Goal: Task Accomplishment & Management: Use online tool/utility

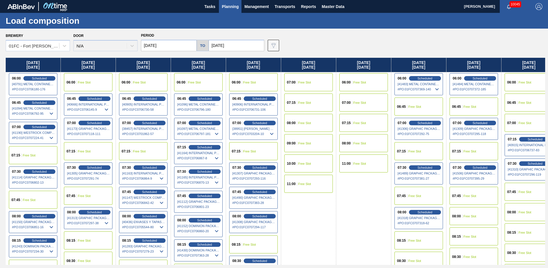
click at [224, 5] on span "Planning" at bounding box center [230, 6] width 17 height 7
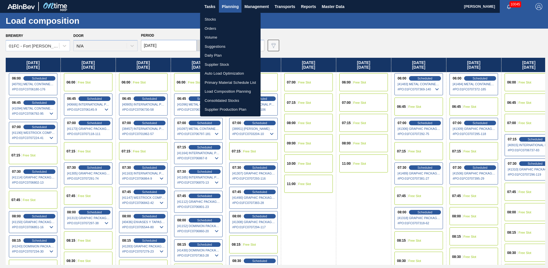
click at [215, 44] on li "Suggestions" at bounding box center [230, 46] width 61 height 9
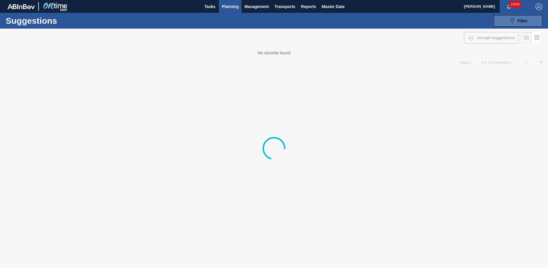
click at [528, 22] on button "089F7B8B-B2A5-4AFE-B5C0-19BA573D28AC Filter" at bounding box center [518, 20] width 49 height 11
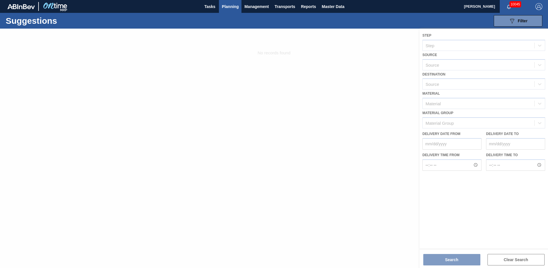
drag, startPoint x: 475, startPoint y: 81, endPoint x: 474, endPoint y: 77, distance: 4.4
click at [474, 77] on div at bounding box center [274, 148] width 548 height 239
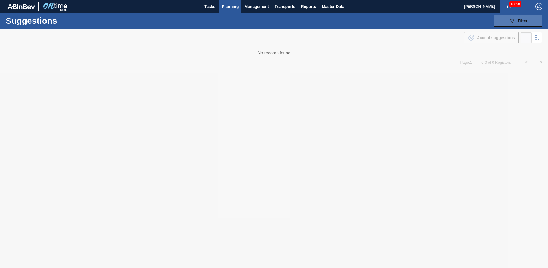
click at [523, 22] on span "Filter" at bounding box center [523, 21] width 10 height 5
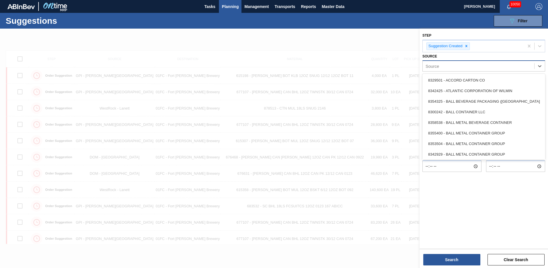
click at [474, 67] on div "Source" at bounding box center [479, 66] width 112 height 8
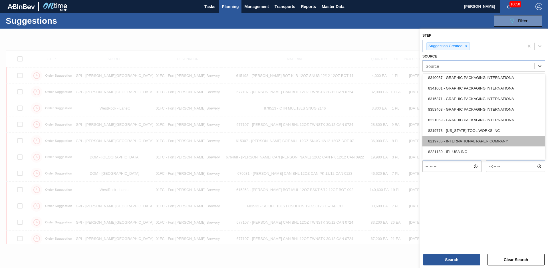
click at [473, 140] on div "8219785 - INTERNATIONAL PAPER COMPANY" at bounding box center [484, 141] width 123 height 11
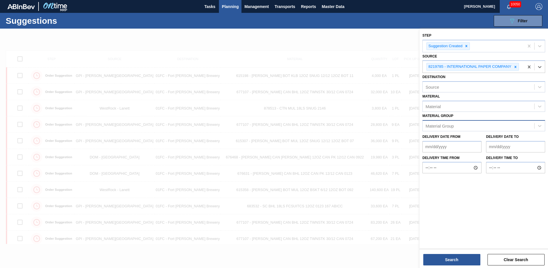
click at [481, 257] on div "Search Clear Search" at bounding box center [484, 256] width 128 height 16
click at [479, 257] on button "Search" at bounding box center [451, 259] width 57 height 11
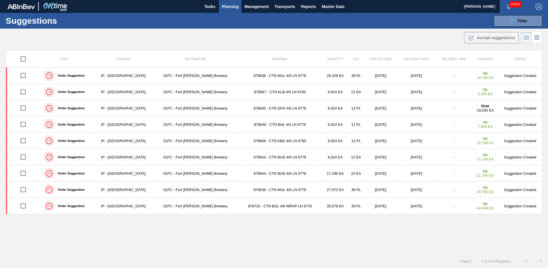
scroll to position [0, 0]
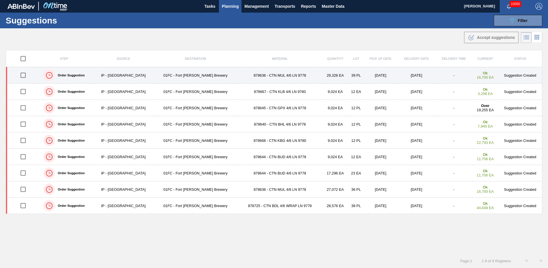
click at [291, 74] on td "878636 - CTN MUL 4/6 LN 9778" at bounding box center [280, 75] width 84 height 16
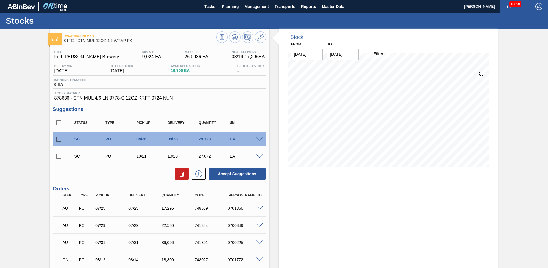
click at [275, 114] on div "Stock From 08/14/2025 to 08/28/2025 Filter" at bounding box center [383, 223] width 229 height 388
click at [356, 55] on input "[DATE]" at bounding box center [343, 54] width 32 height 11
click at [389, 68] on button "Next Month" at bounding box center [391, 68] width 4 height 4
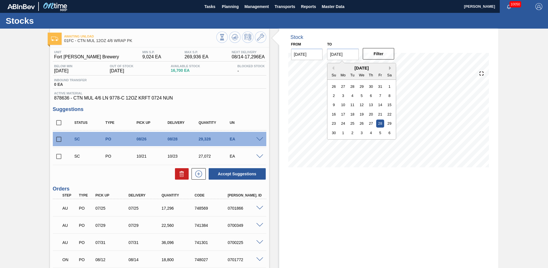
click at [389, 68] on button "Next Month" at bounding box center [391, 68] width 4 height 4
click at [363, 122] on div "31" at bounding box center [362, 123] width 8 height 8
type input "12/31/2025"
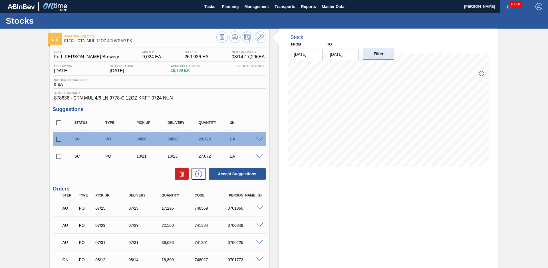
click at [377, 54] on button "Filter" at bounding box center [379, 53] width 32 height 11
click at [499, 107] on div "Awaiting Unload 01FC - CTN MUL 12OZ 4/6 WRAP PK Unit Fort Collins Brewery MIN S…" at bounding box center [274, 223] width 548 height 388
click at [57, 123] on input "checkbox" at bounding box center [59, 123] width 12 height 12
checkbox input "true"
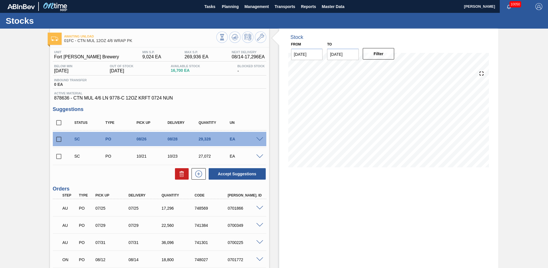
checkbox input "true"
click at [253, 172] on button "Accept Suggestions" at bounding box center [237, 173] width 57 height 11
checkbox input "false"
click at [44, 116] on div "Awaiting Unload 01FC - CTN MUL 12OZ 4/6 WRAP PK Unit Fort Collins Brewery MIN S…" at bounding box center [274, 223] width 548 height 388
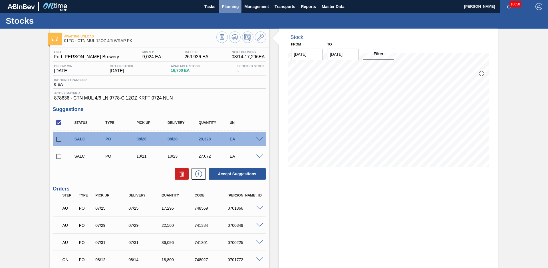
click at [228, 8] on span "Planning" at bounding box center [230, 6] width 17 height 7
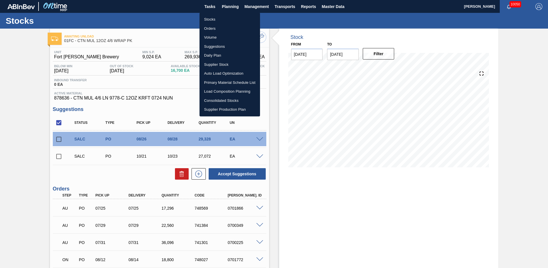
click at [217, 46] on li "Suggestions" at bounding box center [230, 46] width 61 height 9
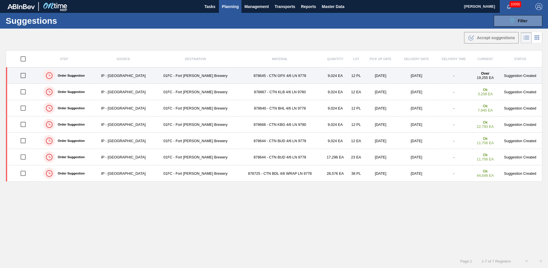
click at [238, 78] on td "878645 - CTN GPX 4/6 LN 9778" at bounding box center [280, 75] width 84 height 16
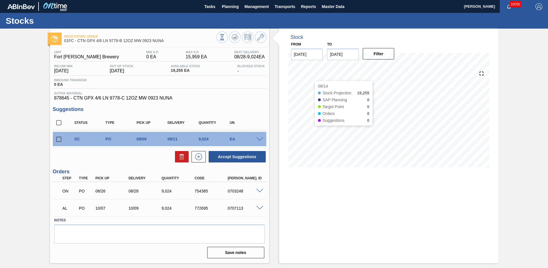
click at [273, 116] on div "Stock From 08/14/2025 to 12/31/2025 Filter 08/14 Stock Projection 19,255 SAP Pl…" at bounding box center [383, 146] width 229 height 234
click at [58, 139] on input "checkbox" at bounding box center [59, 139] width 12 height 12
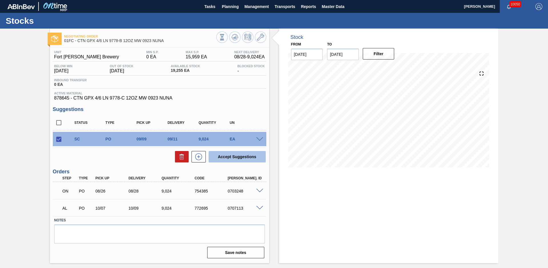
click at [237, 158] on button "Accept Suggestions" at bounding box center [237, 156] width 57 height 11
checkbox input "false"
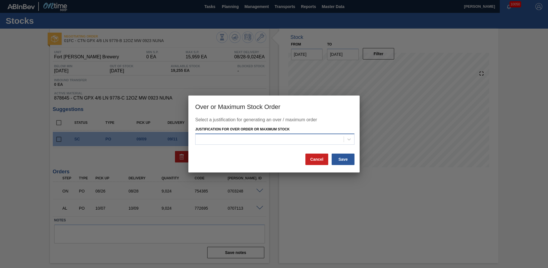
click at [262, 135] on div at bounding box center [270, 139] width 148 height 8
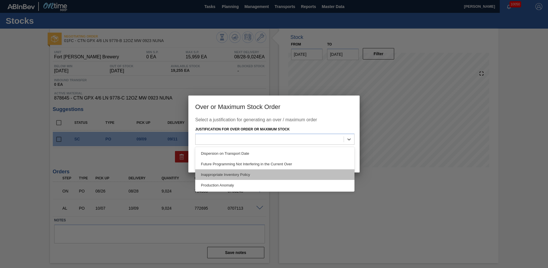
click at [234, 176] on div "Inappropriate Inventory Policy" at bounding box center [274, 174] width 159 height 11
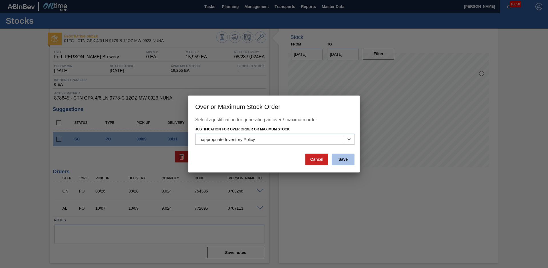
click at [335, 158] on button "Save" at bounding box center [343, 158] width 23 height 11
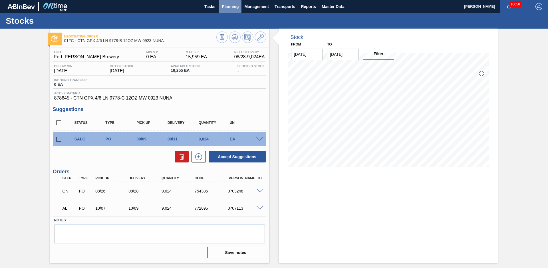
click at [231, 5] on span "Planning" at bounding box center [230, 6] width 17 height 7
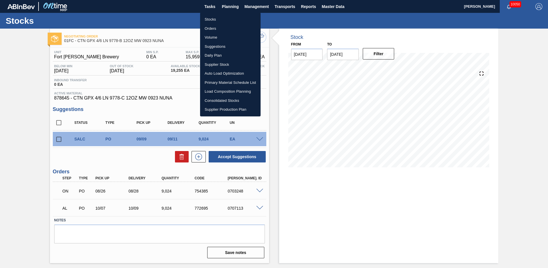
click at [216, 46] on li "Suggestions" at bounding box center [230, 46] width 61 height 9
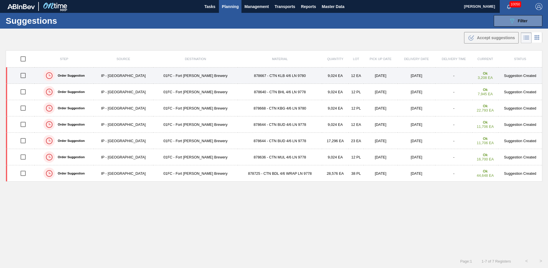
click at [208, 75] on td "01FC - Fort [PERSON_NAME] Brewery" at bounding box center [195, 75] width 85 height 16
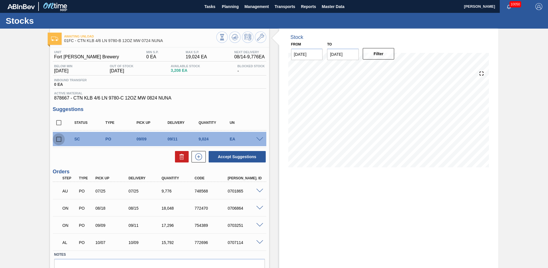
click at [58, 138] on input "checkbox" at bounding box center [59, 139] width 12 height 12
click at [249, 155] on button "Accept Suggestions" at bounding box center [237, 156] width 57 height 11
checkbox input "false"
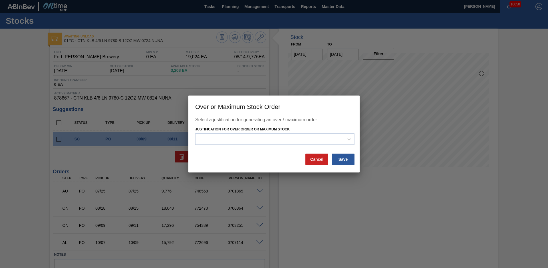
click at [263, 141] on div at bounding box center [270, 139] width 148 height 8
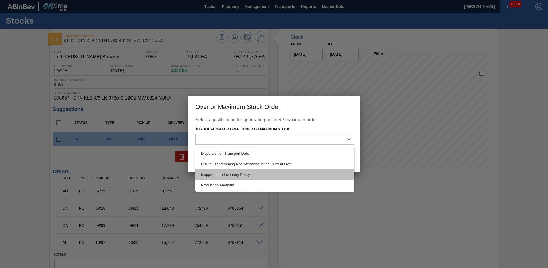
click at [236, 173] on div "Inappropriate Inventory Policy" at bounding box center [274, 174] width 159 height 11
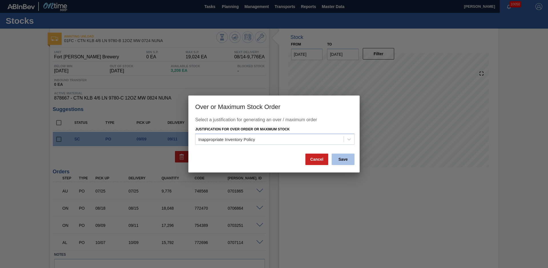
click at [334, 158] on button "Save" at bounding box center [343, 158] width 23 height 11
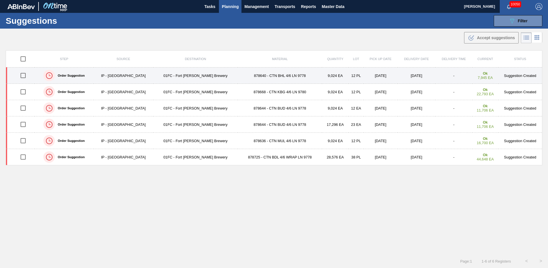
click at [248, 75] on td "878640 - CTN BHL 4/6 LN 9778" at bounding box center [280, 75] width 84 height 16
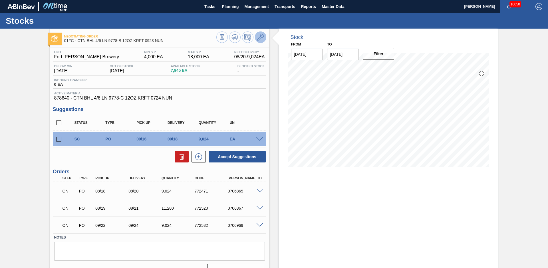
click at [259, 39] on icon at bounding box center [260, 37] width 7 height 7
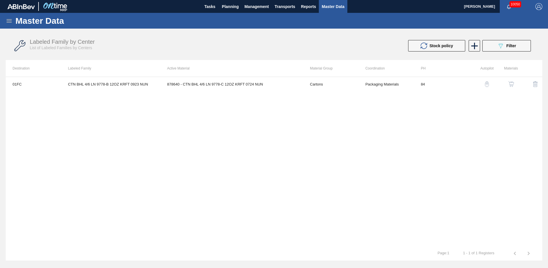
click at [214, 39] on div "Labeled Family by Center List of Labeled Families by Centers" at bounding box center [157, 45] width 254 height 12
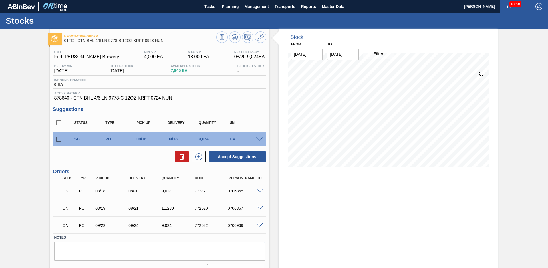
click at [269, 91] on div "Stock From 08/14/2025 to 12/31/2025 Filter" at bounding box center [383, 154] width 229 height 251
click at [545, 159] on div "Negotiating Order 01FC - CTN BHL 4/6 LN 9778-B 12OZ KRFT 0923 NUN Unit Fort Col…" at bounding box center [274, 154] width 548 height 251
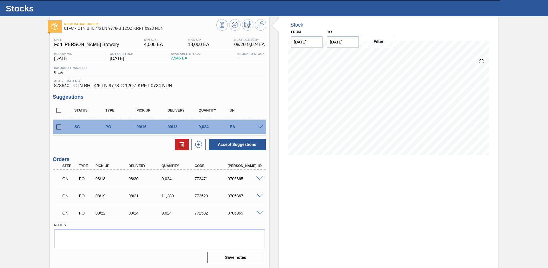
click at [272, 165] on div "Stock From 08/14/2025 to 12/31/2025 Filter 08/14 Stock Projection 7,945 SAP Pla…" at bounding box center [383, 141] width 229 height 251
click at [260, 211] on span at bounding box center [259, 212] width 7 height 4
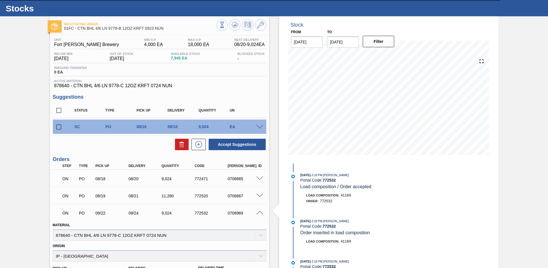
scroll to position [151, 0]
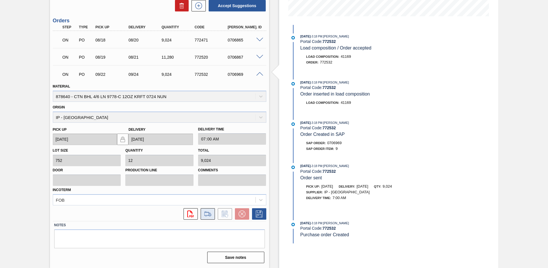
click at [206, 214] on icon at bounding box center [207, 213] width 9 height 7
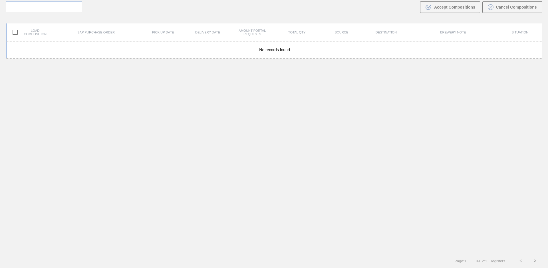
scroll to position [41, 0]
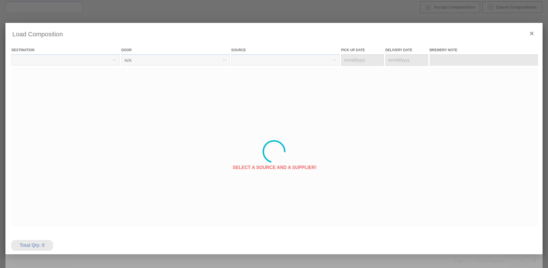
type Date "[DATE]"
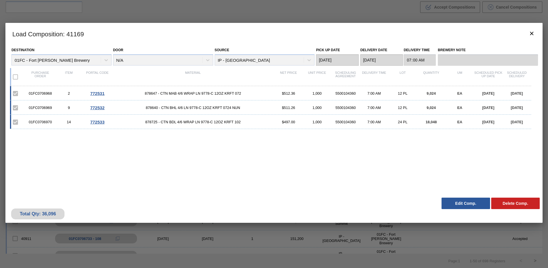
click at [401, 179] on div "01FC0706968 2 772531 878647 - CTN MAB 4/6 WRAP LN 9778-C 12OZ KRFT 072 $512.36 …" at bounding box center [273, 137] width 526 height 102
click at [470, 204] on button "Edit Comp." at bounding box center [466, 202] width 49 height 11
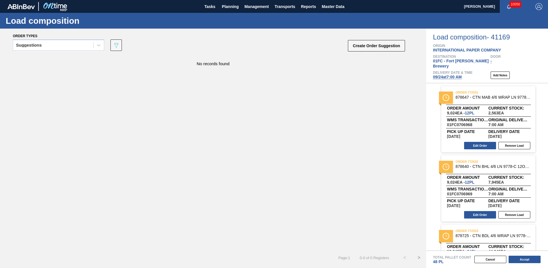
click at [442, 75] on span "09/24 at 7:00 AM" at bounding box center [447, 77] width 29 height 5
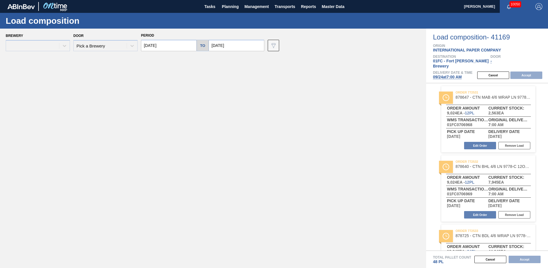
type input "[DATE]"
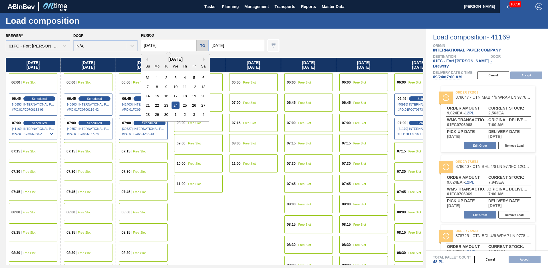
click at [170, 43] on input "[DATE]" at bounding box center [169, 45] width 56 height 11
click at [158, 95] on div "15" at bounding box center [157, 96] width 8 height 8
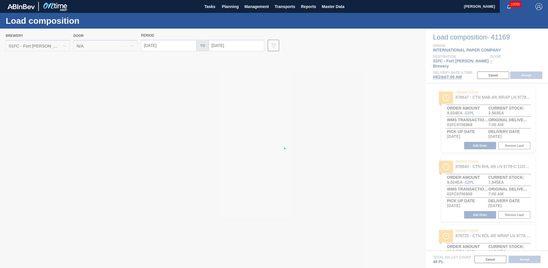
type input "[DATE]"
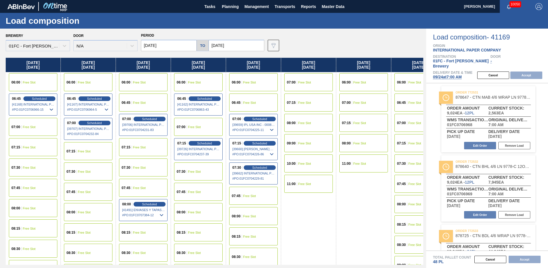
click at [255, 101] on span "Free Slot" at bounding box center [249, 102] width 13 height 3
click at [531, 71] on button "Accept" at bounding box center [527, 74] width 32 height 7
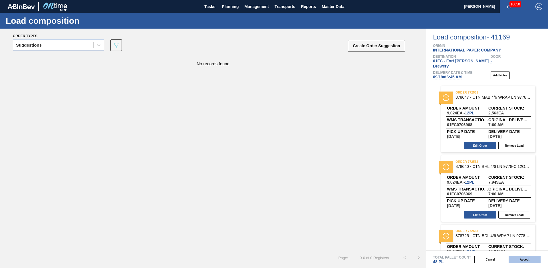
click at [524, 260] on button "Accept" at bounding box center [525, 258] width 32 height 7
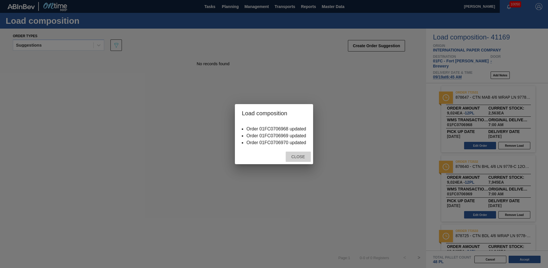
click at [295, 154] on span "Close" at bounding box center [298, 156] width 23 height 5
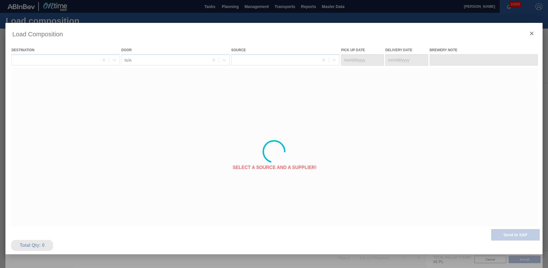
type Date "[DATE]"
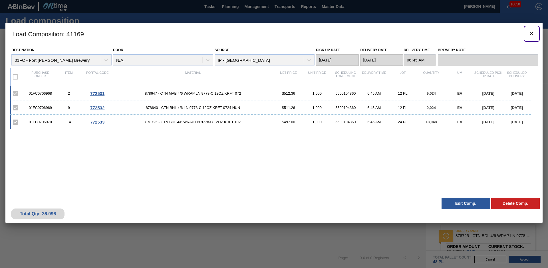
click at [531, 34] on icon "botão de ícone" at bounding box center [531, 33] width 3 height 3
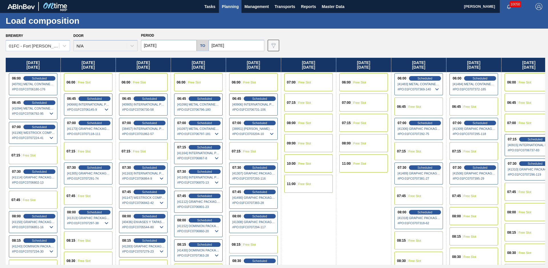
click at [223, 5] on span "Planning" at bounding box center [230, 6] width 17 height 7
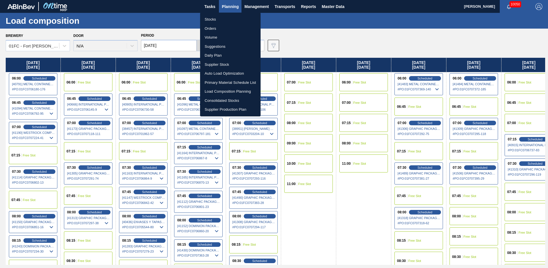
click at [216, 45] on li "Suggestions" at bounding box center [230, 46] width 61 height 9
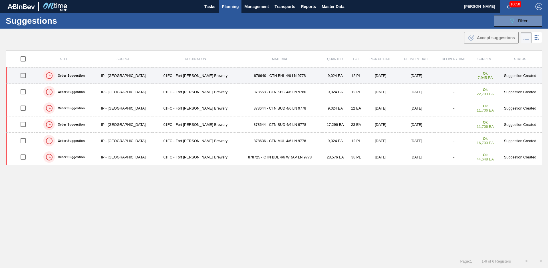
click at [238, 72] on td "878640 - CTN BHL 4/6 LN 9778" at bounding box center [280, 75] width 84 height 16
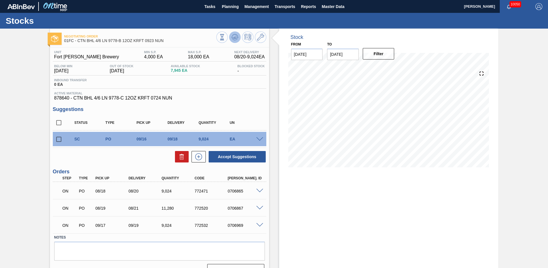
click at [225, 38] on icon at bounding box center [222, 37] width 6 height 6
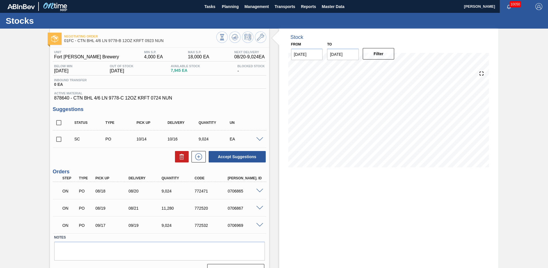
click at [272, 107] on div "Stock From 08/14/2025 to 12/31/2025 Filter" at bounding box center [383, 154] width 229 height 251
click at [55, 141] on input "checkbox" at bounding box center [59, 139] width 12 height 12
click at [236, 158] on button "Accept Suggestions" at bounding box center [237, 156] width 57 height 11
checkbox input "false"
click at [276, 120] on div "Stock From 08/14/2025 to 12/31/2025 Filter" at bounding box center [383, 154] width 229 height 251
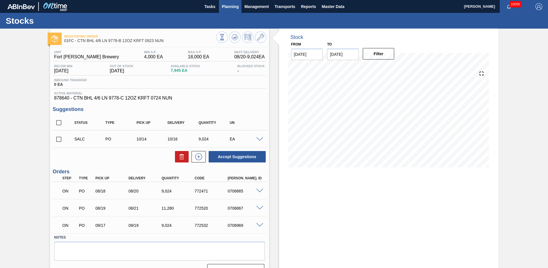
click at [225, 7] on span "Planning" at bounding box center [230, 6] width 17 height 7
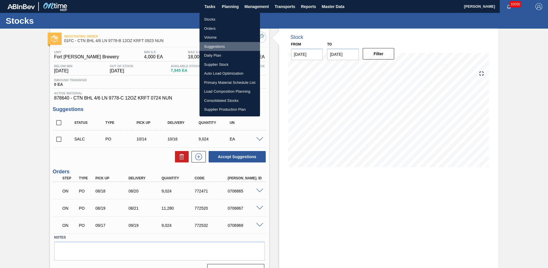
click at [217, 47] on li "Suggestions" at bounding box center [230, 46] width 61 height 9
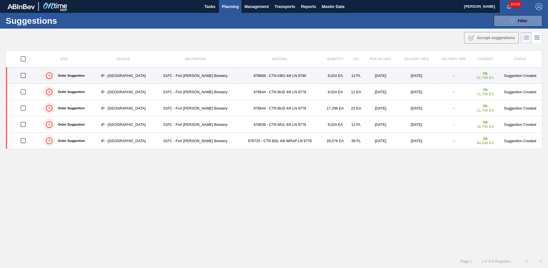
click at [292, 76] on td "878668 - CTN KBG 4/6 LN 9780" at bounding box center [280, 75] width 84 height 16
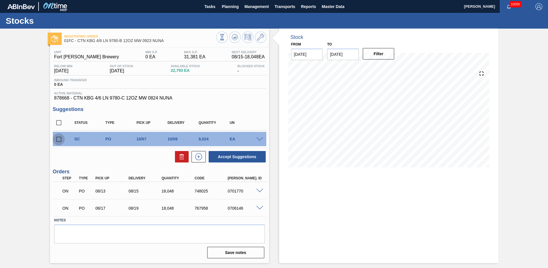
click at [55, 139] on input "checkbox" at bounding box center [59, 139] width 12 height 12
click at [257, 157] on button "Accept Suggestions" at bounding box center [237, 156] width 57 height 11
checkbox input "false"
click at [40, 131] on div "Negotiating Order 01FC - CTN KBG 4/6 LN 9780-B 12OZ MW 0923 NUNA Unit Fort Coll…" at bounding box center [274, 146] width 548 height 234
click at [226, 10] on button "Planning" at bounding box center [230, 6] width 23 height 13
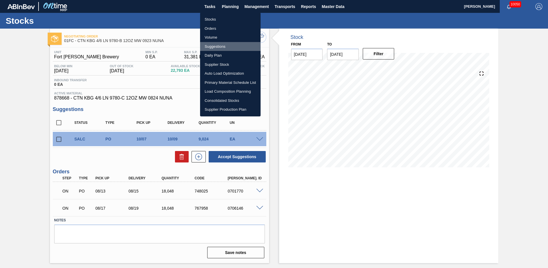
click at [224, 45] on li "Suggestions" at bounding box center [230, 46] width 61 height 9
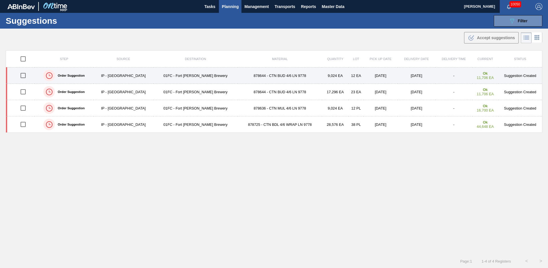
click at [238, 75] on td "878644 - CTN BUD 4/6 LN 9778" at bounding box center [280, 75] width 84 height 16
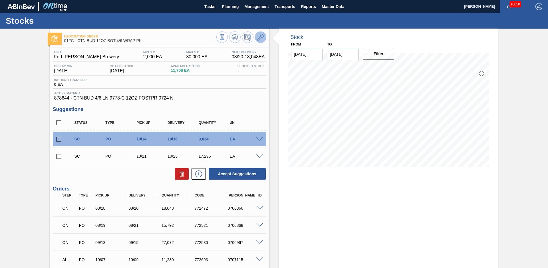
click at [265, 38] on button at bounding box center [260, 36] width 11 height 11
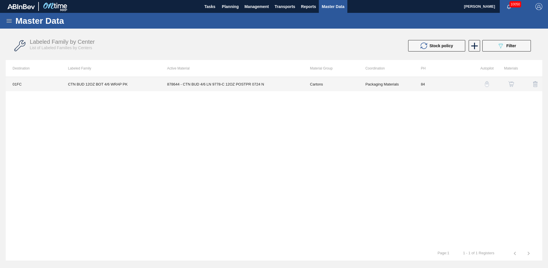
click at [253, 82] on td "878644 - CTN BUD 4/6 LN 9778-C 12OZ POSTPR 0724 N" at bounding box center [231, 84] width 143 height 14
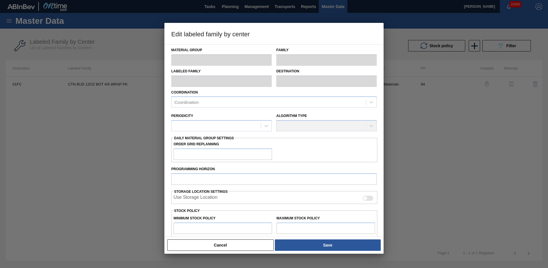
scroll to position [81, 0]
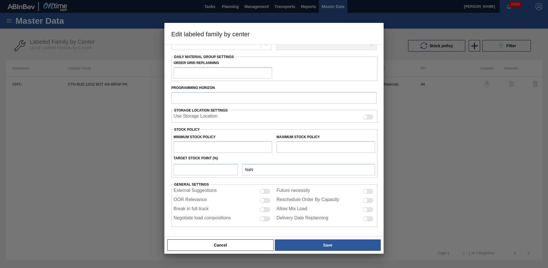
type input "Cartons"
type input "Corrugate Cartons"
type input "CTN BUD 12OZ BOT 4/6 WRAP PK"
type input "01FC - Fort [PERSON_NAME] Brewery"
type input "84"
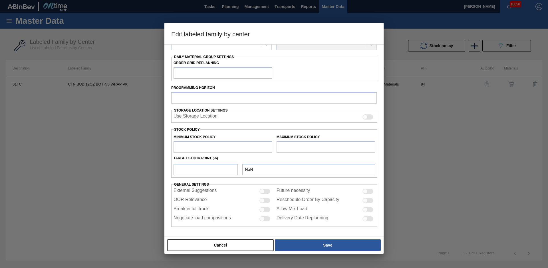
type input "2,000"
type input "30,000"
type input "20"
type input "7,600"
checkbox input "true"
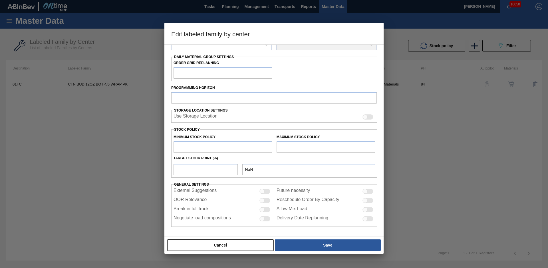
checkbox input "true"
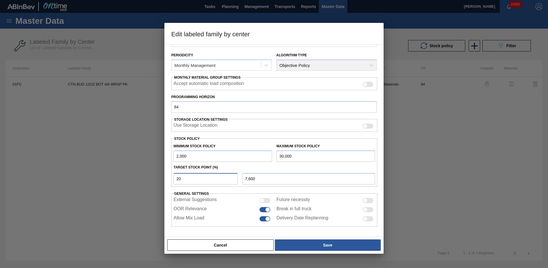
drag, startPoint x: 199, startPoint y: 179, endPoint x: 153, endPoint y: 180, distance: 45.4
click at [153, 180] on div "Edit labeled family by center Material Group Cartons Family Corrugate Cartons L…" at bounding box center [274, 134] width 548 height 268
type input "2"
type input "2,560"
type input "25"
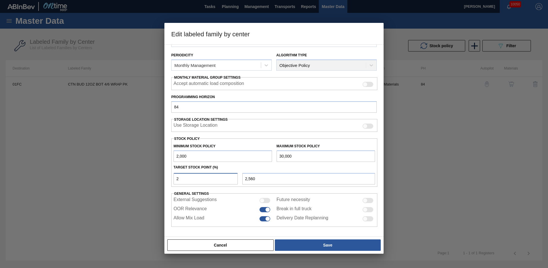
type input "9,000"
type input "2"
type input "2,560"
type input "28"
type input "9,840"
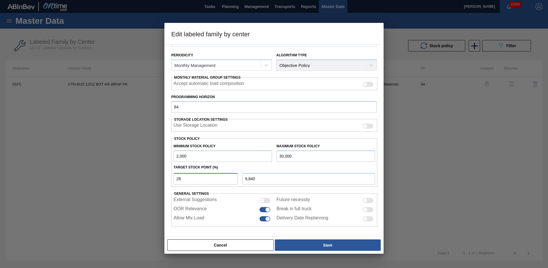
type input "2"
type input "2,560"
type input "29"
type input "10,120"
type input "2"
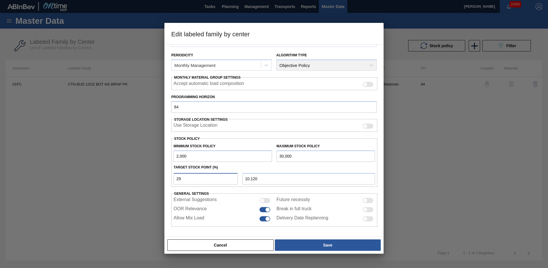
type input "2,560"
type input "2,000"
type input "3"
type input "2,840"
type input "30"
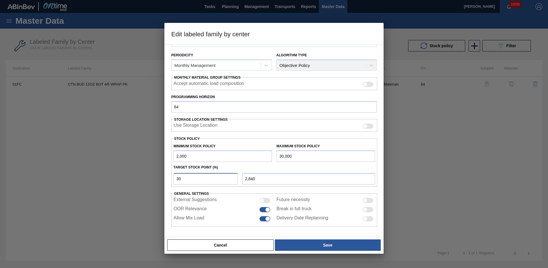
type input "10,400"
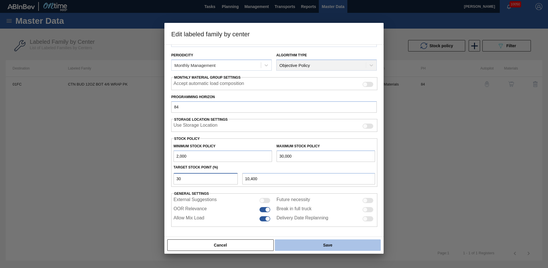
type input "30"
click at [297, 240] on button "Save" at bounding box center [328, 244] width 106 height 11
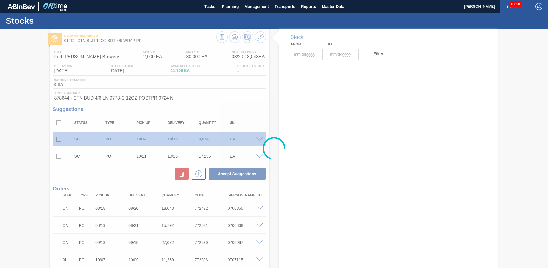
type input "08/14/2025"
type input "12/31/2025"
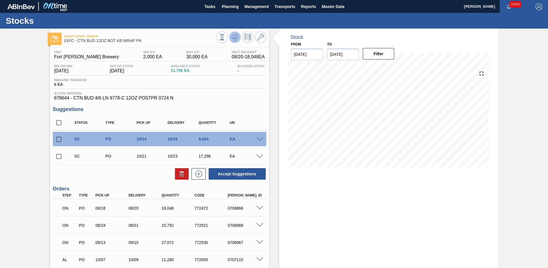
click at [225, 37] on icon at bounding box center [222, 37] width 6 height 6
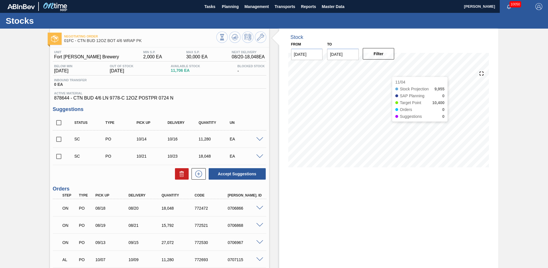
click at [535, 137] on div "Negotiating Order 01FC - CTN BUD 12OZ BOT 4/6 WRAP PK Unit Fort Collins Brewery…" at bounding box center [274, 172] width 548 height 286
click at [511, 154] on div "Negotiating Order 01FC - CTN BUD 12OZ BOT 4/6 WRAP PK Unit Fort Collins Brewery…" at bounding box center [274, 172] width 548 height 286
click at [501, 135] on div "Negotiating Order 01FC - CTN BUD 12OZ BOT 4/6 WRAP PK Unit Fort Collins Brewery…" at bounding box center [274, 172] width 548 height 286
click at [57, 123] on input "checkbox" at bounding box center [59, 123] width 12 height 12
checkbox input "true"
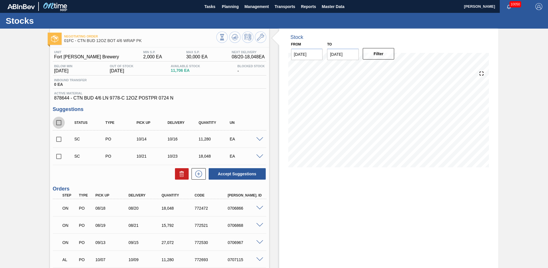
checkbox input "true"
click at [250, 174] on button "Accept Suggestions" at bounding box center [237, 173] width 57 height 11
checkbox input "false"
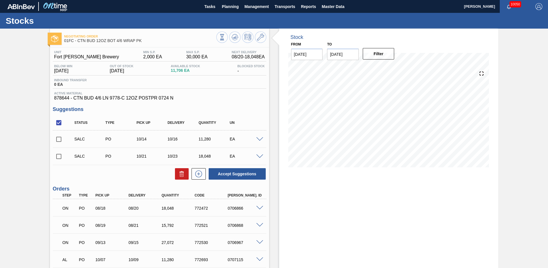
click at [20, 83] on div "Negotiating Order 01FC - CTN BUD 12OZ BOT 4/6 WRAP PK Unit Fort Collins Brewery…" at bounding box center [274, 172] width 548 height 286
click at [219, 9] on button "Planning" at bounding box center [230, 6] width 23 height 13
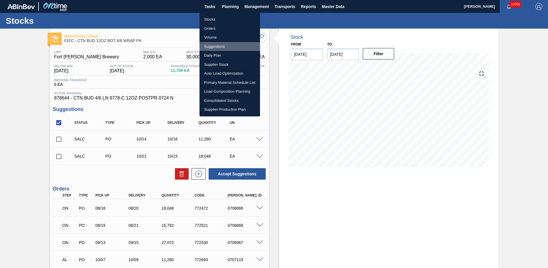
click at [213, 46] on li "Suggestions" at bounding box center [230, 46] width 61 height 9
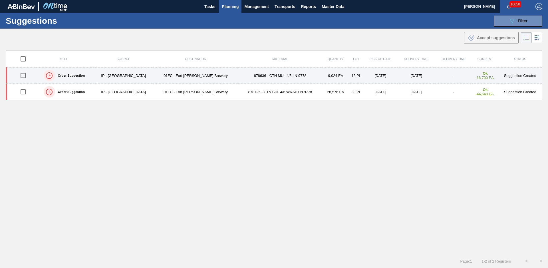
click at [238, 75] on td "878636 - CTN MUL 4/6 LN 9778" at bounding box center [280, 75] width 84 height 16
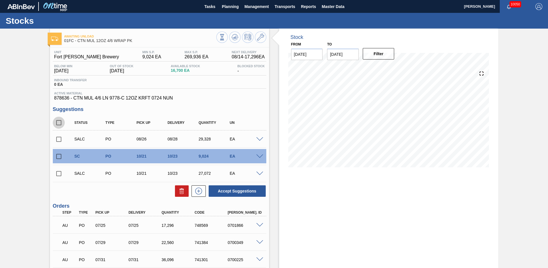
click at [58, 125] on input "checkbox" at bounding box center [59, 123] width 12 height 12
checkbox input "true"
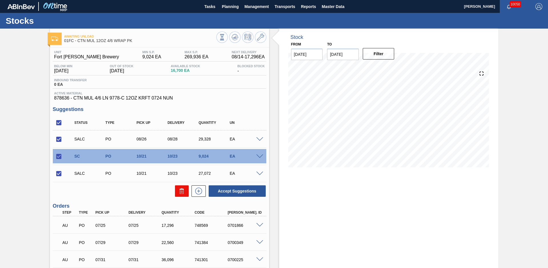
click at [0, 0] on icon at bounding box center [0, 0] width 0 height 0
checkbox input "false"
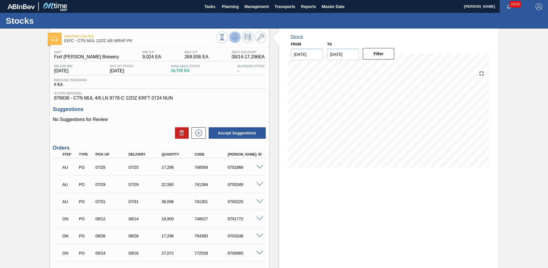
click at [225, 39] on icon at bounding box center [222, 37] width 6 height 6
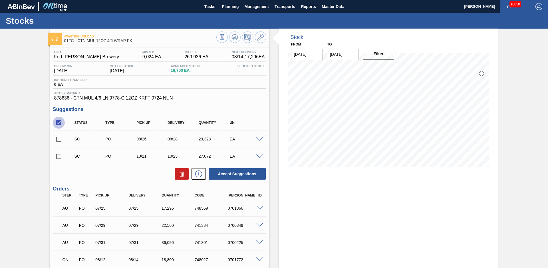
click at [57, 124] on input "checkbox" at bounding box center [59, 123] width 12 height 12
click at [58, 122] on input "checkbox" at bounding box center [59, 123] width 12 height 12
checkbox input "true"
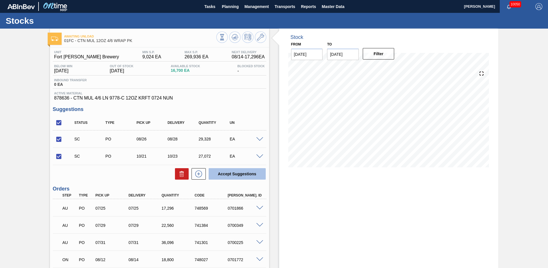
click at [231, 171] on button "Accept Suggestions" at bounding box center [237, 173] width 57 height 11
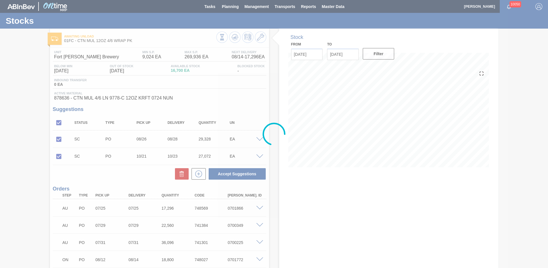
click at [229, 7] on div at bounding box center [274, 134] width 548 height 268
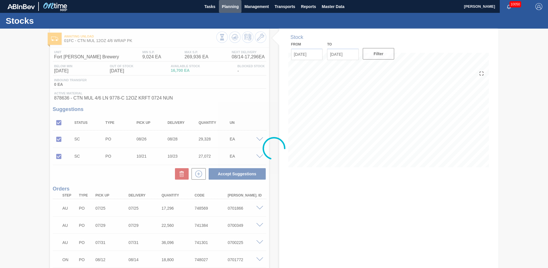
click at [228, 8] on span "Planning" at bounding box center [230, 6] width 17 height 7
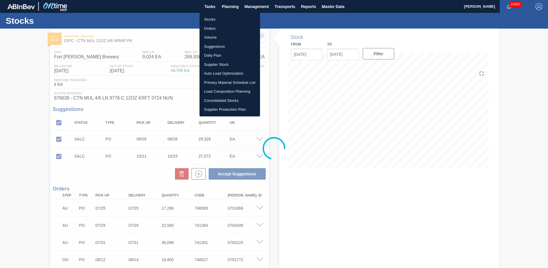
click at [227, 8] on div at bounding box center [274, 134] width 548 height 268
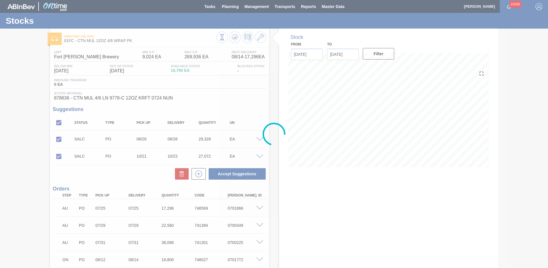
click at [227, 8] on div at bounding box center [274, 134] width 548 height 268
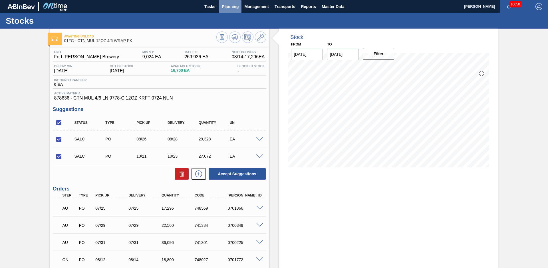
click at [230, 7] on span "Planning" at bounding box center [230, 6] width 17 height 7
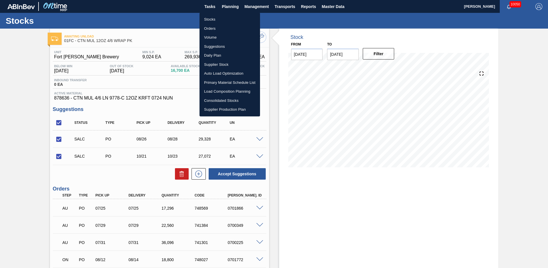
click at [219, 47] on li "Suggestions" at bounding box center [230, 46] width 61 height 9
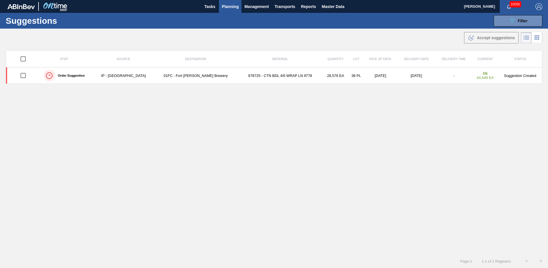
click at [238, 77] on td "878725 - CTN BDL 4/6 WRAP LN 9778" at bounding box center [280, 75] width 84 height 16
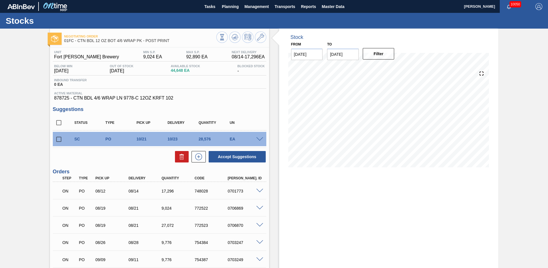
click at [35, 108] on div "Negotiating Order 01FC - CTN BDL 12 OZ BOT 4/6 WRAP PK - POST PRINT Unit Fort C…" at bounding box center [274, 180] width 548 height 303
click at [57, 139] on input "checkbox" at bounding box center [59, 139] width 12 height 12
click at [224, 151] on button "Accept Suggestions" at bounding box center [237, 156] width 57 height 11
checkbox input "false"
click at [28, 136] on div "Negotiating Order 01FC - CTN BDL 12 OZ BOT 4/6 WRAP PK - POST PRINT Unit Fort C…" at bounding box center [274, 180] width 548 height 303
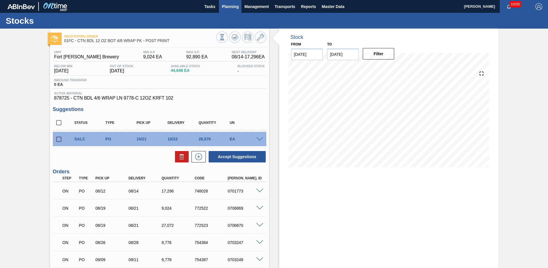
click at [233, 4] on span "Planning" at bounding box center [230, 6] width 17 height 7
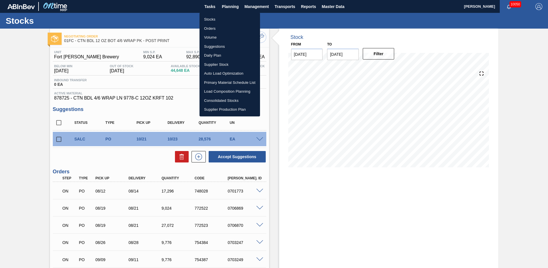
click at [222, 91] on li "Load Composition Planning" at bounding box center [230, 91] width 61 height 9
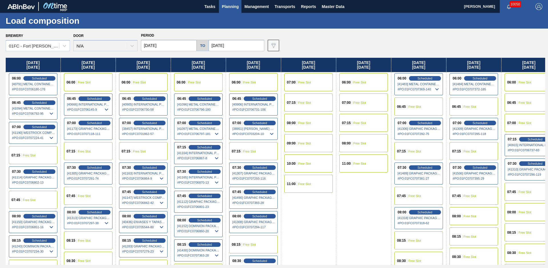
click at [352, 48] on div "Brewery 01FC - Fort Collins Brewery Door N/A Period 08/18/2025 to 10/24/2025 Da…" at bounding box center [276, 41] width 540 height 20
click at [236, 4] on span "Planning" at bounding box center [230, 6] width 17 height 7
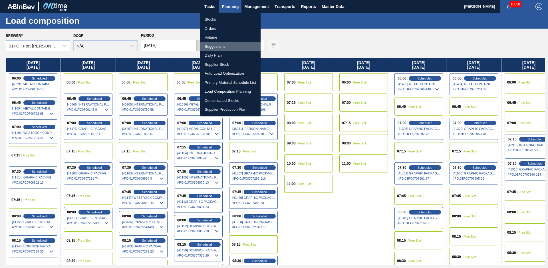
click at [217, 44] on li "Suggestions" at bounding box center [230, 46] width 61 height 9
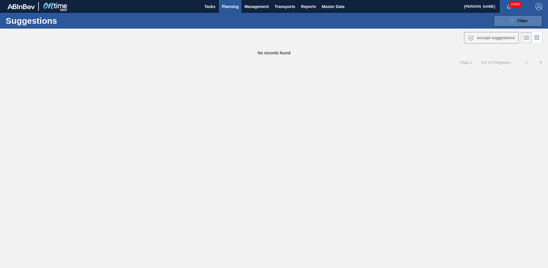
click at [525, 21] on span "Filter" at bounding box center [523, 21] width 10 height 5
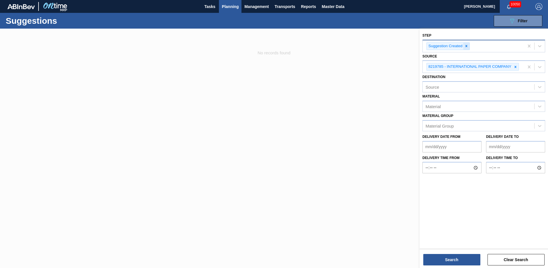
click at [467, 45] on icon at bounding box center [467, 46] width 4 height 4
drag, startPoint x: 467, startPoint y: 45, endPoint x: 465, endPoint y: 47, distance: 3.3
click at [467, 45] on div "Step" at bounding box center [479, 45] width 112 height 8
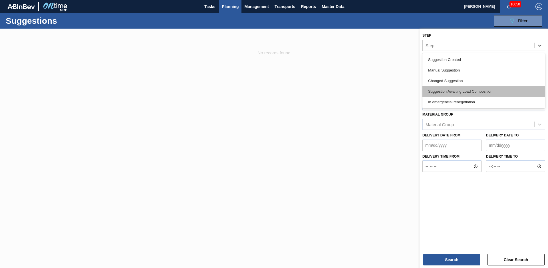
click at [447, 93] on div "Suggestion Awaiting Load Composition" at bounding box center [484, 91] width 123 height 11
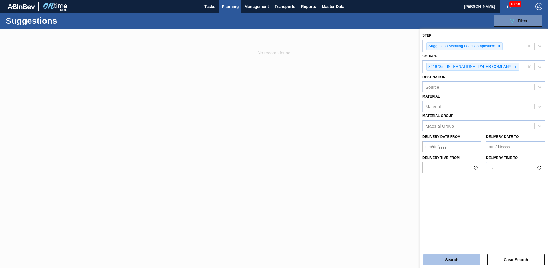
click at [456, 257] on button "Search" at bounding box center [451, 259] width 57 height 11
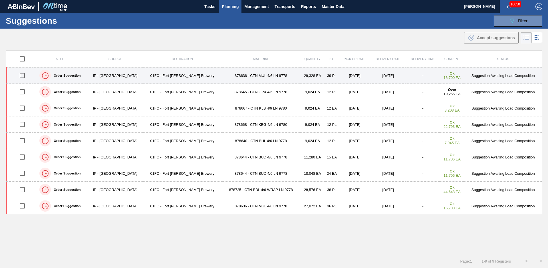
click at [269, 73] on td "878636 - CTN MUL 4/6 LN 9778" at bounding box center [261, 75] width 78 height 16
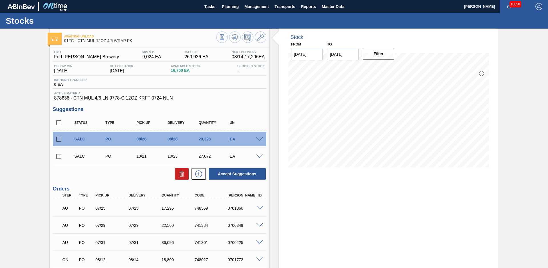
click at [25, 92] on div "Awaiting Unload 01FC - CTN MUL 12OZ 4/6 WRAP PK Unit Fort Collins Brewery MIN S…" at bounding box center [274, 223] width 548 height 388
click at [231, 9] on span "Planning" at bounding box center [230, 6] width 17 height 7
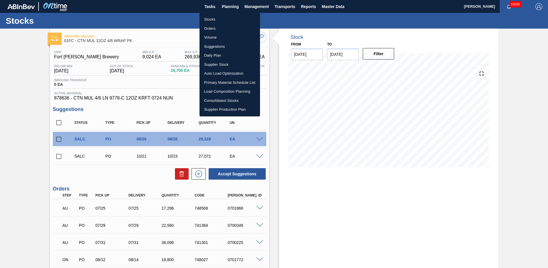
click at [224, 46] on li "Suggestions" at bounding box center [230, 46] width 61 height 9
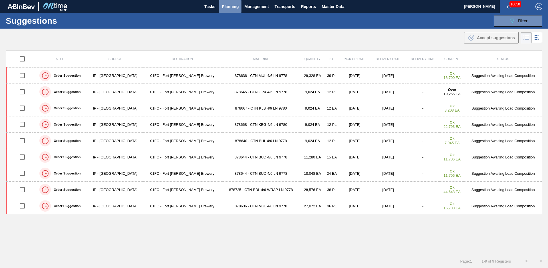
click at [235, 10] on button "Planning" at bounding box center [230, 6] width 23 height 13
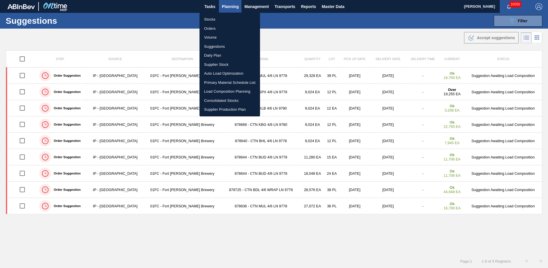
click at [225, 91] on li "Load Composition Planning" at bounding box center [230, 91] width 61 height 9
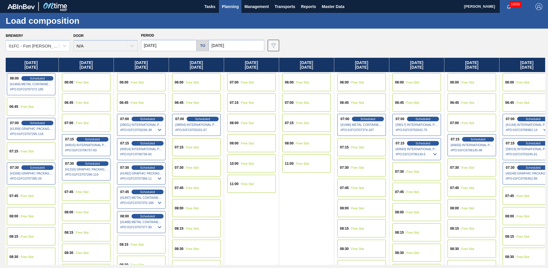
drag, startPoint x: 308, startPoint y: 212, endPoint x: 389, endPoint y: 193, distance: 83.9
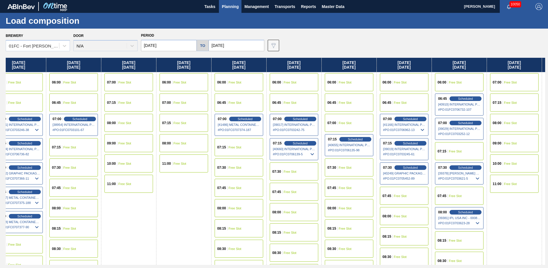
click at [75, 103] on span "Free Slot" at bounding box center [69, 102] width 13 height 3
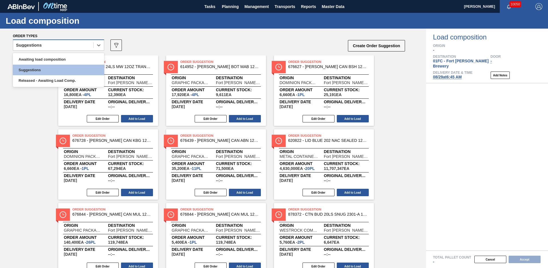
click at [74, 44] on div "Suggestions" at bounding box center [53, 45] width 80 height 8
click at [62, 62] on div "Awaiting load composition" at bounding box center [58, 59] width 91 height 11
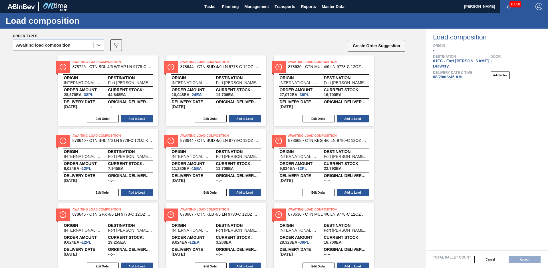
scroll to position [23, 0]
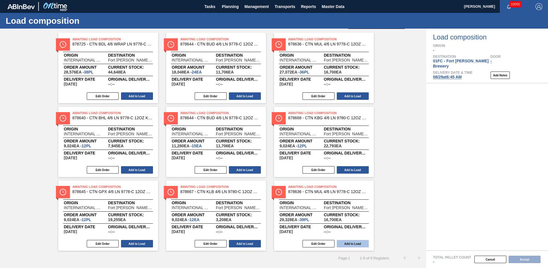
click at [348, 244] on button "Add to Load" at bounding box center [353, 243] width 32 height 7
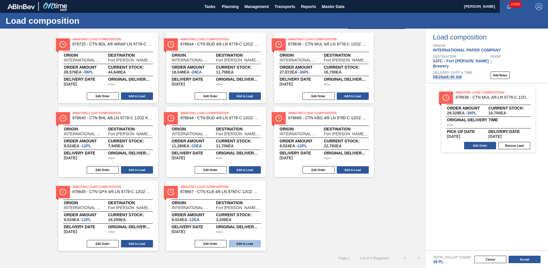
click at [253, 244] on button "Add to Load" at bounding box center [245, 243] width 32 height 7
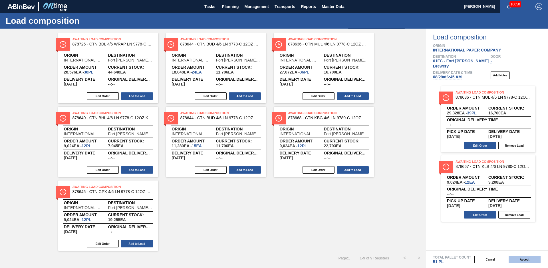
click at [528, 259] on button "Accept" at bounding box center [525, 258] width 32 height 7
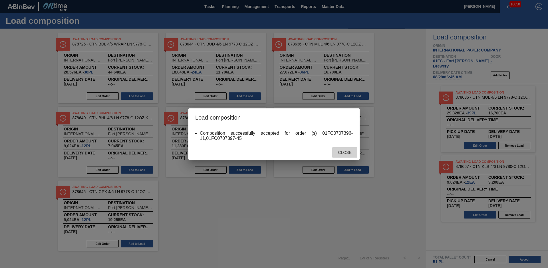
click at [340, 151] on span "Close" at bounding box center [345, 152] width 23 height 5
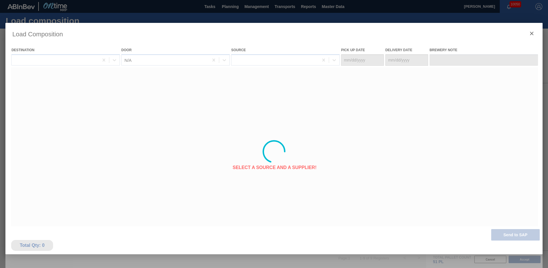
type Date "[DATE]"
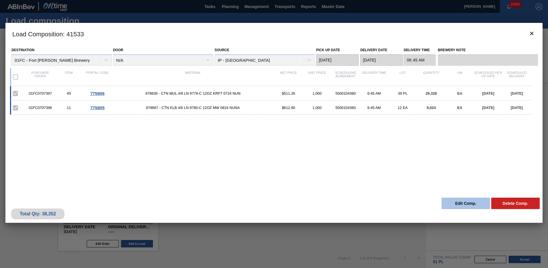
click at [467, 204] on button "Edit Comp." at bounding box center [466, 202] width 49 height 11
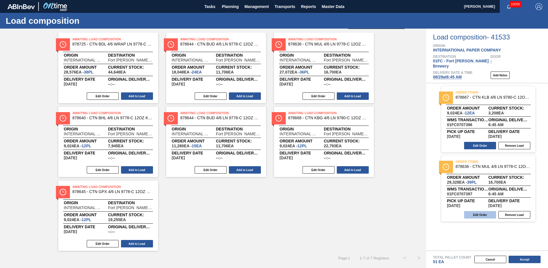
click at [486, 211] on button "Edit Order" at bounding box center [480, 214] width 32 height 7
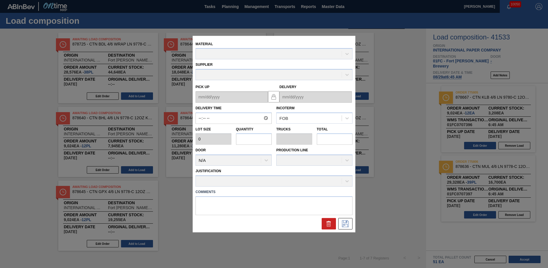
type input "06:45:00"
type input "752"
type input "39"
type input "0.812"
type input "29,328"
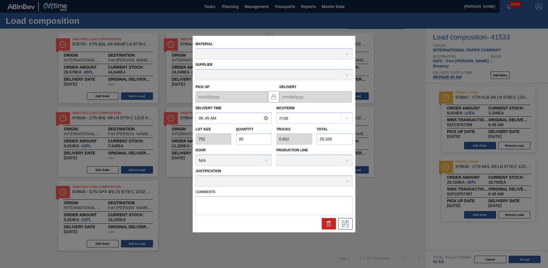
type up "[DATE]"
type input "[DATE]"
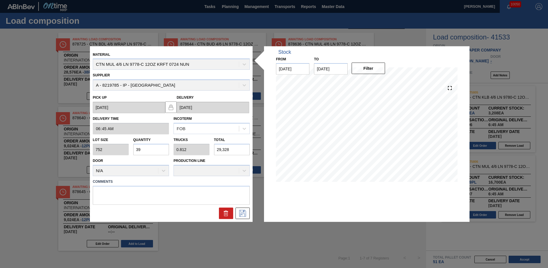
click at [146, 149] on input "39" at bounding box center [151, 149] width 36 height 11
type input "3"
type input "0.063"
type input "2,256"
type input "36"
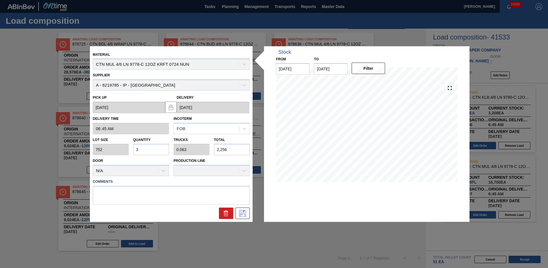
type input "0.75"
type input "27,072"
type input "36"
click at [243, 211] on icon at bounding box center [242, 213] width 9 height 7
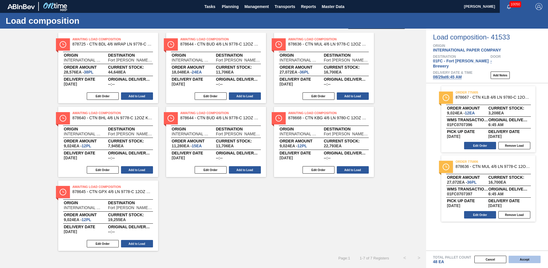
click at [519, 258] on button "Accept" at bounding box center [525, 258] width 32 height 7
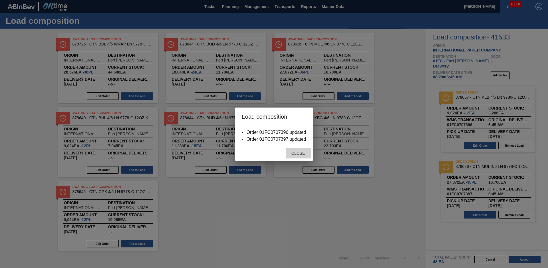
click at [292, 153] on span "Close" at bounding box center [298, 153] width 23 height 5
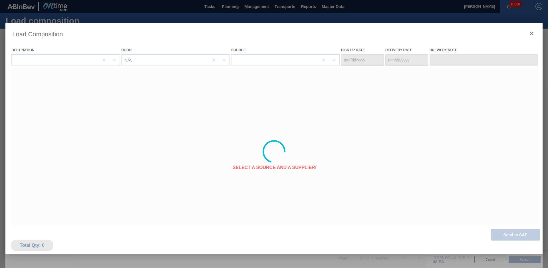
type Date "[DATE]"
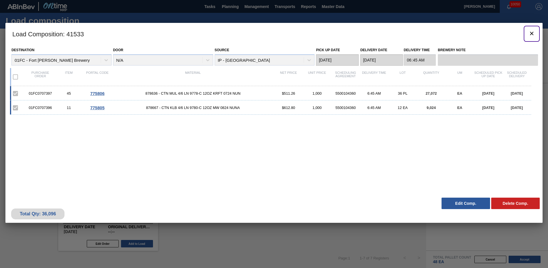
click at [532, 34] on icon "botão de ícone" at bounding box center [531, 33] width 3 height 3
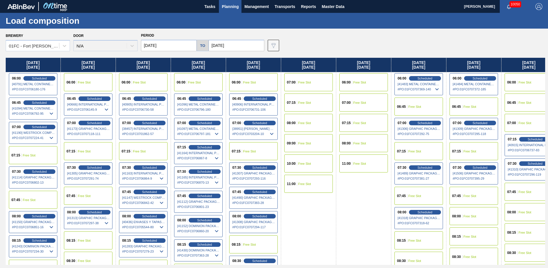
click at [226, 7] on span "Planning" at bounding box center [230, 6] width 17 height 7
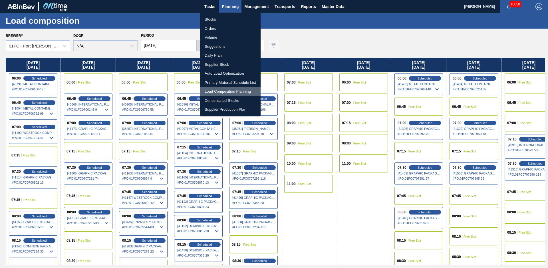
click at [218, 91] on li "Load Composition Planning" at bounding box center [230, 91] width 61 height 9
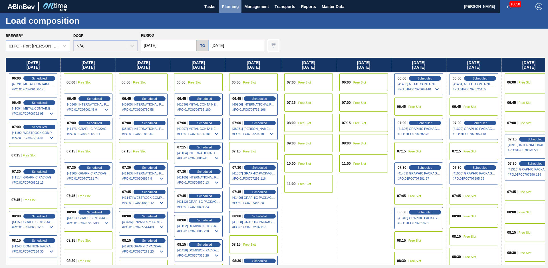
click at [225, 8] on span "Planning" at bounding box center [230, 6] width 17 height 7
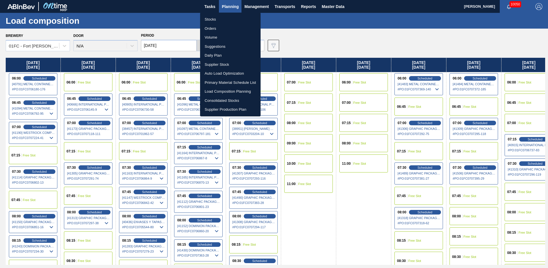
click at [215, 44] on li "Suggestions" at bounding box center [230, 46] width 61 height 9
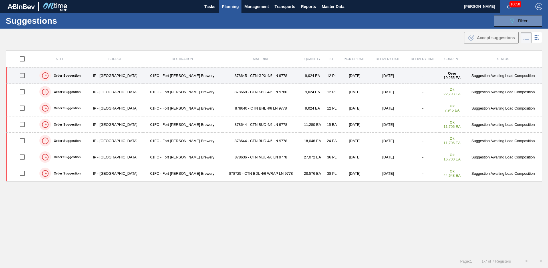
click at [270, 77] on td "878645 - CTN GPX 4/6 LN 9778" at bounding box center [261, 75] width 78 height 16
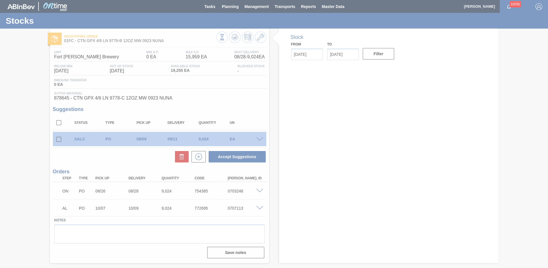
click at [232, 6] on span "Planning" at bounding box center [230, 6] width 17 height 7
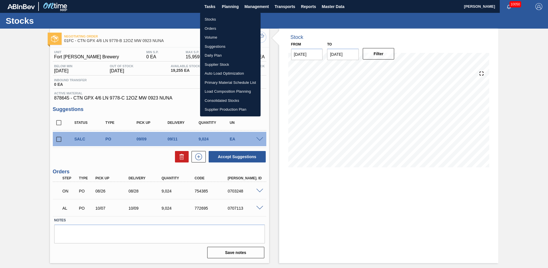
click at [219, 90] on li "Load Composition Planning" at bounding box center [230, 91] width 61 height 9
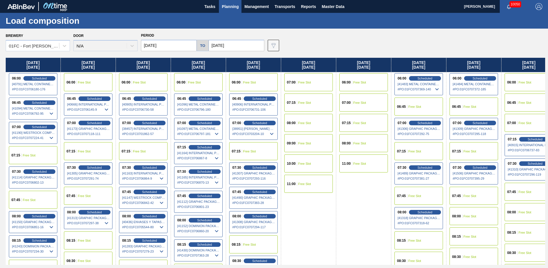
click at [240, 35] on div "Period 08/18/2025 to 10/24/2025" at bounding box center [202, 41] width 123 height 20
click at [239, 47] on input "[DATE]" at bounding box center [237, 45] width 56 height 11
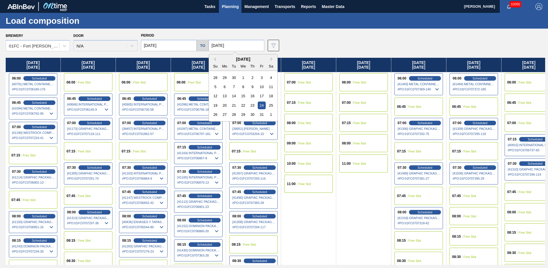
click at [215, 59] on div "October 2025" at bounding box center [243, 59] width 69 height 5
click at [213, 58] on button "Previous Month" at bounding box center [214, 59] width 4 height 4
click at [260, 86] on div "12" at bounding box center [262, 87] width 8 height 8
type input "[DATE]"
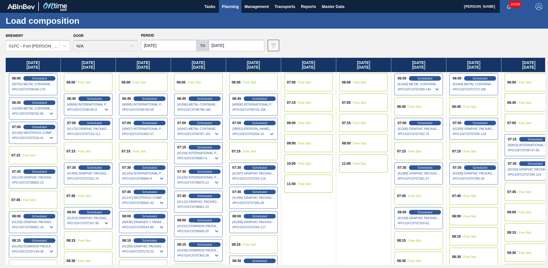
scroll to position [0, 893]
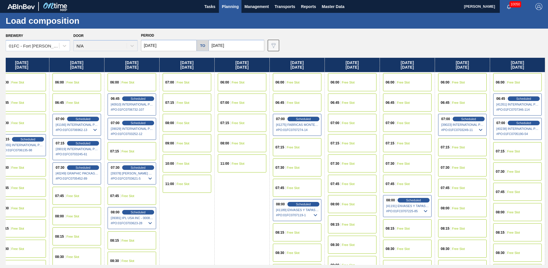
drag, startPoint x: 312, startPoint y: 209, endPoint x: 548, endPoint y: 150, distance: 243.2
click at [458, 101] on span "Free Slot" at bounding box center [458, 102] width 13 height 3
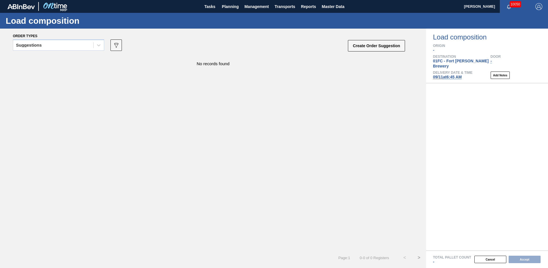
click at [99, 38] on div "Suggestions 089F7B8B-B2A5-4AFE-B5C0-19BA573D28AC Create Order Suggestion" at bounding box center [209, 46] width 393 height 17
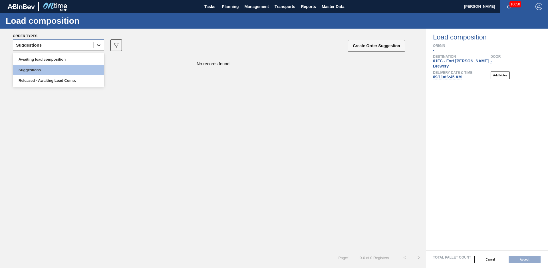
click at [97, 41] on div at bounding box center [99, 45] width 10 height 10
click at [59, 82] on div "Released - Awaiting Load Comp." at bounding box center [58, 80] width 91 height 11
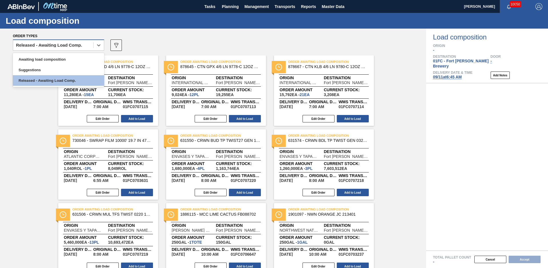
click at [69, 46] on div "Released - Awaiting Load Comp." at bounding box center [49, 45] width 66 height 4
click at [63, 58] on div "Awaiting load composition" at bounding box center [58, 59] width 91 height 11
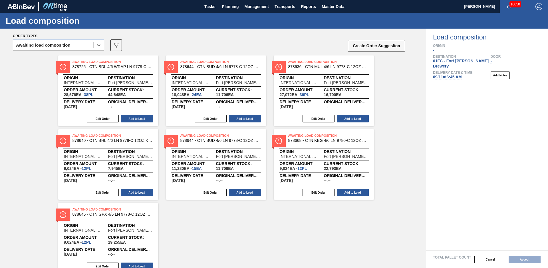
scroll to position [23, 0]
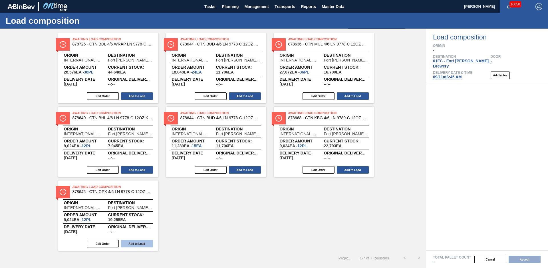
click at [128, 245] on button "Add to Load" at bounding box center [137, 243] width 32 height 7
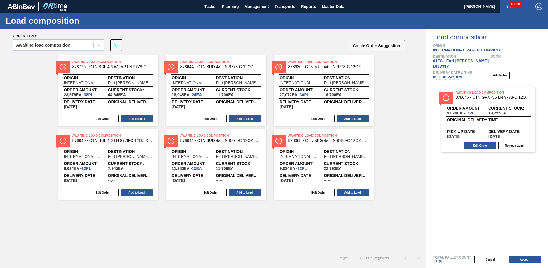
scroll to position [0, 0]
click at [353, 191] on button "Add to Load" at bounding box center [353, 191] width 32 height 7
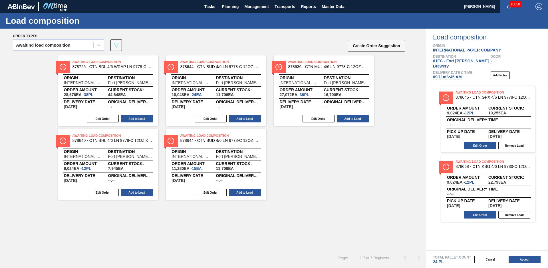
click at [257, 194] on button "Add to Load" at bounding box center [245, 191] width 32 height 7
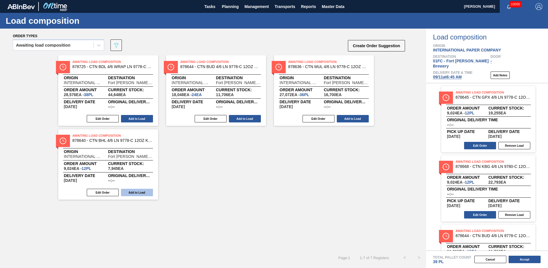
click at [137, 194] on button "Add to Load" at bounding box center [137, 191] width 32 height 7
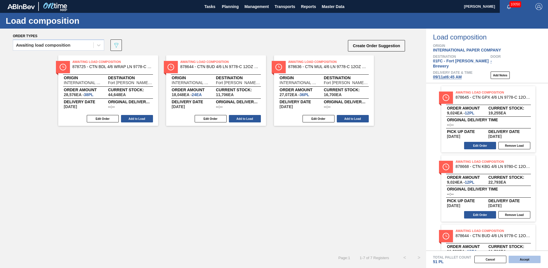
click at [517, 259] on button "Accept" at bounding box center [525, 258] width 32 height 7
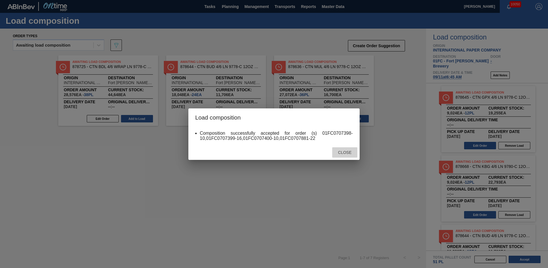
click at [343, 151] on span "Close" at bounding box center [345, 152] width 23 height 5
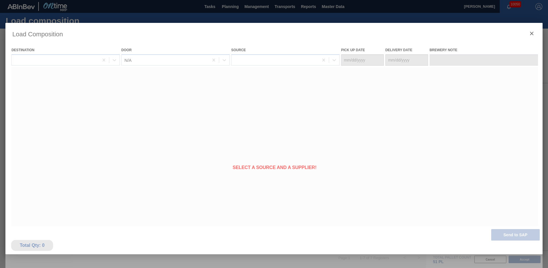
type Date "[DATE]"
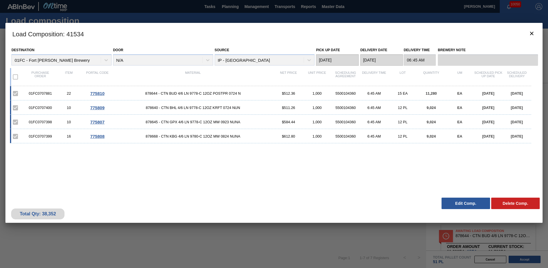
click at [467, 203] on button "Edit Comp." at bounding box center [466, 202] width 49 height 11
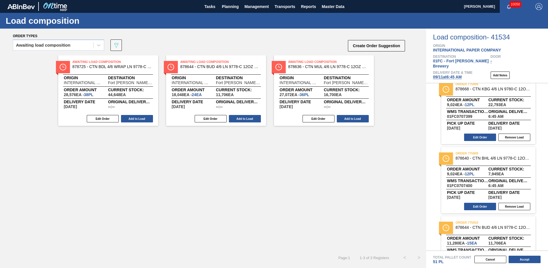
scroll to position [107, 0]
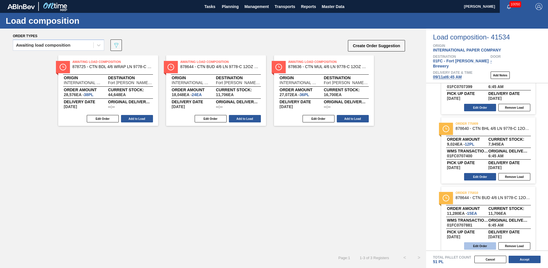
click at [493, 242] on button "Edit Order" at bounding box center [480, 245] width 32 height 7
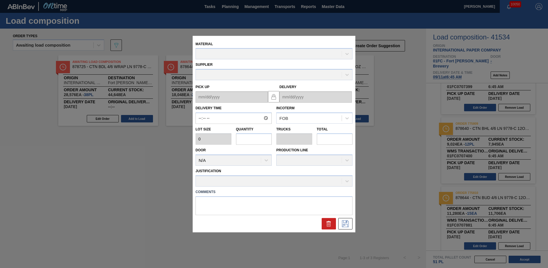
type input "06:45:00"
type input "752"
type input "15"
type input "0.312"
type input "11,280"
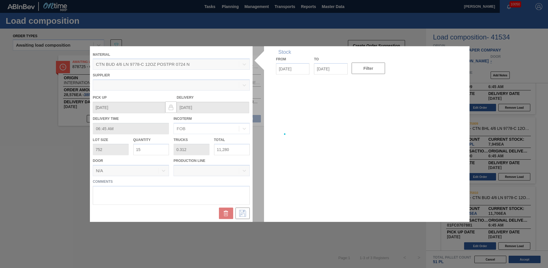
type up "[DATE]"
type input "[DATE]"
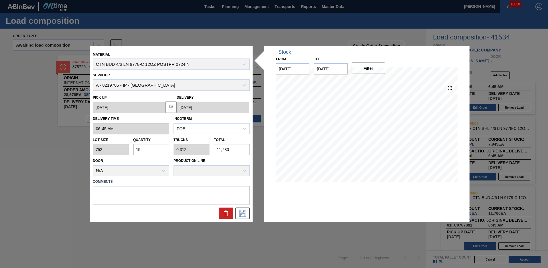
click at [160, 148] on input "15" at bounding box center [151, 149] width 36 height 11
type input "1"
type input "0.021"
type input "752"
type input "12"
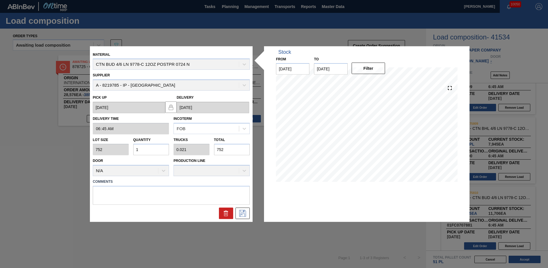
type input "0.25"
type input "9,024"
type input "12"
click at [244, 214] on icon at bounding box center [242, 213] width 9 height 7
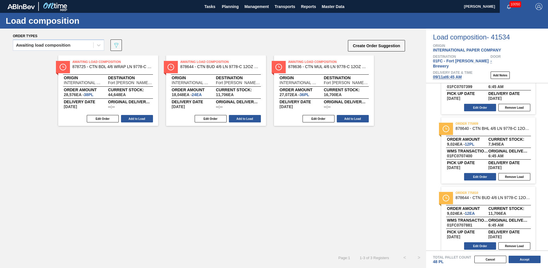
click at [523, 259] on button "Accept" at bounding box center [525, 258] width 32 height 7
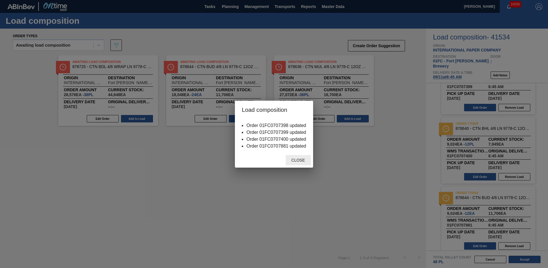
click at [306, 159] on span "Close" at bounding box center [298, 160] width 23 height 5
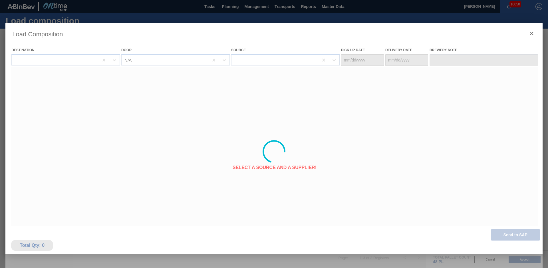
type Date "[DATE]"
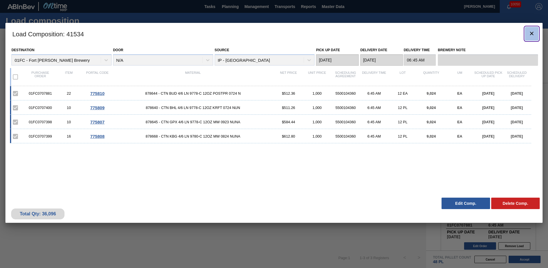
click at [533, 34] on icon "botão de ícone" at bounding box center [532, 33] width 7 height 7
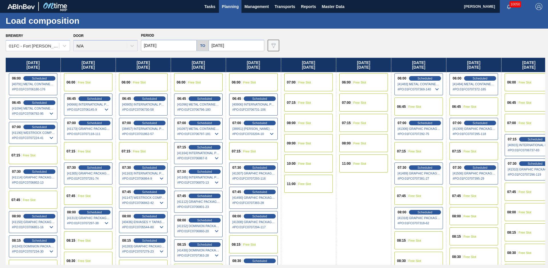
click at [248, 44] on input "[DATE]" at bounding box center [237, 45] width 56 height 11
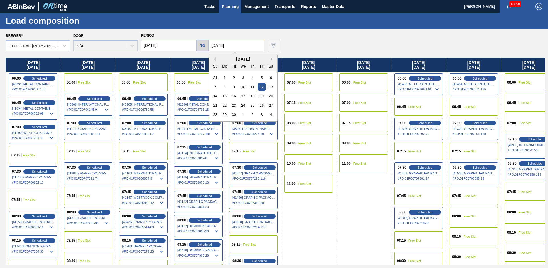
click at [271, 59] on button "Next Month" at bounding box center [273, 59] width 4 height 4
click at [258, 106] on div "24" at bounding box center [262, 105] width 8 height 8
type input "[DATE]"
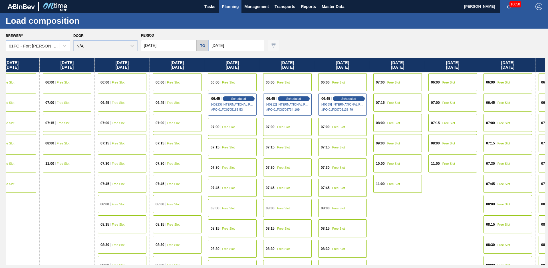
scroll to position [0, 3208]
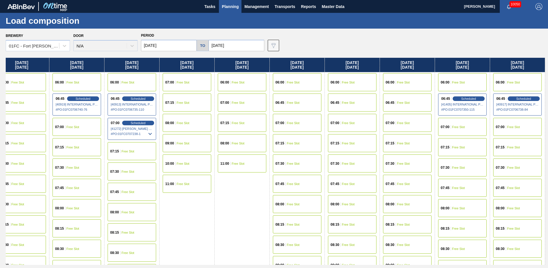
drag, startPoint x: 304, startPoint y: 231, endPoint x: 541, endPoint y: 154, distance: 249.5
click at [517, 128] on div "07:00 Free Slot" at bounding box center [517, 127] width 49 height 18
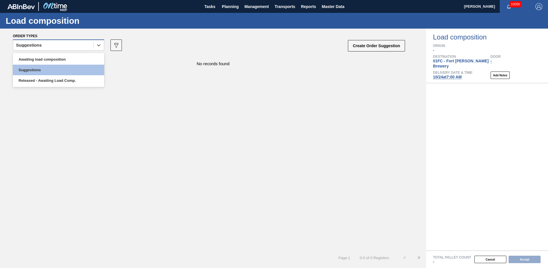
click at [73, 46] on div "Suggestions" at bounding box center [53, 45] width 80 height 8
click at [61, 58] on div "Awaiting load composition" at bounding box center [58, 59] width 91 height 11
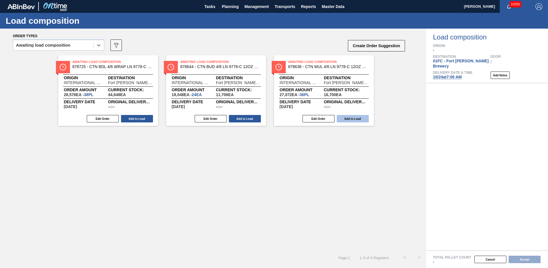
click at [349, 119] on button "Add to Load" at bounding box center [353, 118] width 32 height 7
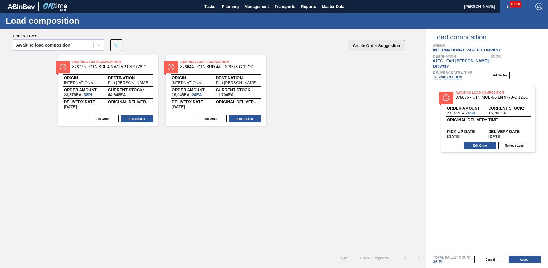
click at [372, 50] on button "Create Order Suggestion" at bounding box center [376, 45] width 57 height 11
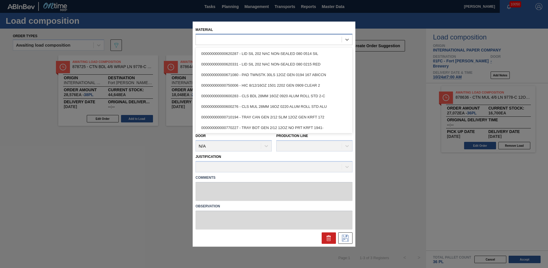
click at [331, 38] on div at bounding box center [269, 39] width 146 height 8
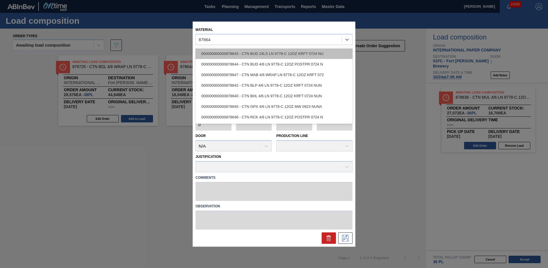
type input "878644"
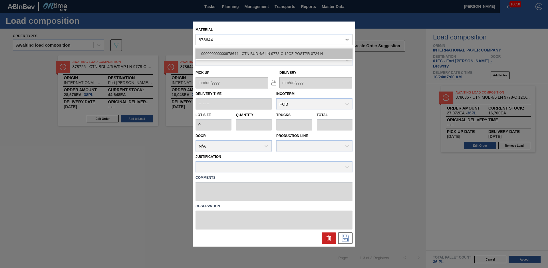
click at [273, 54] on div "000000000000878644 - CTN BUD 4/6 LN 9778-C 12OZ POSTPR 0724 N" at bounding box center [274, 54] width 157 height 11
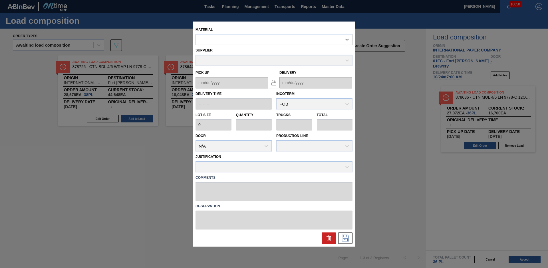
type input "752"
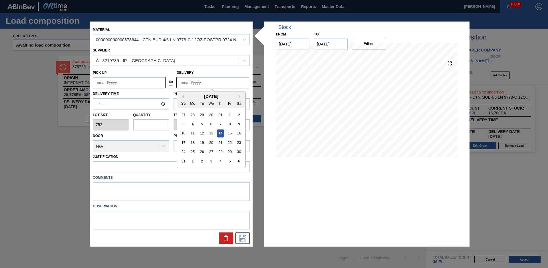
click at [205, 80] on input "Delivery" at bounding box center [213, 82] width 73 height 11
click at [242, 96] on button "Next Month" at bounding box center [241, 96] width 4 height 4
click at [241, 96] on button "Next Month" at bounding box center [241, 96] width 4 height 4
click at [231, 142] on div "24" at bounding box center [230, 142] width 8 height 8
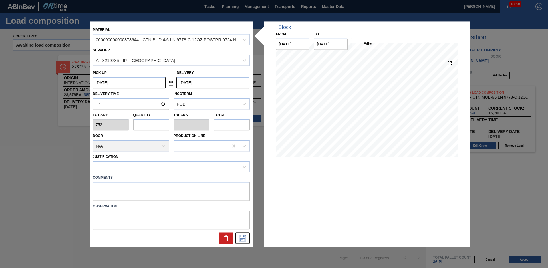
type up "[DATE]"
type input "[DATE]"
click at [162, 124] on input "text" at bounding box center [151, 124] width 36 height 11
type input "1"
type input "0.021"
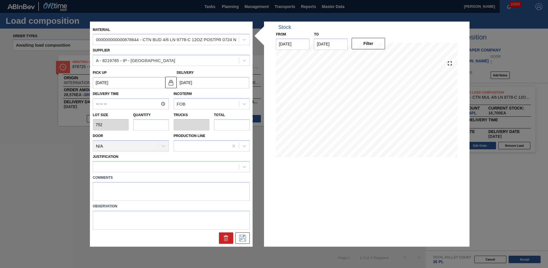
type input "752"
type input "12"
type input "0.25"
type input "9,024"
type input "12"
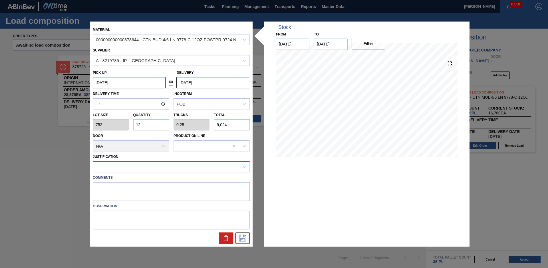
click at [135, 170] on div at bounding box center [171, 166] width 157 height 11
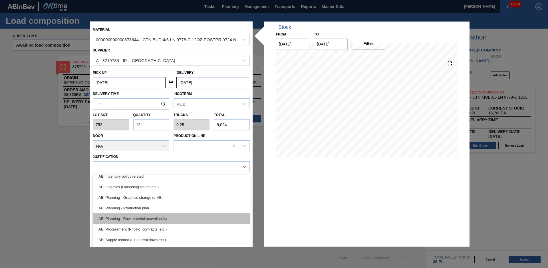
scroll to position [39, 0]
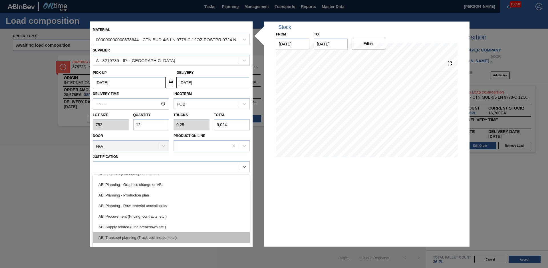
click at [152, 237] on div "ABI Transport planning (Truck optimization etc.)" at bounding box center [171, 237] width 157 height 11
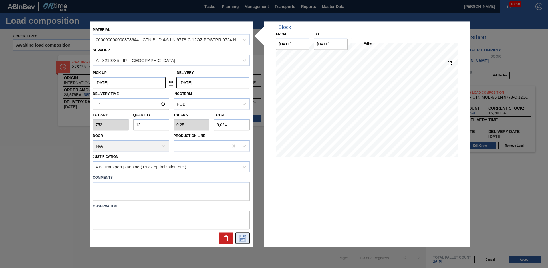
click at [241, 240] on icon at bounding box center [242, 237] width 9 height 7
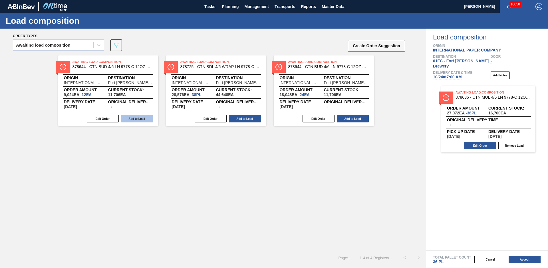
click at [143, 118] on button "Add to Load" at bounding box center [137, 118] width 32 height 7
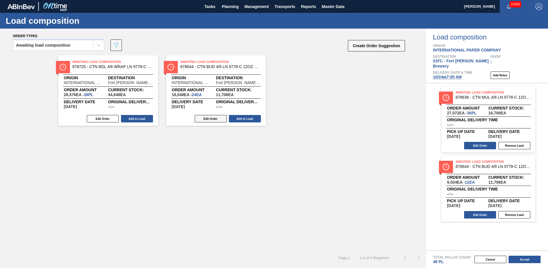
click at [218, 119] on button "Edit Order" at bounding box center [211, 118] width 32 height 7
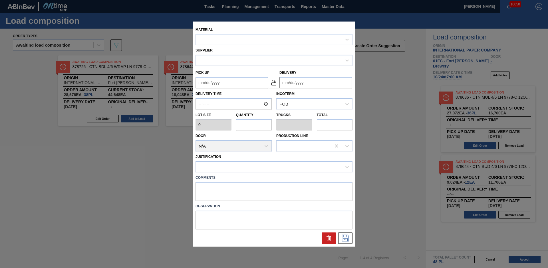
type input "752"
type input "24"
type input "0.5"
type input "18,048"
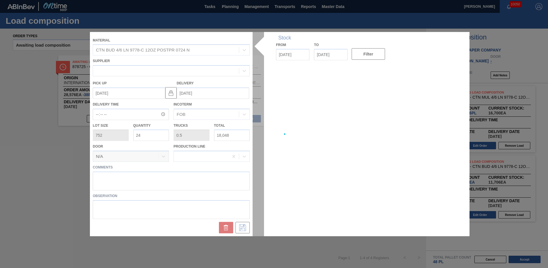
type up "[DATE]"
type input "[DATE]"
click at [251, 125] on div "Material CTN BUD 4/6 LN 9778-C 12OZ POSTPR 0724 N Supplier Pick up 10/21/2025 D…" at bounding box center [274, 134] width 368 height 204
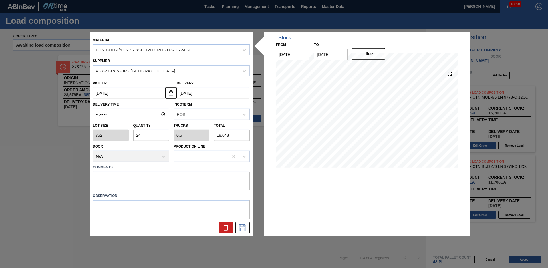
drag, startPoint x: 145, startPoint y: 136, endPoint x: 118, endPoint y: 140, distance: 27.4
click at [118, 140] on div "Lot size 752 Quantity 24 Trucks 0.5 Total 18,048" at bounding box center [172, 130] width 162 height 21
type input "1"
type input "0.021"
type input "752"
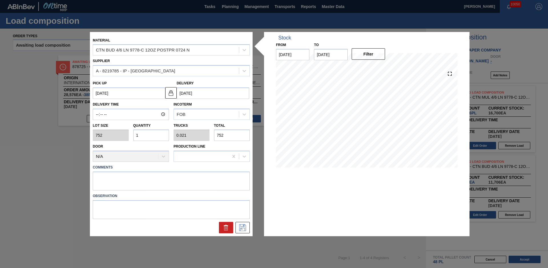
type input "12"
type input "0.25"
type input "9,024"
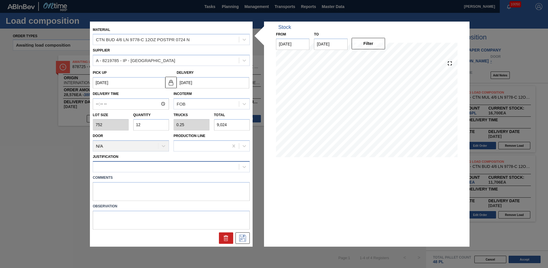
type input "12"
click at [134, 166] on div at bounding box center [166, 166] width 146 height 8
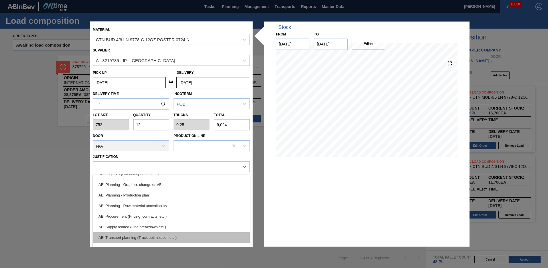
click at [152, 240] on div "ABI Transport planning (Truck optimization etc.)" at bounding box center [171, 237] width 157 height 11
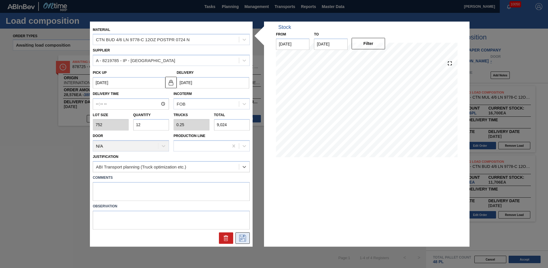
click at [246, 241] on icon at bounding box center [242, 237] width 7 height 7
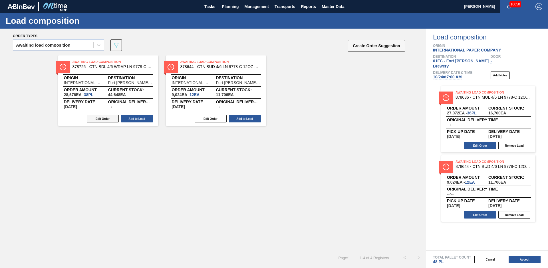
click at [98, 118] on button "Edit Order" at bounding box center [103, 118] width 32 height 7
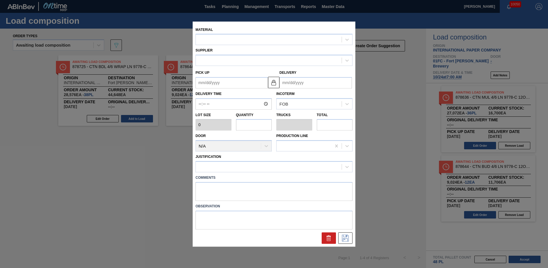
type input "752"
type input "38"
type input "0.792"
type input "28,576"
type up "[DATE]"
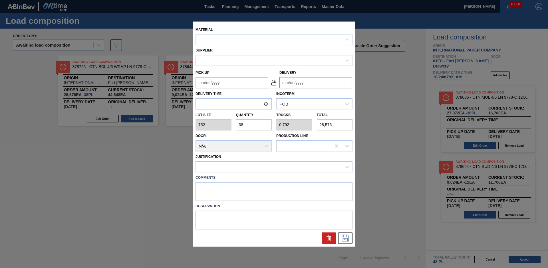
type input "[DATE]"
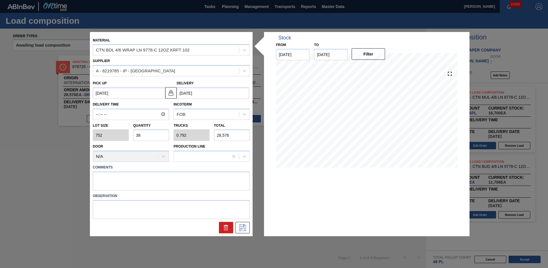
click at [144, 135] on input "38" at bounding box center [151, 134] width 36 height 11
type input "3"
type input "0.063"
type input "2,256"
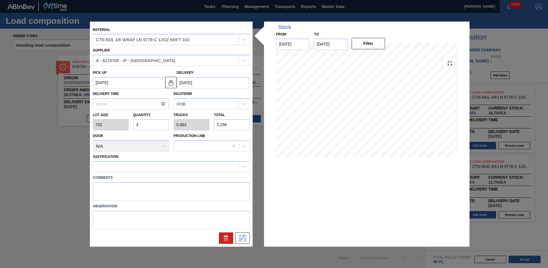
type input "36"
type input "0.75"
type input "27,072"
type input "36"
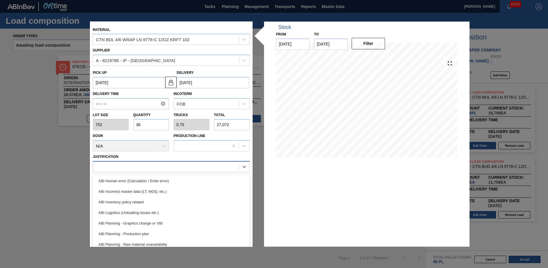
click at [168, 169] on div at bounding box center [166, 166] width 146 height 8
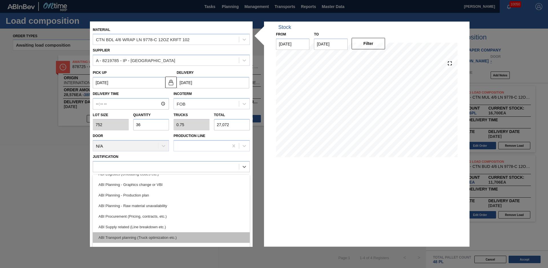
click at [163, 236] on div "ABI Transport planning (Truck optimization etc.)" at bounding box center [171, 237] width 157 height 11
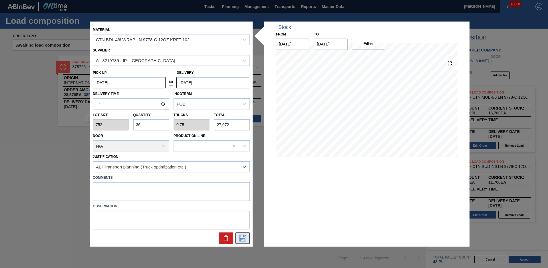
click at [245, 237] on icon at bounding box center [242, 237] width 9 height 7
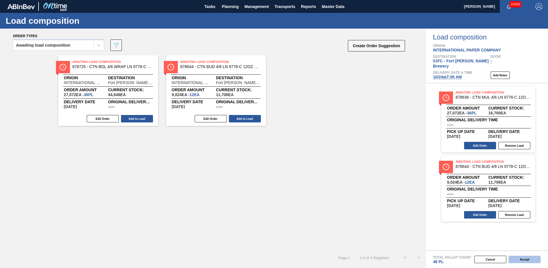
click at [517, 259] on button "Accept" at bounding box center [525, 258] width 32 height 7
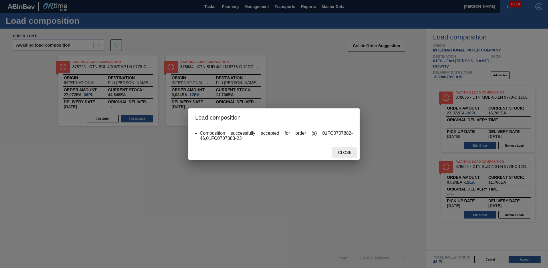
click at [345, 152] on span "Close" at bounding box center [345, 152] width 23 height 5
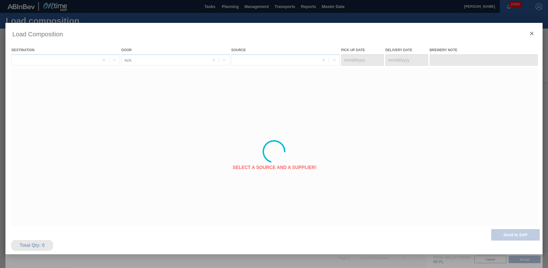
type Date "[DATE]"
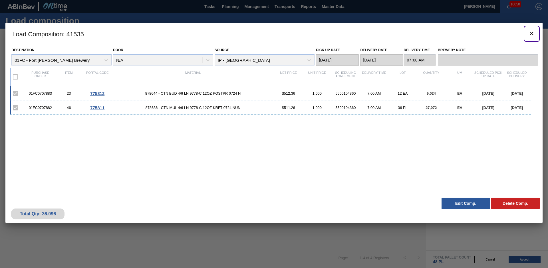
click at [531, 32] on icon "botão de ícone" at bounding box center [532, 33] width 7 height 7
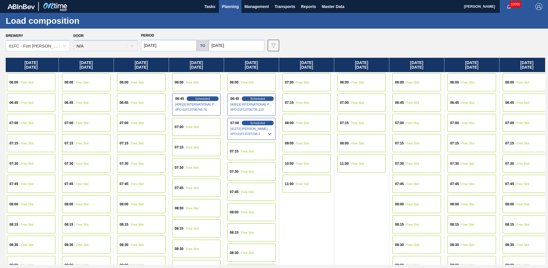
scroll to position [0, 3208]
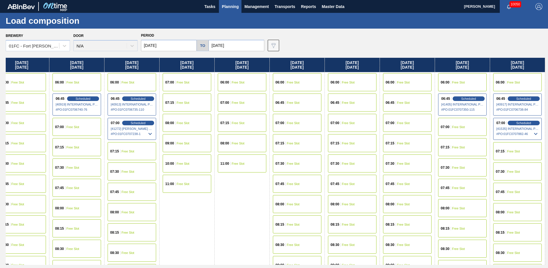
drag, startPoint x: 343, startPoint y: 183, endPoint x: 528, endPoint y: 167, distance: 186.0
click at [467, 125] on div "07:00 Free Slot" at bounding box center [462, 127] width 49 height 18
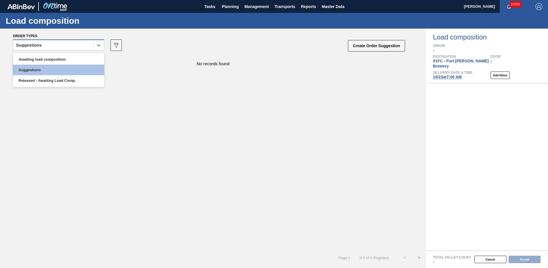
drag, startPoint x: 87, startPoint y: 45, endPoint x: 83, endPoint y: 49, distance: 6.3
click at [87, 45] on div "Suggestions" at bounding box center [53, 45] width 80 height 8
click at [60, 63] on div "Awaiting load composition" at bounding box center [58, 59] width 91 height 11
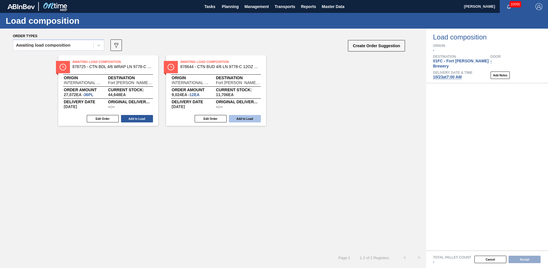
click at [245, 119] on button "Add to Load" at bounding box center [245, 118] width 32 height 7
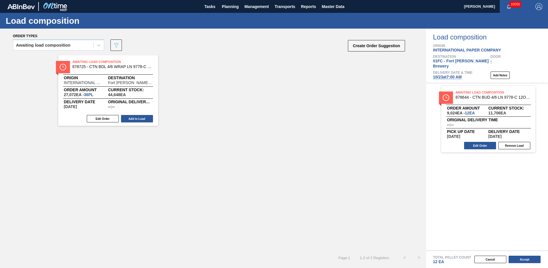
click at [134, 119] on button "Add to Load" at bounding box center [137, 118] width 32 height 7
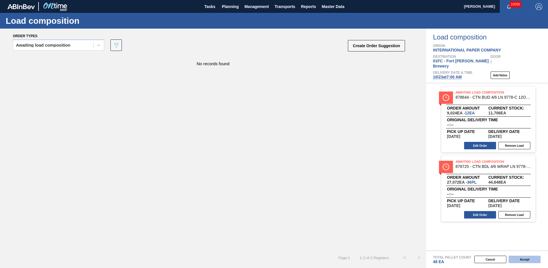
click at [526, 260] on button "Accept" at bounding box center [525, 258] width 32 height 7
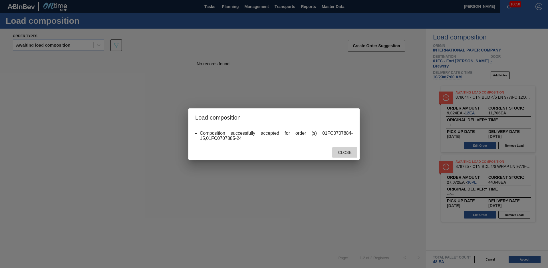
click at [342, 149] on div "Close" at bounding box center [344, 152] width 25 height 11
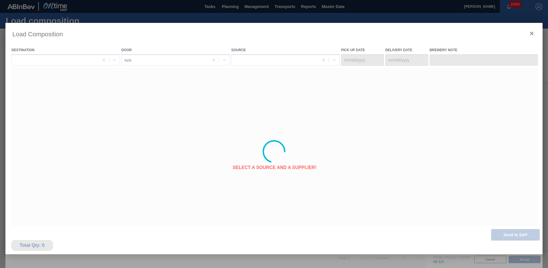
type Date "[DATE]"
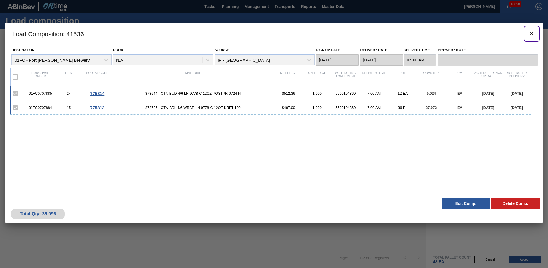
click at [531, 34] on icon "botão de ícone" at bounding box center [532, 33] width 7 height 7
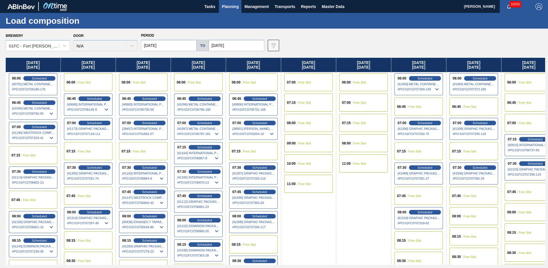
click at [321, 137] on div "09:00 Free Slot" at bounding box center [308, 143] width 49 height 18
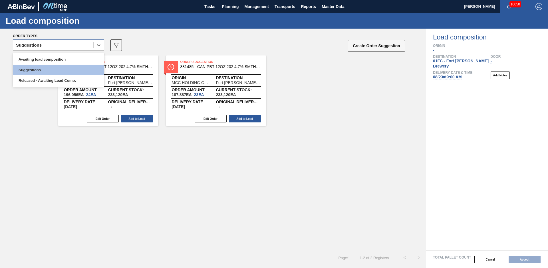
click at [50, 45] on div "Suggestions" at bounding box center [53, 45] width 80 height 8
click at [33, 78] on div "Released - Awaiting Load Comp." at bounding box center [58, 80] width 91 height 11
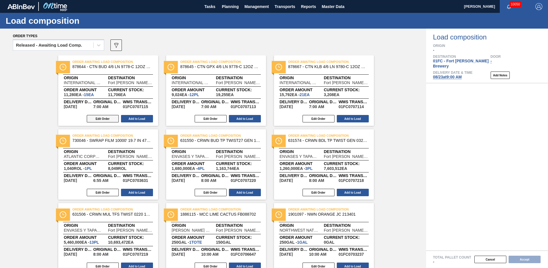
click at [105, 117] on button "Edit Order" at bounding box center [103, 118] width 32 height 7
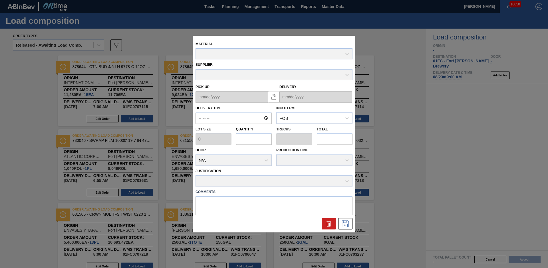
type input "07:00:00"
type input "752"
type input "15"
type input "0.312"
type input "11,280"
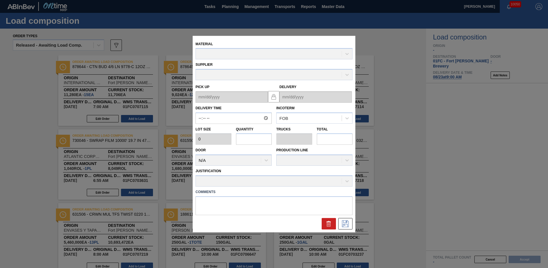
type textarea "NULL"
type up "[DATE]"
type input "[DATE]"
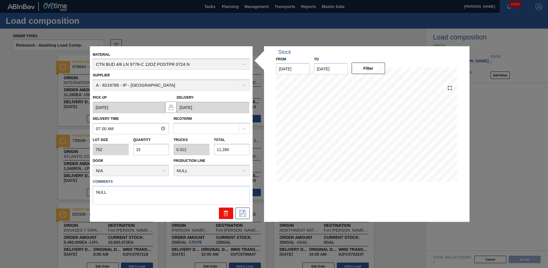
click at [222, 212] on button at bounding box center [226, 212] width 14 height 11
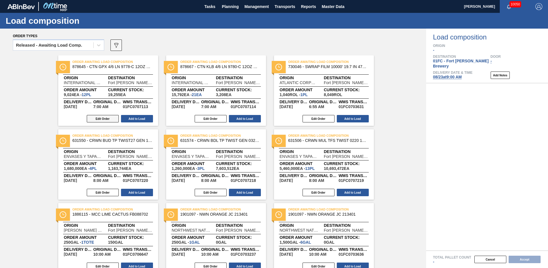
click at [96, 121] on button "Edit Order" at bounding box center [103, 118] width 32 height 7
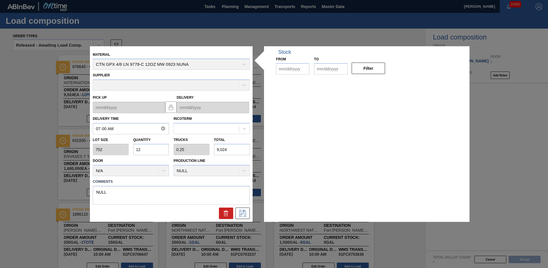
type input "07:00:00"
type input "752"
type input "12"
type input "0.25"
type input "9,024"
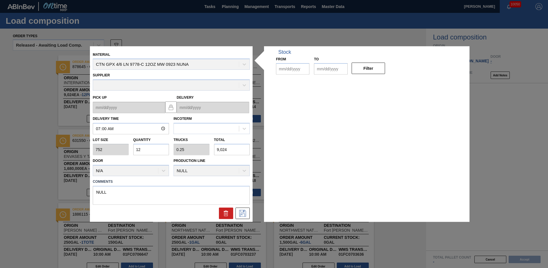
type textarea "NULL"
type up "[DATE]"
type input "[DATE]"
type input "08/14/2025"
type input "12/31/2025"
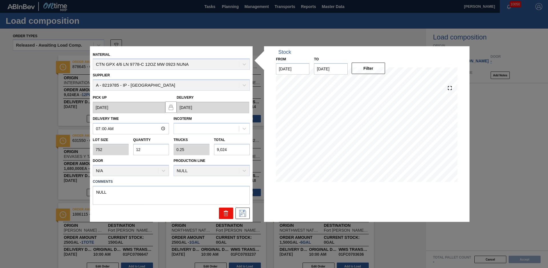
click at [224, 214] on icon at bounding box center [226, 213] width 7 height 7
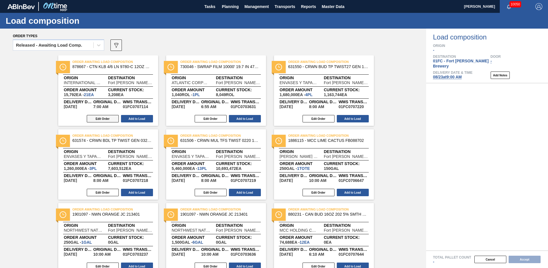
click at [105, 117] on button "Edit Order" at bounding box center [103, 118] width 32 height 7
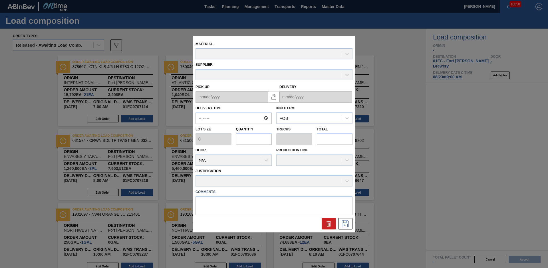
type input "07:00:00"
type input "752"
type input "21"
type input "0.438"
type input "15,792"
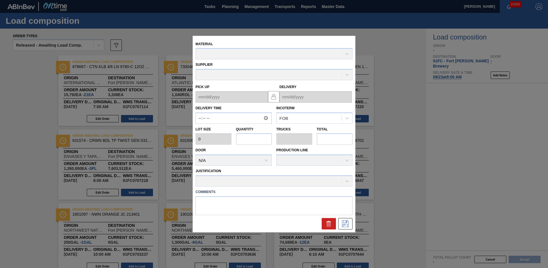
type textarea "NULL"
type up "[DATE]"
type input "[DATE]"
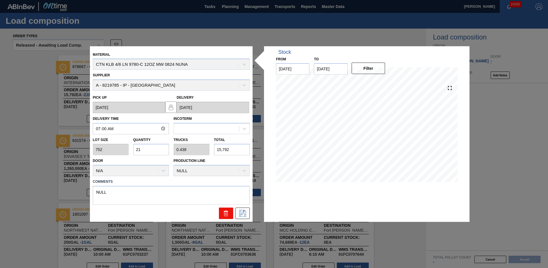
click at [230, 210] on button at bounding box center [226, 212] width 14 height 11
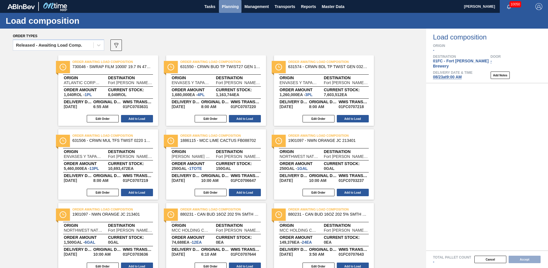
click at [238, 6] on span "Planning" at bounding box center [230, 6] width 17 height 7
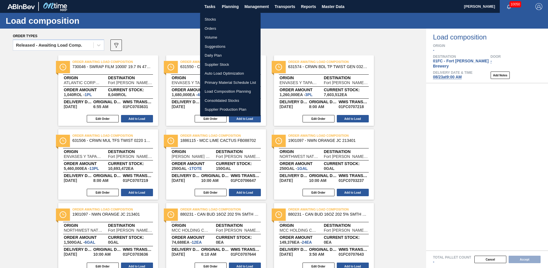
click at [211, 9] on div at bounding box center [274, 134] width 548 height 268
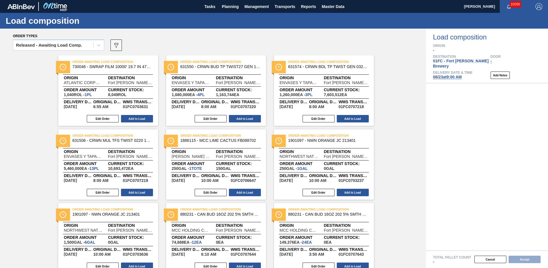
click at [211, 0] on body "Tasks Planning Management Transports Reports Master Data Walker Trieschmann 100…" at bounding box center [274, 0] width 548 height 0
click at [210, 8] on span "Tasks" at bounding box center [210, 6] width 13 height 7
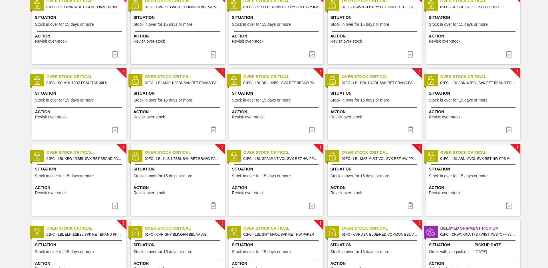
scroll to position [470, 0]
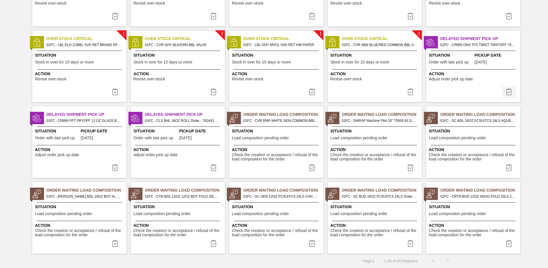
click at [507, 94] on img at bounding box center [509, 91] width 7 height 7
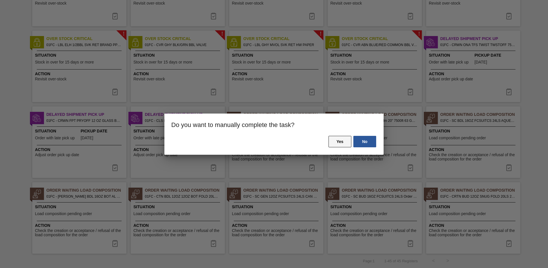
click at [340, 143] on button "Yes" at bounding box center [340, 141] width 23 height 11
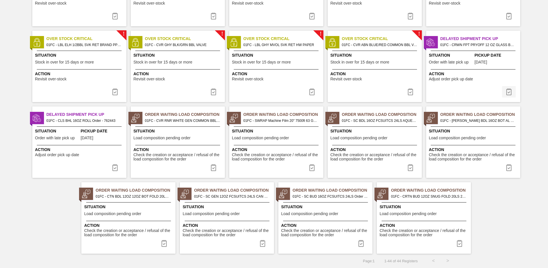
click at [511, 91] on img at bounding box center [509, 91] width 7 height 7
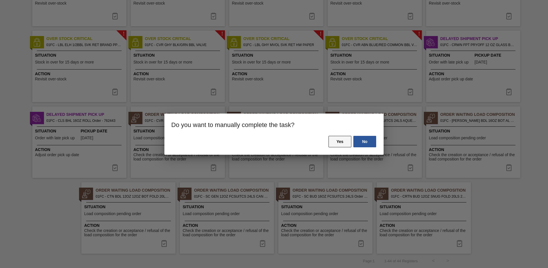
click at [342, 138] on button "Yes" at bounding box center [340, 141] width 23 height 11
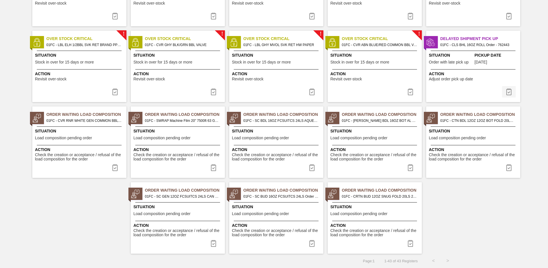
click at [508, 92] on img at bounding box center [509, 91] width 7 height 7
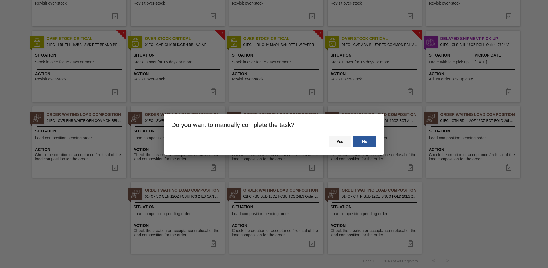
click at [345, 143] on button "Yes" at bounding box center [340, 141] width 23 height 11
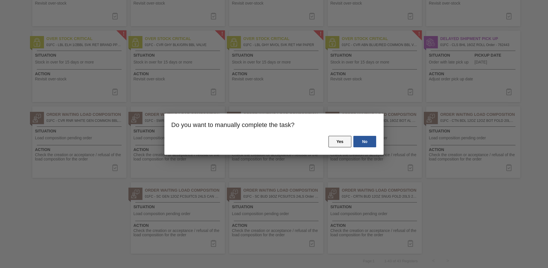
click at [346, 144] on button "Yes" at bounding box center [340, 141] width 23 height 11
click at [339, 142] on button "Yes" at bounding box center [340, 141] width 23 height 11
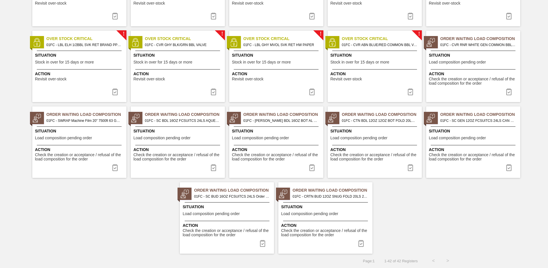
click at [477, 41] on span "Order Waiting Load Composition" at bounding box center [481, 39] width 80 height 6
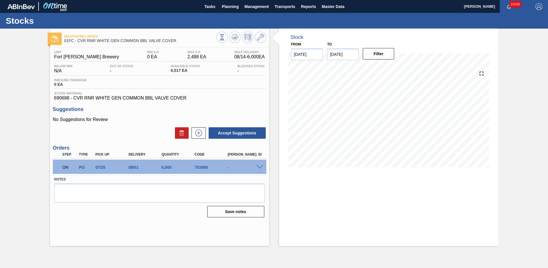
click at [27, 134] on div "Negotiating Order 01FC - CVR RNR WHITE GEN COMMON BBL VALVE COVER Unit Fort Col…" at bounding box center [274, 137] width 548 height 217
click at [260, 166] on span at bounding box center [259, 167] width 7 height 4
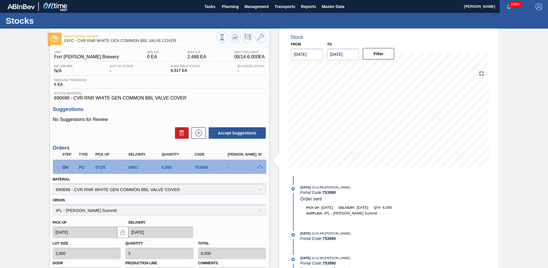
scroll to position [93, 0]
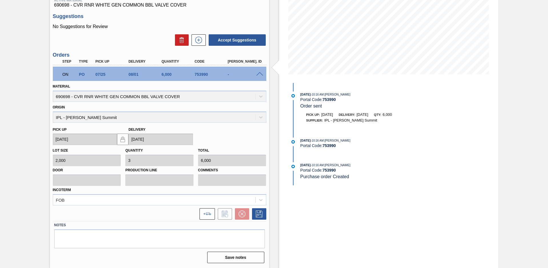
click at [260, 73] on span at bounding box center [259, 74] width 7 height 4
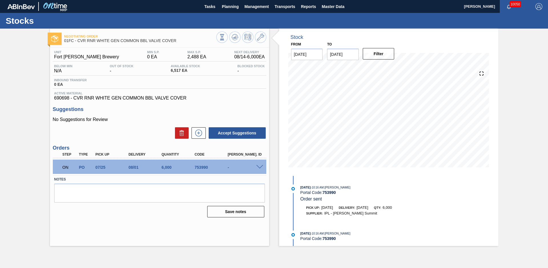
scroll to position [0, 0]
click at [43, 137] on div "Negotiating Order 01FC - CVR RNR WHITE GEN COMMON BBL VALVE COVER Unit Fort Col…" at bounding box center [274, 137] width 548 height 217
click at [25, 158] on div "Negotiating Order 01FC - CVR RNR WHITE GEN COMMON BBL VALVE COVER Unit Fort Col…" at bounding box center [274, 137] width 548 height 217
click at [262, 166] on span at bounding box center [259, 167] width 7 height 4
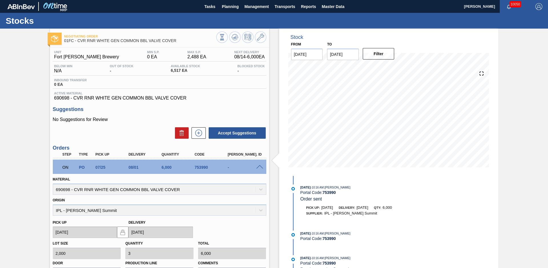
scroll to position [93, 0]
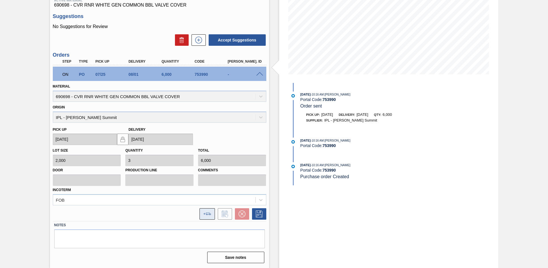
click at [211, 217] on button at bounding box center [207, 213] width 15 height 11
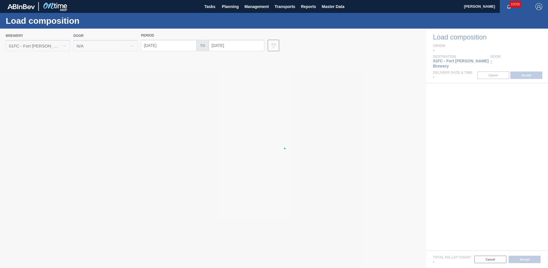
type input "08/14/2025"
type input "[DATE]"
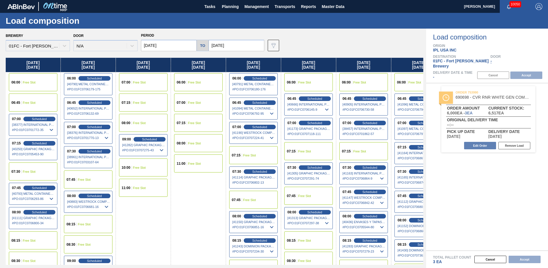
click at [196, 123] on span "Free Slot" at bounding box center [194, 122] width 13 height 3
click at [523, 71] on button "Accept" at bounding box center [527, 74] width 32 height 7
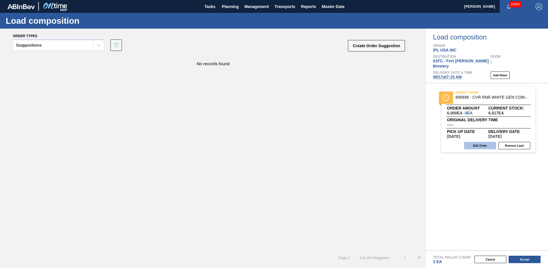
click at [480, 142] on button "Edit Order" at bounding box center [480, 145] width 32 height 7
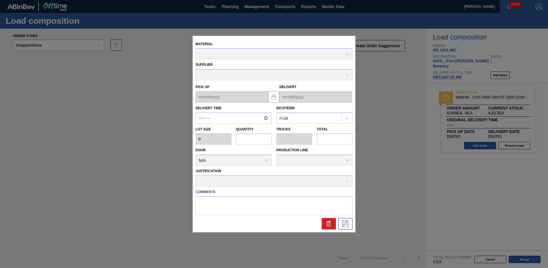
type input "2,000"
type input "3"
type input "0.375"
type input "6,000"
type up "07/25/2025"
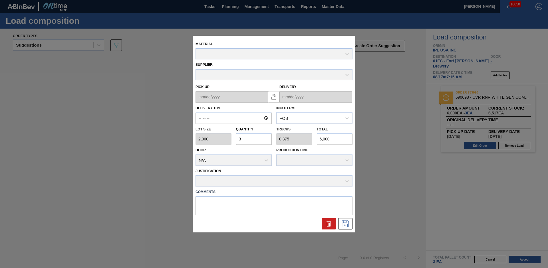
type input "08/01/2025"
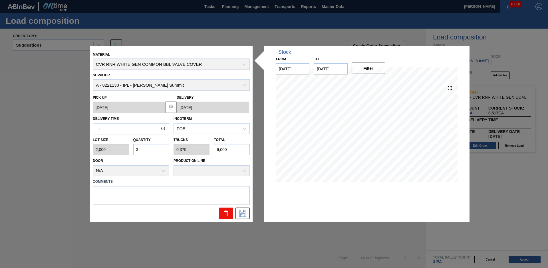
click at [225, 215] on icon at bounding box center [226, 213] width 7 height 7
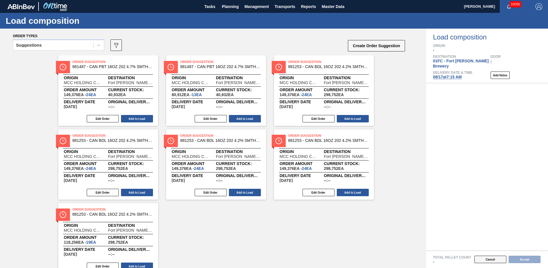
click at [497, 258] on button "Cancel" at bounding box center [491, 258] width 32 height 7
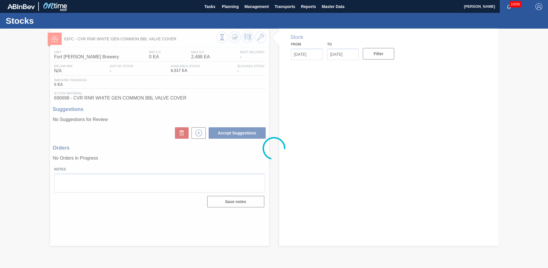
type input "08/14/2025"
type input "12/31/2025"
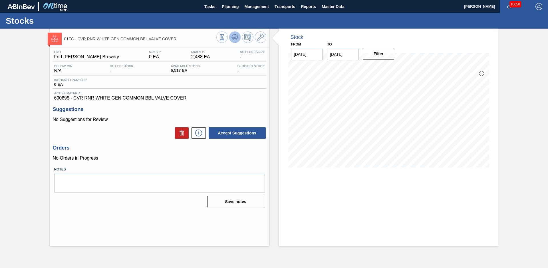
click at [225, 37] on icon at bounding box center [222, 37] width 6 height 6
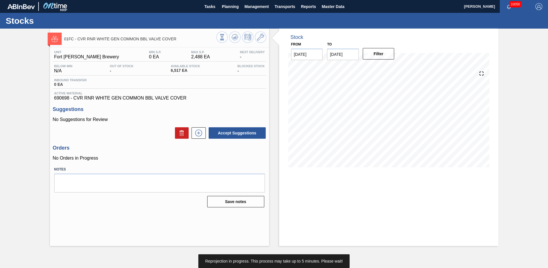
click at [276, 95] on div "Stock From 08/14/2025 to 12/31/2025 Filter" at bounding box center [383, 137] width 229 height 217
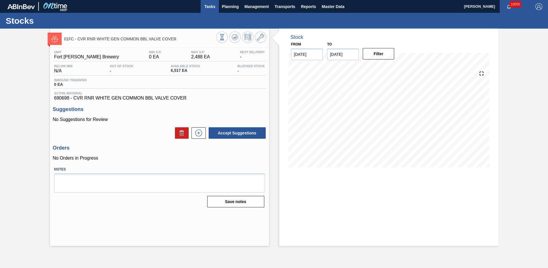
click at [214, 8] on span "Tasks" at bounding box center [210, 6] width 13 height 7
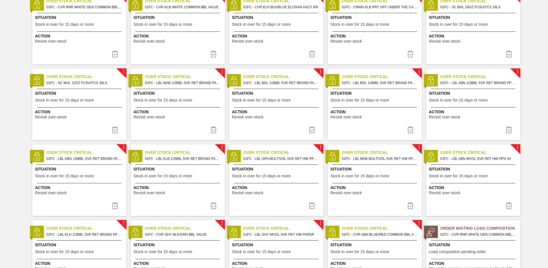
scroll to position [470, 0]
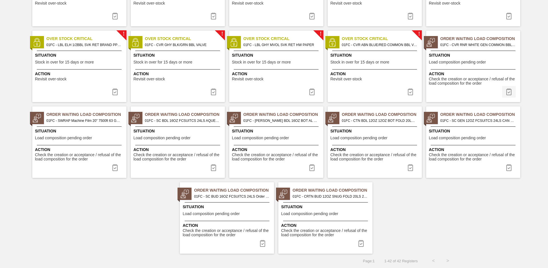
click at [507, 90] on img at bounding box center [509, 91] width 7 height 7
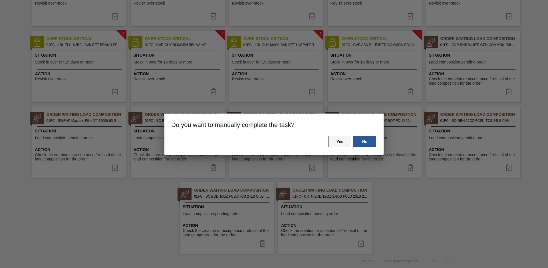
click at [344, 142] on button "Yes" at bounding box center [340, 141] width 23 height 11
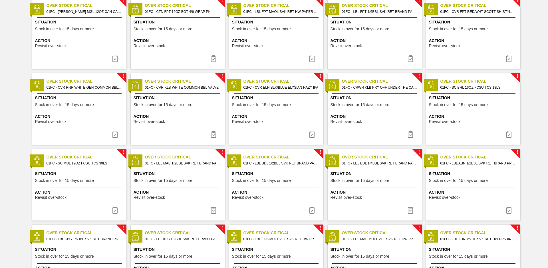
scroll to position [401, 0]
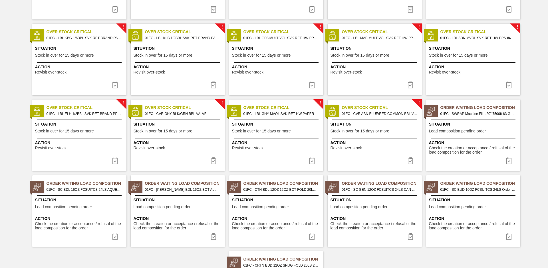
click at [87, 184] on span "Order Waiting Load Composition" at bounding box center [87, 183] width 80 height 6
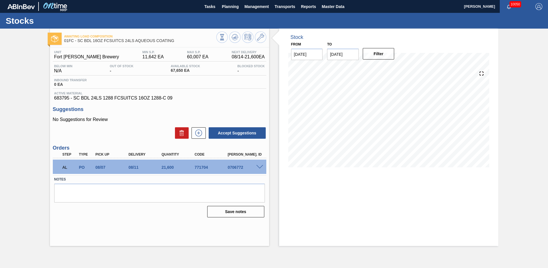
click at [273, 146] on div "Stock From 08/14/2025 to 12/31/2025 Filter" at bounding box center [383, 137] width 229 height 217
click at [259, 165] on span at bounding box center [259, 167] width 7 height 4
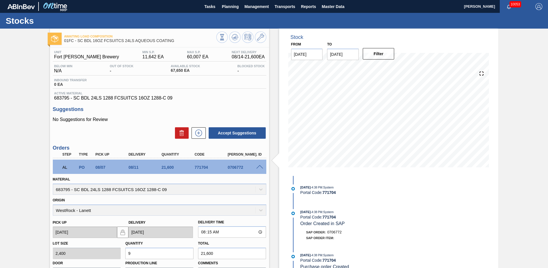
click at [272, 142] on div "Stock From 08/14/2025 to 12/31/2025 Filter 08/05/2025 - 4:38 PM : System Portal…" at bounding box center [383, 195] width 229 height 332
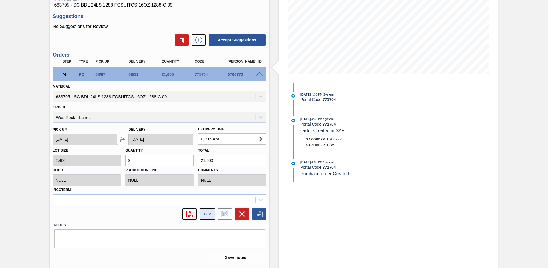
click at [210, 216] on button at bounding box center [207, 213] width 15 height 11
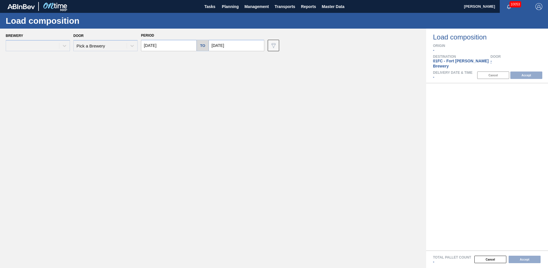
type input "08/14/2025"
type input "[DATE]"
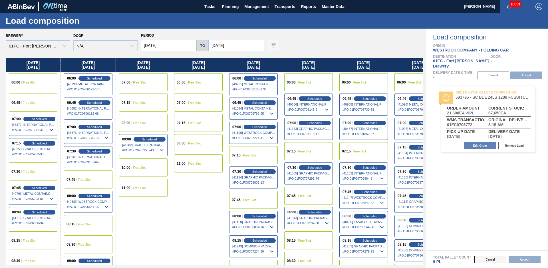
click at [485, 256] on button "Cancel" at bounding box center [491, 258] width 32 height 7
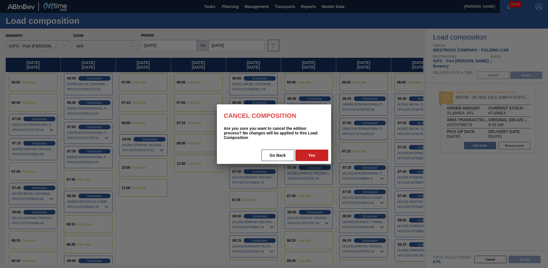
click at [329, 151] on div "Go Back Yes" at bounding box center [274, 154] width 114 height 17
click at [328, 152] on button "Yes" at bounding box center [312, 154] width 33 height 11
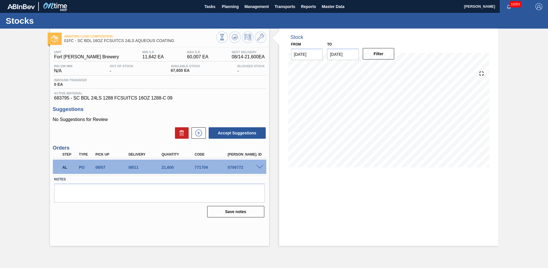
click at [262, 166] on span at bounding box center [259, 167] width 7 height 4
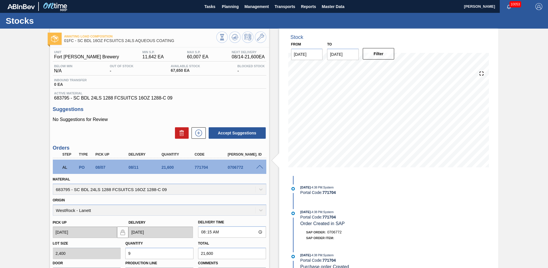
scroll to position [93, 0]
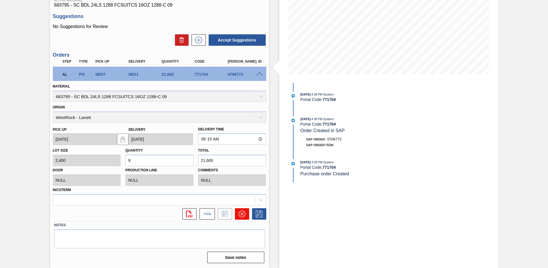
click at [240, 212] on icon at bounding box center [242, 213] width 7 height 7
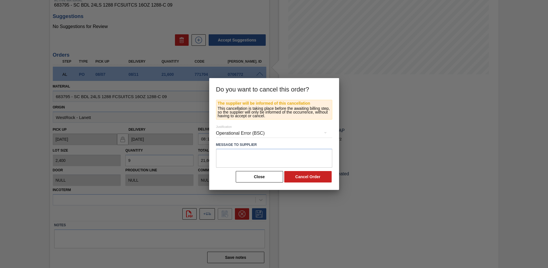
click at [271, 132] on div "Operational Error (BSC)" at bounding box center [274, 133] width 116 height 16
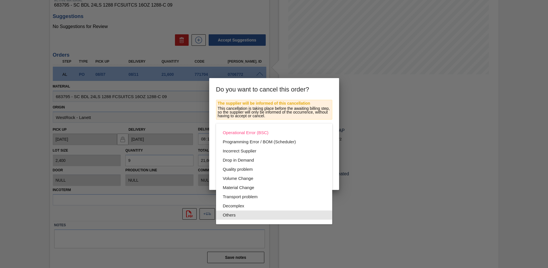
click at [254, 213] on div "Others" at bounding box center [274, 214] width 103 height 9
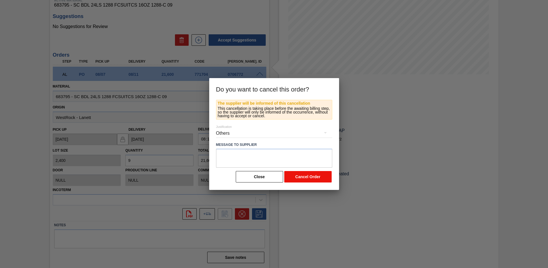
click at [304, 171] on button "Cancel Order" at bounding box center [307, 176] width 47 height 11
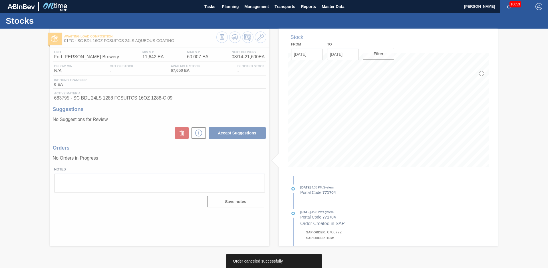
scroll to position [0, 0]
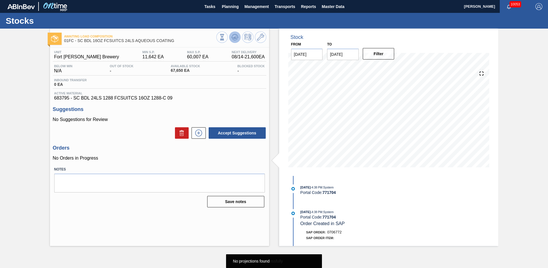
click at [237, 41] on button at bounding box center [234, 36] width 11 height 11
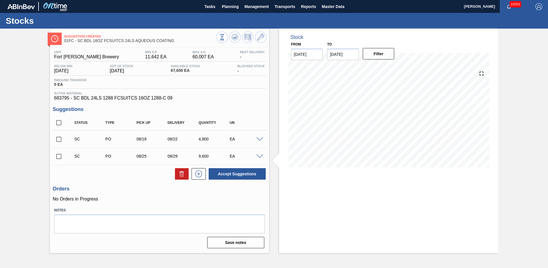
click at [276, 96] on div "Stock From 08/14/2025 to 12/31/2025 Filter" at bounding box center [383, 141] width 229 height 224
click at [278, 108] on div "Stock From 08/14/2025 to 12/31/2025 Filter 08/15 Stock Projection 36,495 SAP Pl…" at bounding box center [383, 141] width 229 height 224
click at [259, 35] on icon at bounding box center [260, 37] width 7 height 7
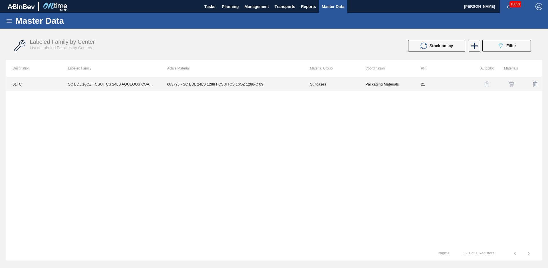
click at [242, 85] on td "683795 - SC BDL 24LS 1288 FCSUITCS 16OZ 1288-C 09" at bounding box center [231, 84] width 143 height 14
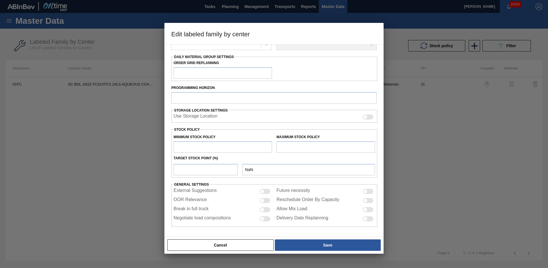
type input "Suitcases"
type input "SC BDL 16OZ FCSUITCS 24LS AQUEOUS COATING"
type input "01FC - Fort [PERSON_NAME] Brewery"
type input "21"
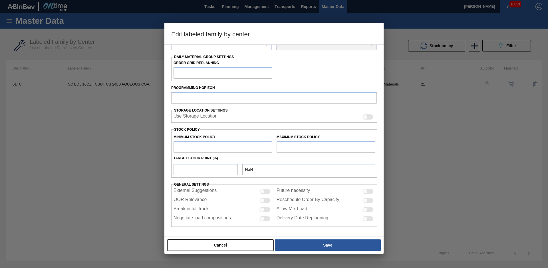
type input "11,642"
type input "60,007"
type input "0"
type input "11,642"
checkbox input "true"
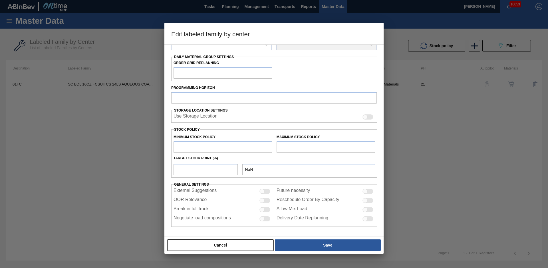
checkbox input "true"
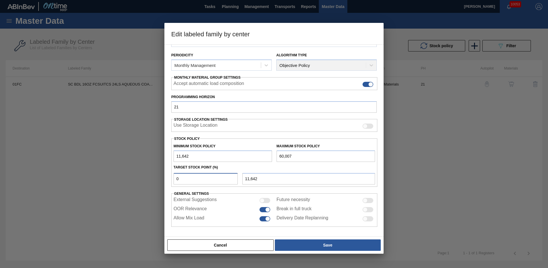
drag, startPoint x: 190, startPoint y: 181, endPoint x: 151, endPoint y: 186, distance: 39.5
click at [153, 186] on div "Edit labeled family by center Material Group Suitcases Family Suitcases Labeled…" at bounding box center [274, 134] width 548 height 268
type input "1"
type input "12,126"
type input "10"
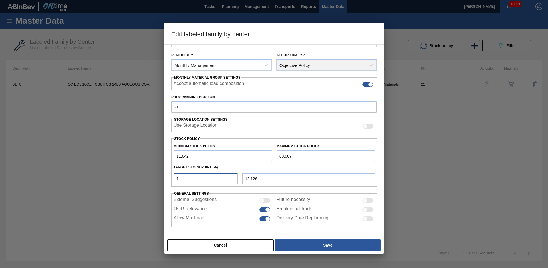
type input "16,479"
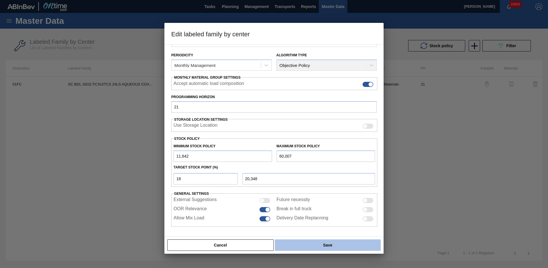
click at [321, 248] on button "Save" at bounding box center [328, 244] width 106 height 11
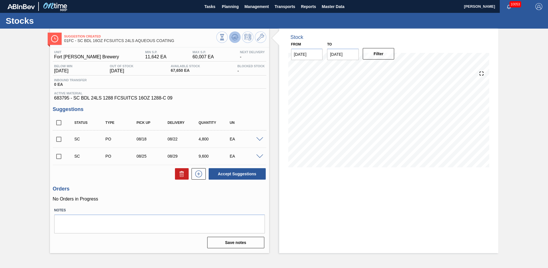
click at [236, 38] on icon at bounding box center [235, 37] width 4 height 3
click at [61, 125] on input "checkbox" at bounding box center [59, 123] width 12 height 12
click at [231, 176] on button "Accept Suggestions" at bounding box center [237, 173] width 57 height 11
click at [61, 156] on input "checkbox" at bounding box center [59, 156] width 12 height 12
click at [0, 0] on icon at bounding box center [0, 0] width 0 height 0
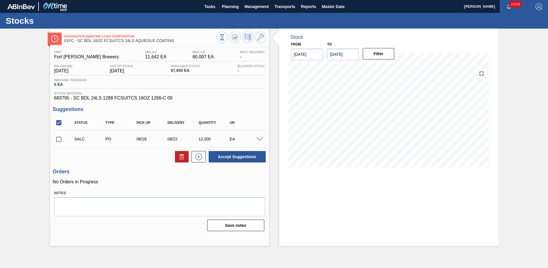
click at [279, 90] on div "Stock From 08/14/2025 to 12/31/2025 Filter 08/17 Stock Projection 36,495 SAP Pl…" at bounding box center [388, 102] width 219 height 147
click at [222, 8] on span "Planning" at bounding box center [230, 6] width 17 height 7
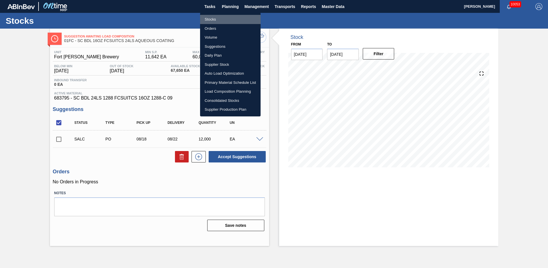
click at [214, 18] on li "Stocks" at bounding box center [230, 19] width 61 height 9
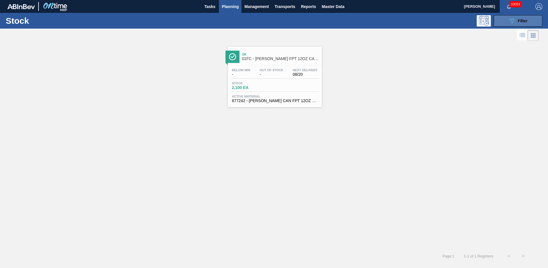
click at [515, 17] on icon "089F7B8B-B2A5-4AFE-B5C0-19BA573D28AC" at bounding box center [512, 20] width 7 height 7
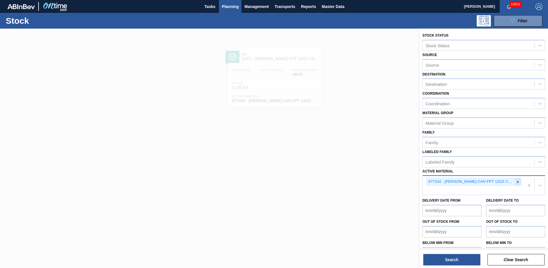
click at [520, 183] on div at bounding box center [518, 181] width 6 height 7
click at [475, 262] on button "Search" at bounding box center [451, 259] width 57 height 11
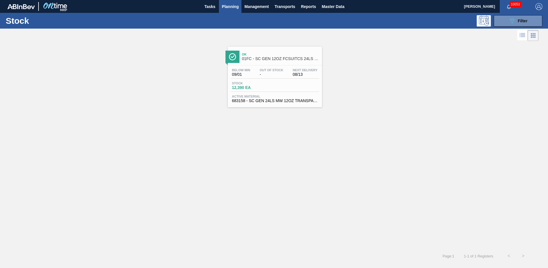
click at [301, 59] on span "01FC - SC GEN 12OZ FCSUITCS 24LS CAN GEN WHITE" at bounding box center [280, 59] width 77 height 4
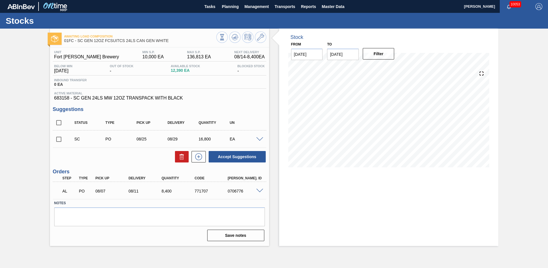
click at [259, 192] on span at bounding box center [259, 190] width 7 height 4
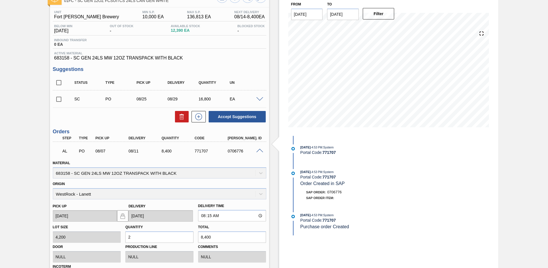
scroll to position [117, 0]
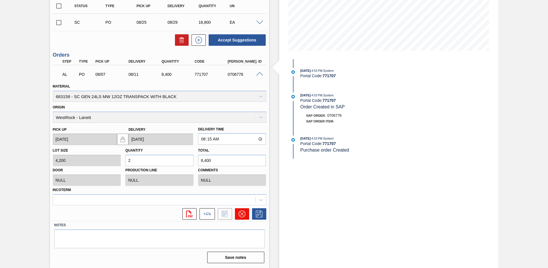
click at [247, 216] on button at bounding box center [242, 213] width 14 height 11
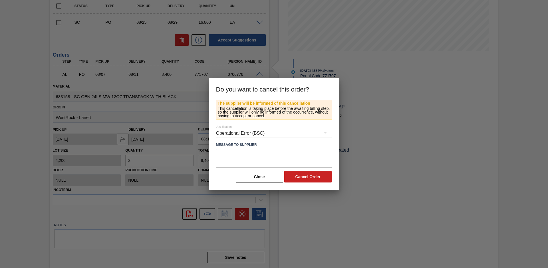
click at [286, 133] on div "Operational Error (BSC)" at bounding box center [274, 133] width 116 height 16
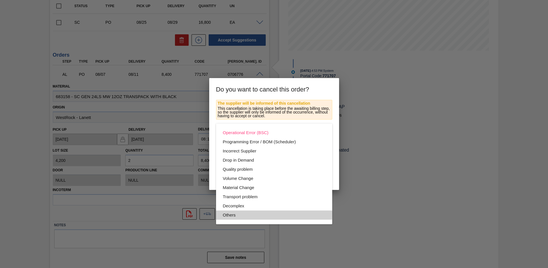
click at [249, 213] on div "Others" at bounding box center [274, 214] width 103 height 9
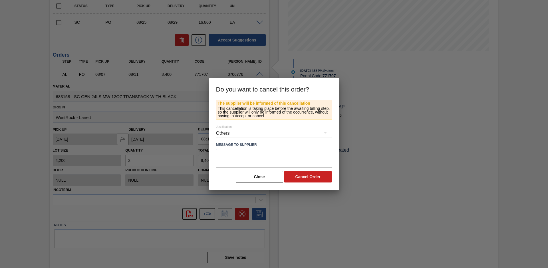
click at [320, 180] on button "Cancel Order" at bounding box center [307, 176] width 47 height 11
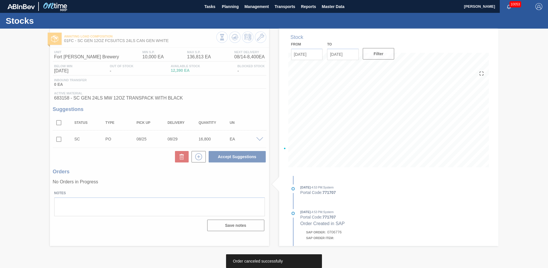
scroll to position [0, 0]
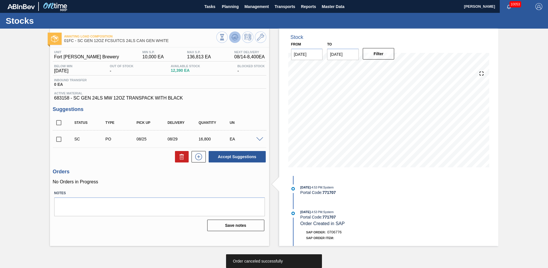
click at [233, 39] on icon at bounding box center [235, 38] width 6 height 3
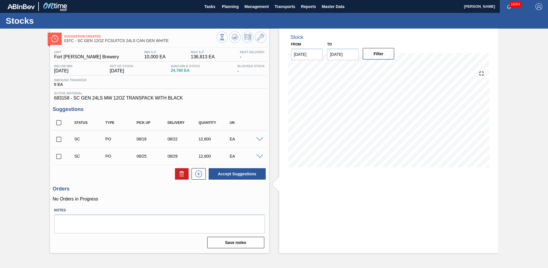
click at [23, 150] on div "Suggestion Created 01FC - SC GEN 12OZ FCSUITCS 24LS CAN GEN WHITE Unit Fort Col…" at bounding box center [274, 141] width 548 height 224
click at [58, 122] on input "checkbox" at bounding box center [59, 123] width 12 height 12
click at [242, 177] on button "Accept Suggestions" at bounding box center [237, 173] width 57 height 11
click at [60, 157] on input "checkbox" at bounding box center [59, 156] width 12 height 12
click at [179, 175] on icon at bounding box center [181, 173] width 7 height 7
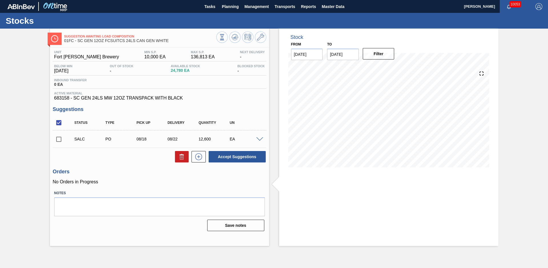
click at [275, 107] on div "Stock From 08/14/2025 to 12/31/2025 Filter" at bounding box center [383, 137] width 229 height 217
click at [226, 9] on span "Planning" at bounding box center [230, 6] width 17 height 7
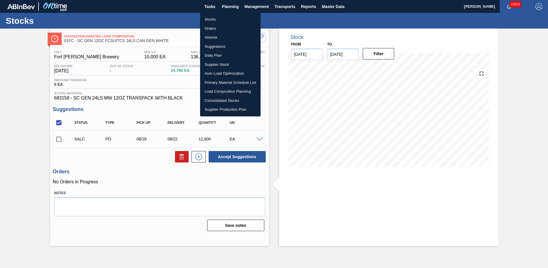
click at [216, 21] on li "Stocks" at bounding box center [230, 19] width 61 height 9
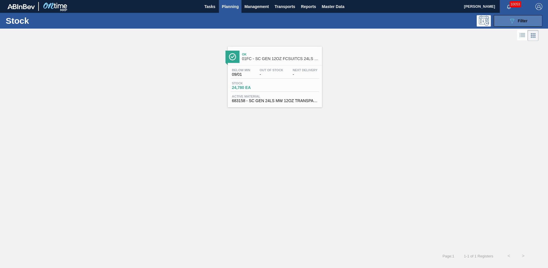
click at [511, 24] on button "089F7B8B-B2A5-4AFE-B5C0-19BA573D28AC Filter" at bounding box center [518, 20] width 49 height 11
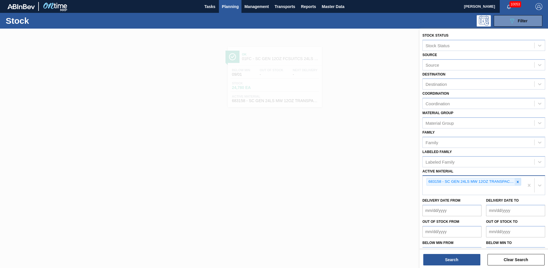
click at [518, 184] on div at bounding box center [518, 181] width 6 height 7
click at [468, 256] on button "Search" at bounding box center [451, 259] width 57 height 11
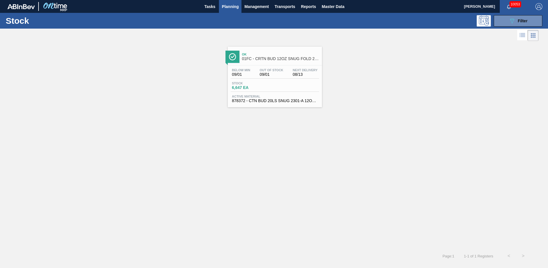
click at [266, 50] on div "Ok 01FC - CRTN BUD 12OZ SNUG FOLD 20LS 2301-A - VBI" at bounding box center [280, 56] width 77 height 13
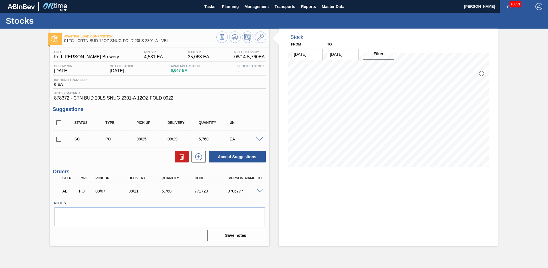
click at [275, 67] on div "Stock From 08/14/2025 to 12/31/2025 Filter" at bounding box center [383, 137] width 229 height 217
click at [261, 189] on span at bounding box center [259, 190] width 7 height 4
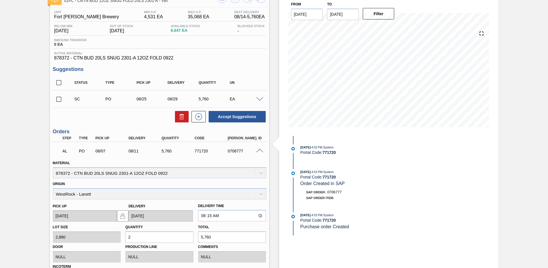
scroll to position [117, 0]
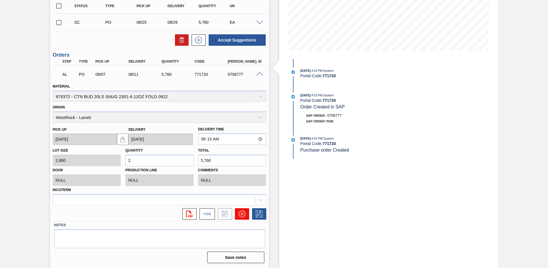
click at [240, 215] on icon at bounding box center [241, 213] width 3 height 3
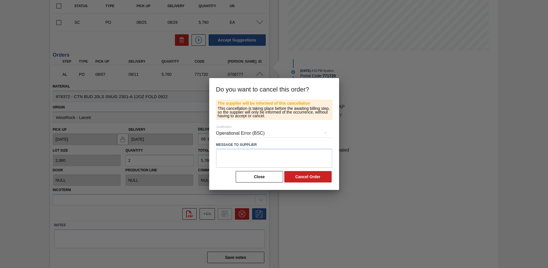
click at [276, 133] on div "Operational Error (BSC)" at bounding box center [274, 133] width 116 height 16
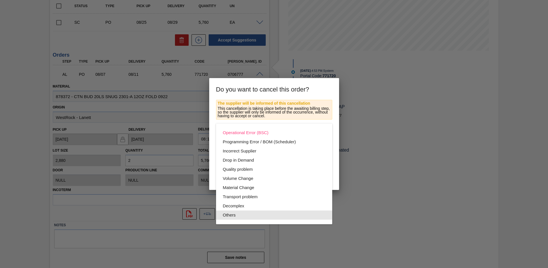
click at [253, 214] on div "Others" at bounding box center [274, 214] width 103 height 9
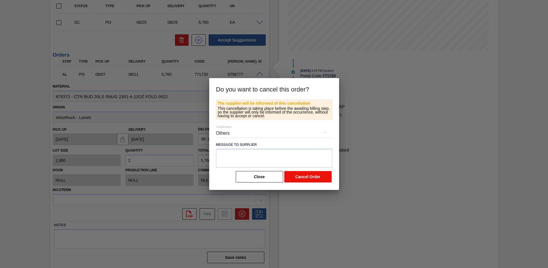
click at [310, 175] on button "Cancel Order" at bounding box center [307, 176] width 47 height 11
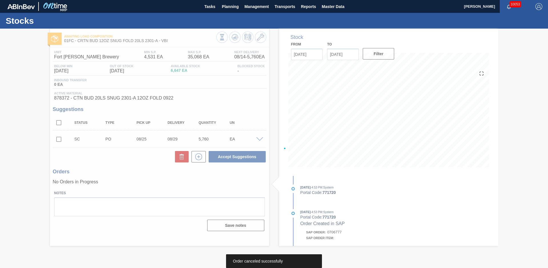
scroll to position [0, 0]
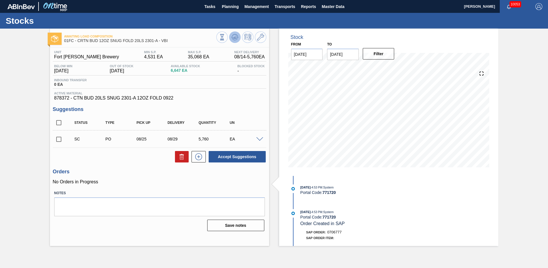
click at [236, 40] on icon at bounding box center [235, 38] width 6 height 3
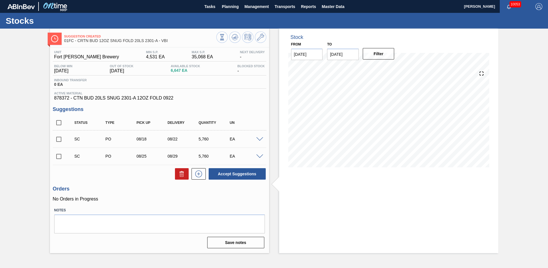
click at [272, 114] on div "Stock From 08/14/2025 to 12/31/2025 Filter" at bounding box center [383, 141] width 229 height 224
click at [59, 133] on div "SC PO 08/18 08/22 5,760 EA" at bounding box center [160, 139] width 214 height 14
click at [58, 136] on input "checkbox" at bounding box center [59, 139] width 12 height 12
click at [226, 174] on button "Accept Suggestions" at bounding box center [237, 173] width 57 height 11
click at [223, 7] on span "Planning" at bounding box center [230, 6] width 17 height 7
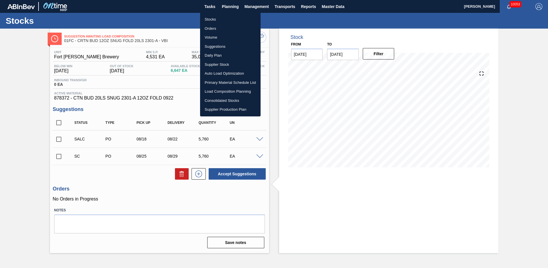
click at [220, 19] on li "Stocks" at bounding box center [230, 19] width 61 height 9
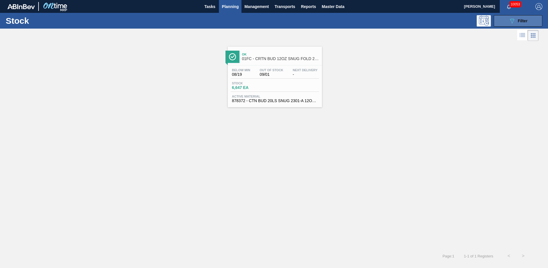
click at [515, 21] on icon "089F7B8B-B2A5-4AFE-B5C0-19BA573D28AC" at bounding box center [512, 20] width 7 height 7
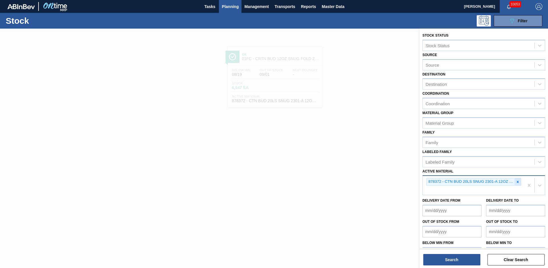
click at [515, 181] on div at bounding box center [518, 181] width 6 height 7
click at [449, 263] on button "Search" at bounding box center [451, 259] width 57 height 11
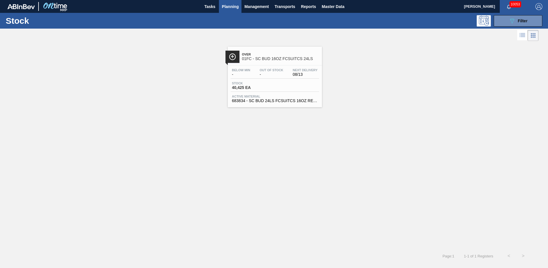
click at [270, 52] on div "Over 01FC - SC BUD 16OZ FCSUITCS 24LS" at bounding box center [280, 56] width 77 height 13
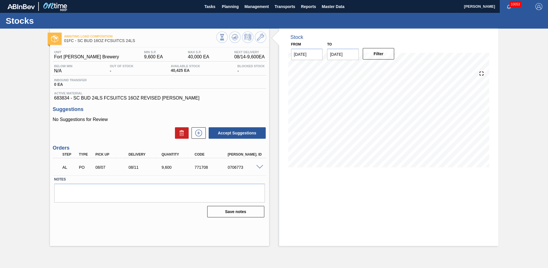
click at [257, 167] on span at bounding box center [259, 167] width 7 height 4
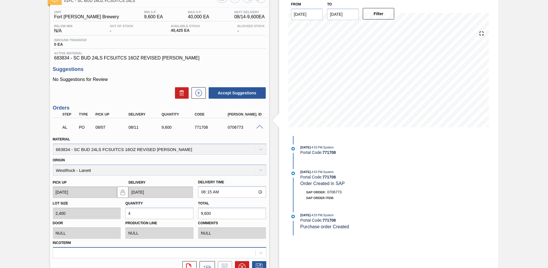
scroll to position [93, 0]
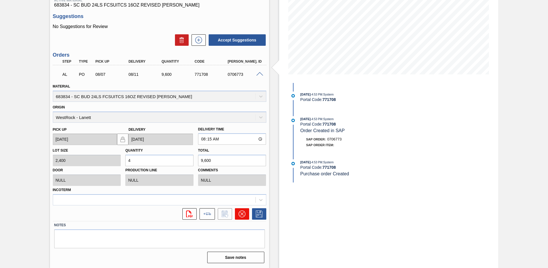
click at [242, 209] on button at bounding box center [242, 213] width 14 height 11
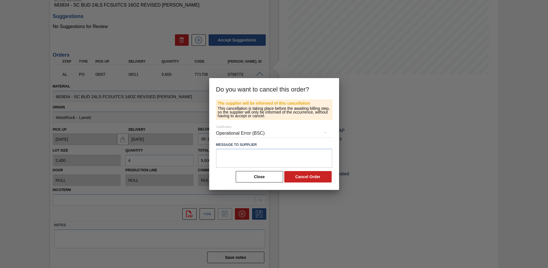
click at [272, 134] on div "Operational Error (BSC)" at bounding box center [274, 133] width 116 height 16
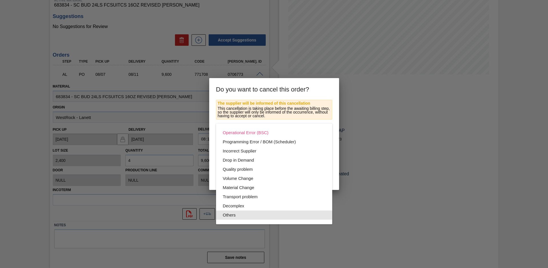
click at [243, 214] on div "Others" at bounding box center [274, 214] width 103 height 9
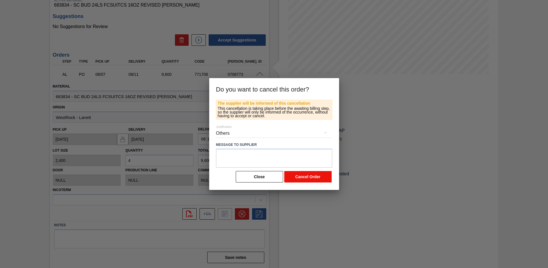
click at [315, 178] on button "Cancel Order" at bounding box center [307, 176] width 47 height 11
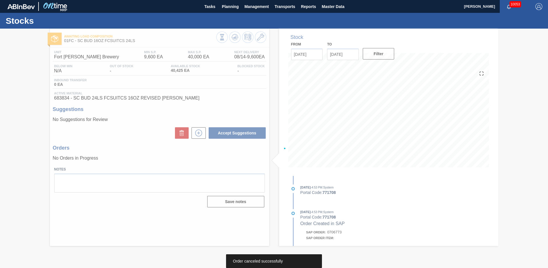
scroll to position [0, 0]
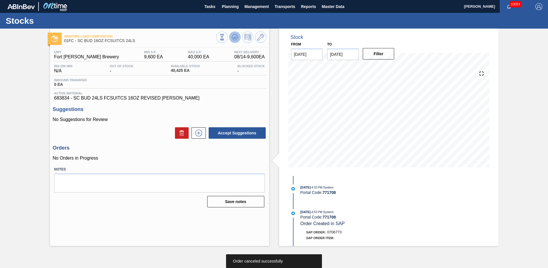
click at [225, 37] on icon at bounding box center [222, 37] width 6 height 6
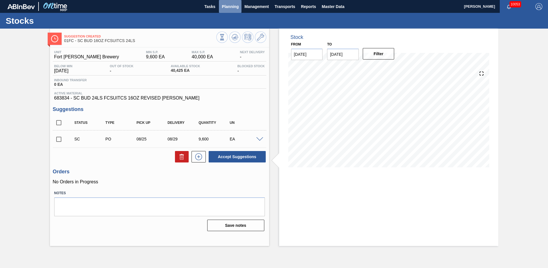
click at [227, 6] on span "Planning" at bounding box center [230, 6] width 17 height 7
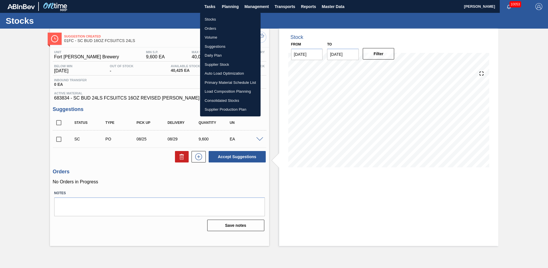
click at [214, 19] on li "Stocks" at bounding box center [230, 19] width 61 height 9
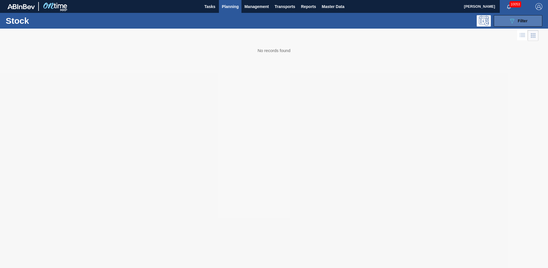
click at [510, 19] on icon "089F7B8B-B2A5-4AFE-B5C0-19BA573D28AC" at bounding box center [512, 20] width 7 height 7
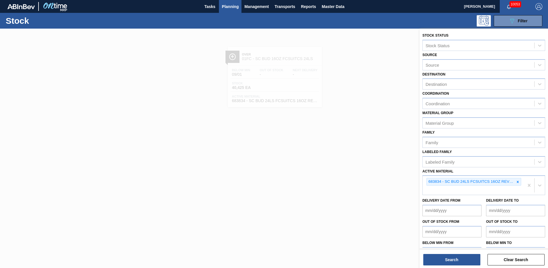
click at [519, 183] on icon at bounding box center [518, 182] width 4 height 4
click at [470, 256] on button "Search" at bounding box center [451, 259] width 57 height 11
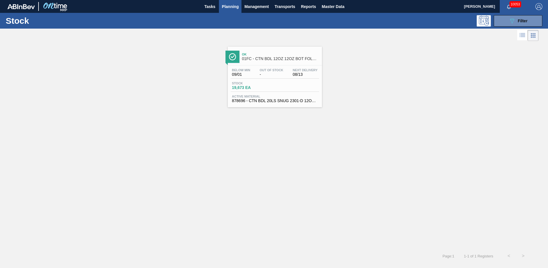
click at [277, 52] on div "Ok 01FC - CTN BDL 12OZ 12OZ BOT FOLD 20LS 2301-A" at bounding box center [280, 56] width 77 height 13
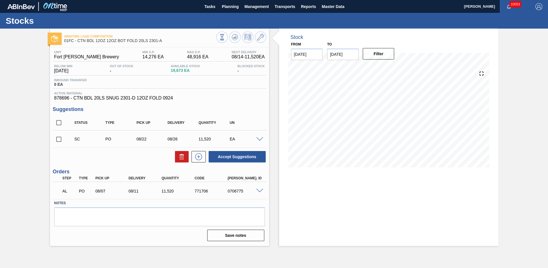
click at [262, 191] on span at bounding box center [259, 190] width 7 height 4
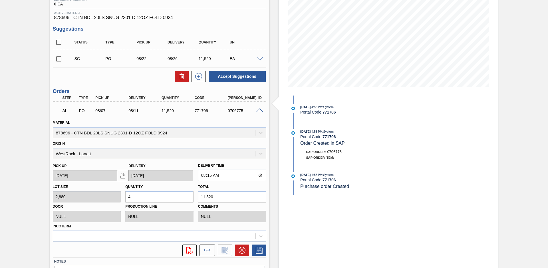
scroll to position [117, 0]
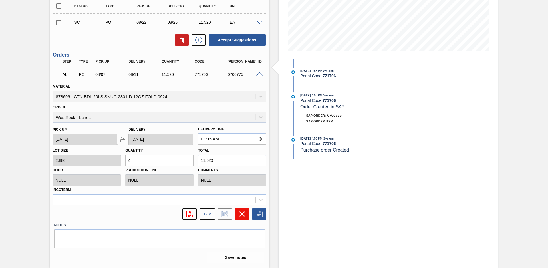
click at [241, 214] on icon at bounding box center [242, 213] width 7 height 7
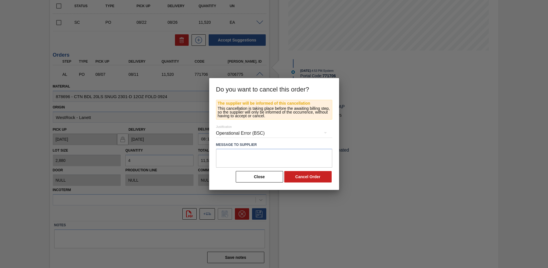
click at [254, 134] on div "Operational Error (BSC)" at bounding box center [274, 133] width 116 height 16
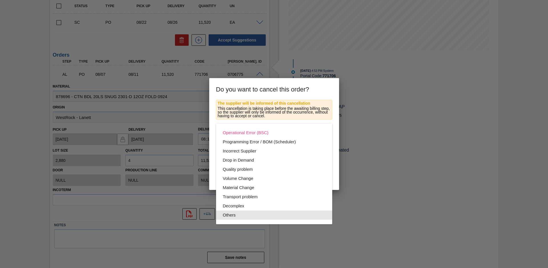
click at [240, 216] on div "Others" at bounding box center [274, 214] width 103 height 9
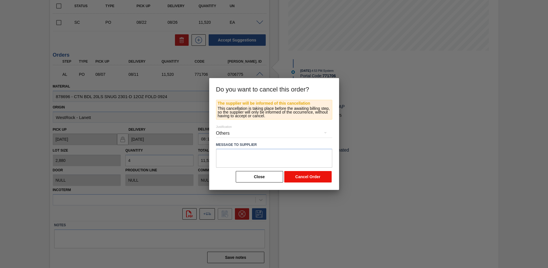
click at [297, 177] on button "Cancel Order" at bounding box center [307, 176] width 47 height 11
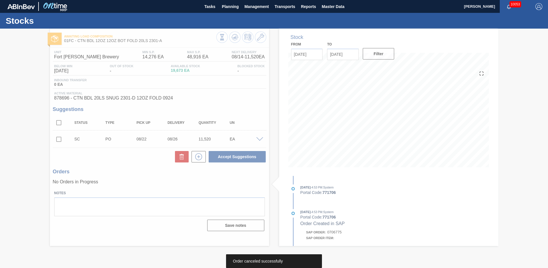
scroll to position [0, 0]
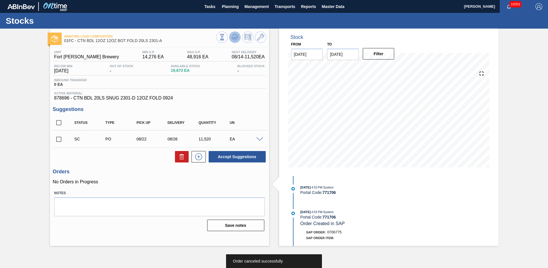
click at [225, 39] on icon at bounding box center [222, 37] width 6 height 6
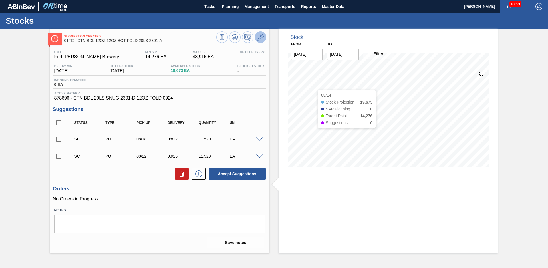
click at [262, 38] on icon at bounding box center [260, 37] width 7 height 7
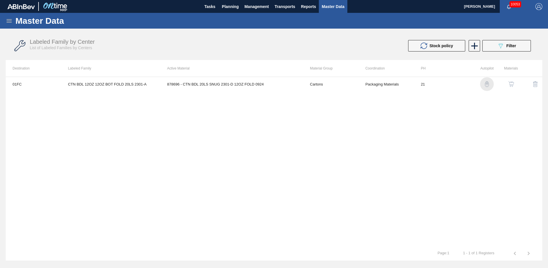
click at [489, 85] on img "button" at bounding box center [487, 84] width 6 height 6
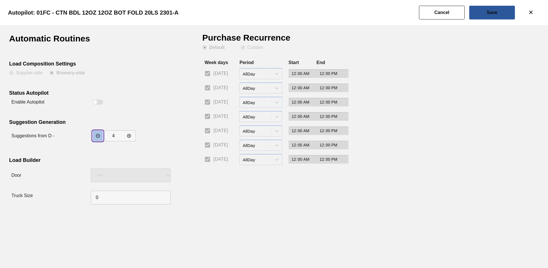
click at [99, 134] on icon "incrementar valor" at bounding box center [98, 135] width 5 height 5
click at [488, 16] on button "Save" at bounding box center [492, 13] width 46 height 14
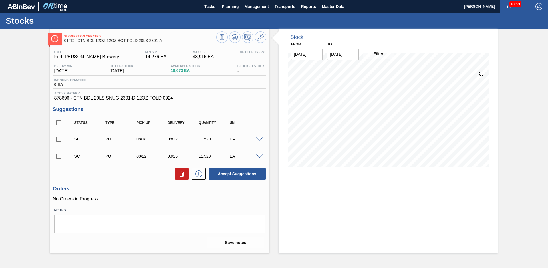
click at [238, 37] on icon at bounding box center [237, 37] width 1 height 1
drag, startPoint x: 60, startPoint y: 134, endPoint x: 75, endPoint y: 138, distance: 15.1
click at [60, 134] on input "checkbox" at bounding box center [59, 139] width 12 height 12
click at [220, 173] on button "Accept Suggestions" at bounding box center [237, 173] width 57 height 11
click at [44, 149] on div "Suggestion Awaiting Load Composition 01FC - CTN BDL 12OZ 12OZ BOT FOLD 20LS 230…" at bounding box center [274, 141] width 548 height 224
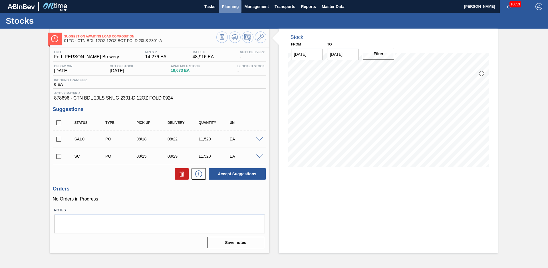
click at [228, 5] on span "Planning" at bounding box center [230, 6] width 17 height 7
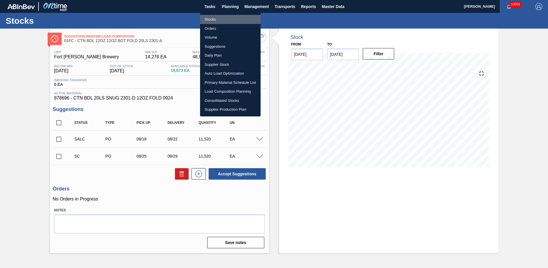
click at [209, 20] on li "Stocks" at bounding box center [230, 19] width 61 height 9
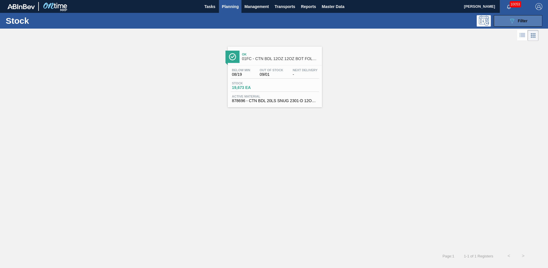
click at [524, 23] on span "Filter" at bounding box center [523, 21] width 10 height 5
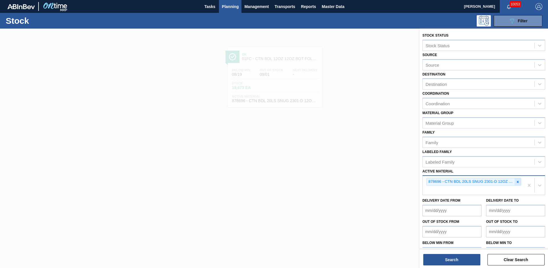
click at [517, 181] on icon at bounding box center [518, 181] width 2 height 2
click at [453, 255] on button "Search" at bounding box center [451, 259] width 57 height 11
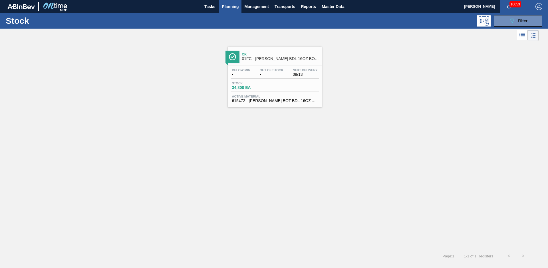
click at [290, 53] on span "Ok" at bounding box center [280, 54] width 77 height 3
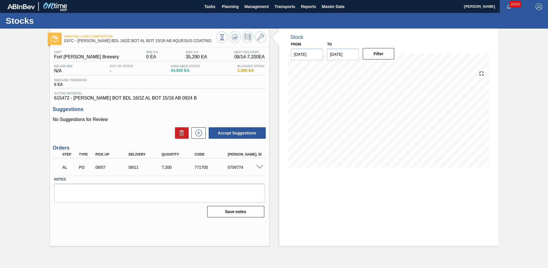
click at [274, 109] on div "Stock From 08/14/2025 to 12/31/2025 Filter" at bounding box center [383, 137] width 229 height 217
click at [258, 164] on div at bounding box center [260, 166] width 11 height 4
click at [260, 166] on span at bounding box center [259, 167] width 7 height 4
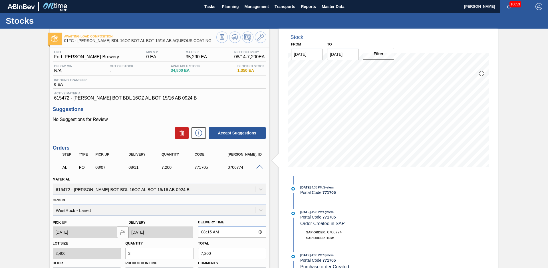
scroll to position [93, 0]
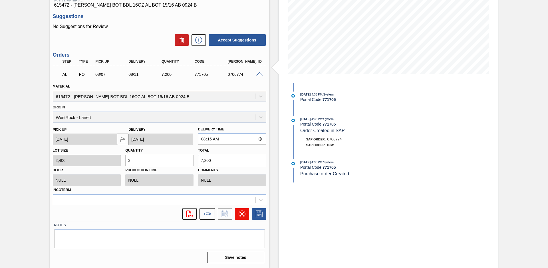
click at [238, 217] on button at bounding box center [242, 213] width 14 height 11
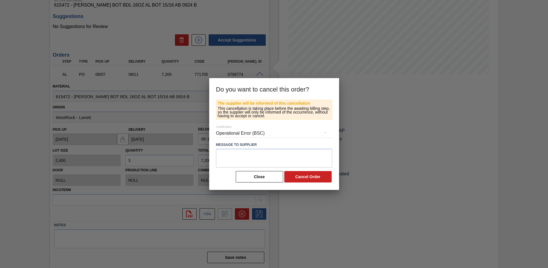
click at [259, 131] on div "Operational Error (BSC)" at bounding box center [274, 133] width 116 height 16
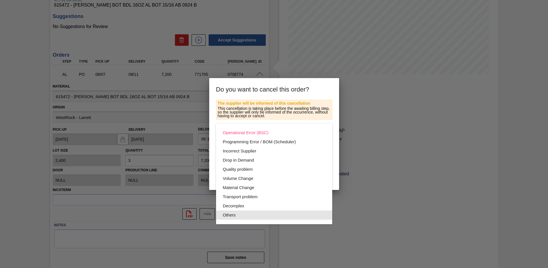
click at [247, 215] on div "Others" at bounding box center [274, 214] width 103 height 9
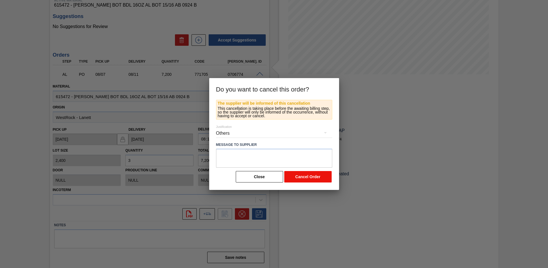
click at [307, 179] on button "Cancel Order" at bounding box center [307, 176] width 47 height 11
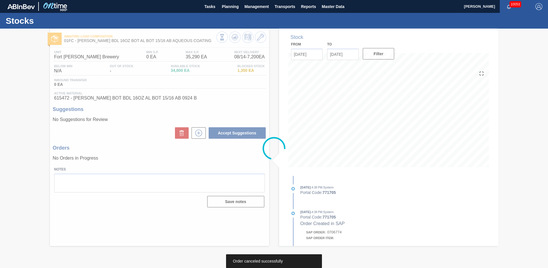
scroll to position [0, 0]
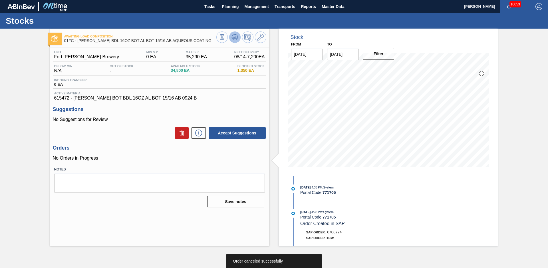
click at [225, 35] on icon at bounding box center [222, 37] width 6 height 6
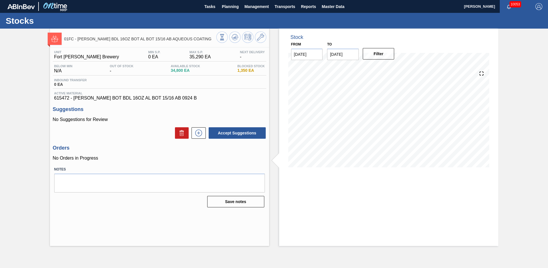
click at [45, 107] on div "01FC - CARR BDL 16OZ BOT AL BOT 15/16 AB AQUEOUS COATING Unit Fort Collins Brew…" at bounding box center [274, 137] width 548 height 217
click at [284, 77] on div "Stock From 08/14/2025 to 12/31/2025 Filter" at bounding box center [388, 102] width 219 height 147
click at [233, 7] on span "Planning" at bounding box center [230, 6] width 17 height 7
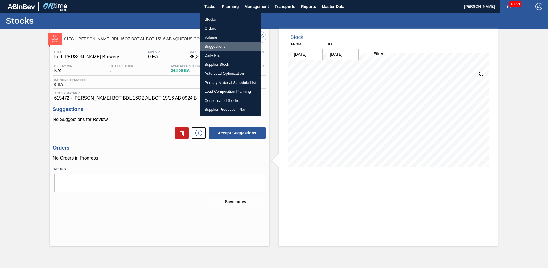
click at [216, 45] on li "Suggestions" at bounding box center [230, 46] width 61 height 9
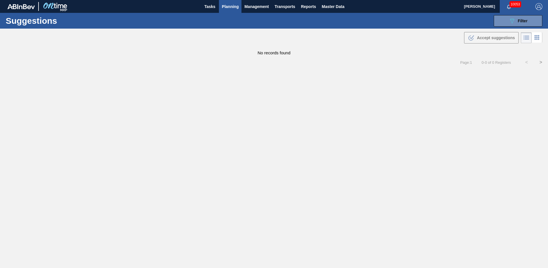
click at [514, 27] on div "Suggestions 089F7B8B-B2A5-4AFE-B5C0-19BA573D28AC Filter Step Suggestion Awaitin…" at bounding box center [274, 21] width 548 height 16
click at [513, 26] on button "089F7B8B-B2A5-4AFE-B5C0-19BA573D28AC Filter" at bounding box center [518, 20] width 49 height 11
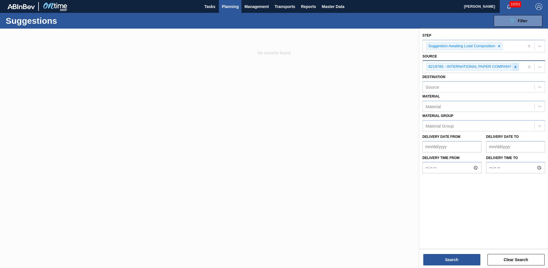
click at [515, 66] on icon at bounding box center [516, 67] width 4 height 4
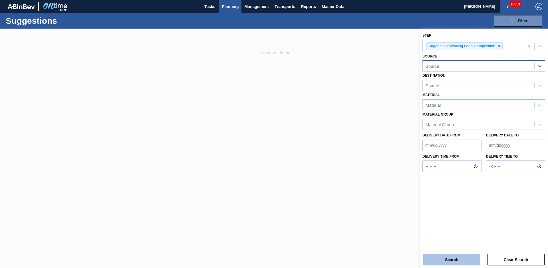
click at [467, 256] on button "Search" at bounding box center [451, 259] width 57 height 11
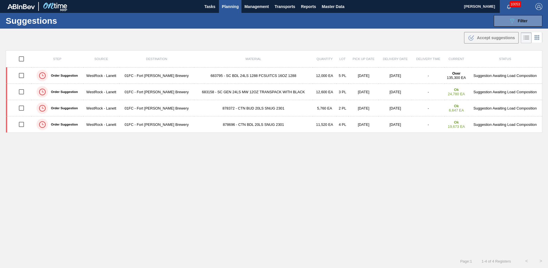
click at [295, 171] on div "Step Source Destination Material Quantity Lot Pick up Date Delivery Date Delive…" at bounding box center [274, 146] width 537 height 193
click at [294, 176] on div "Step Source Destination Material Quantity Lot Pick up Date Delivery Date Delive…" at bounding box center [274, 146] width 537 height 193
click at [323, 184] on div "Step Source Destination Material Quantity Lot Pick up Date Delivery Date Delive…" at bounding box center [274, 146] width 537 height 193
click at [512, 23] on icon "089F7B8B-B2A5-4AFE-B5C0-19BA573D28AC" at bounding box center [512, 20] width 7 height 7
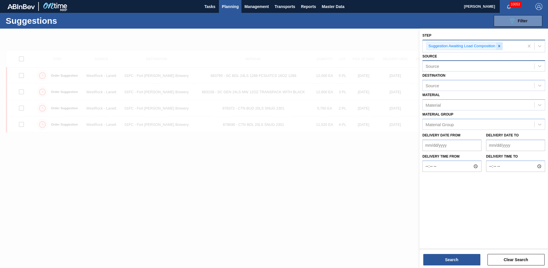
click at [501, 47] on icon at bounding box center [499, 46] width 4 height 4
click at [493, 46] on div "Step" at bounding box center [479, 45] width 112 height 8
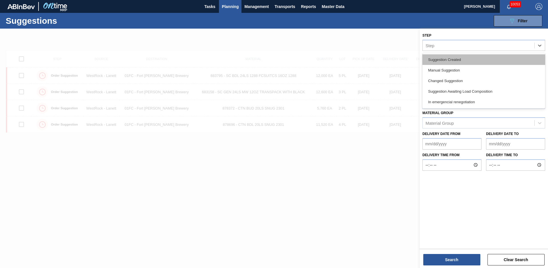
click at [463, 60] on div "Suggestion Created" at bounding box center [484, 59] width 123 height 11
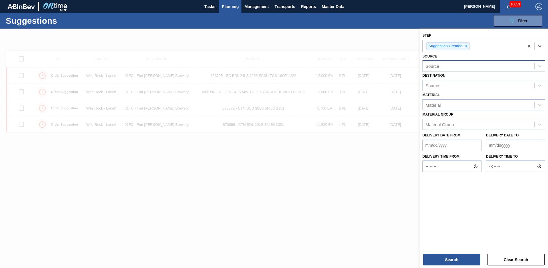
click at [491, 68] on div "Source" at bounding box center [479, 66] width 112 height 8
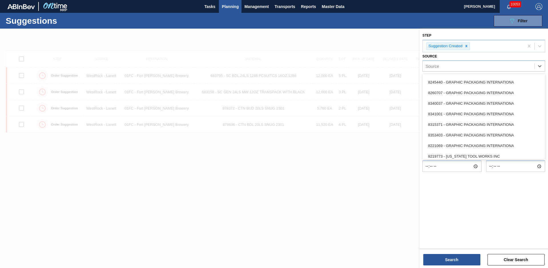
scroll to position [339, 0]
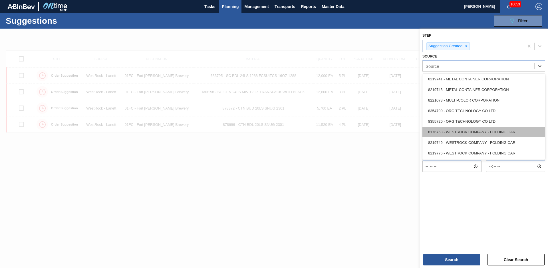
click at [479, 134] on div "8176753 - WESTROCK COMPANY - FOLDING CAR" at bounding box center [484, 132] width 123 height 11
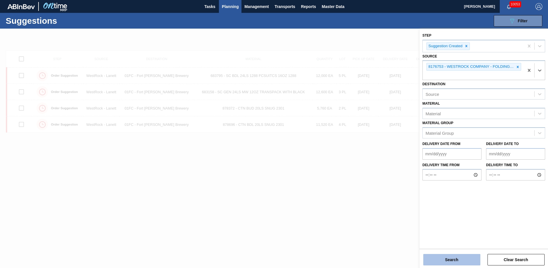
click at [465, 258] on button "Search" at bounding box center [451, 259] width 57 height 11
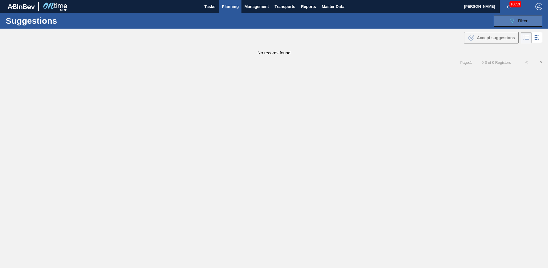
click at [527, 20] on span "Filter" at bounding box center [523, 21] width 10 height 5
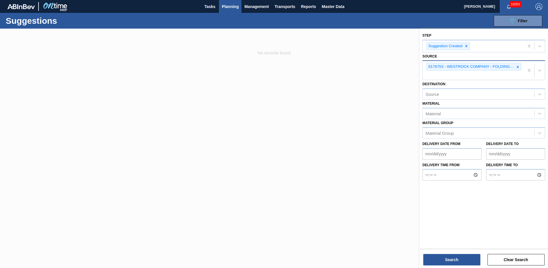
click at [511, 75] on div "8176753 - WESTROCK COMPANY - FOLDING CAR" at bounding box center [473, 70] width 101 height 19
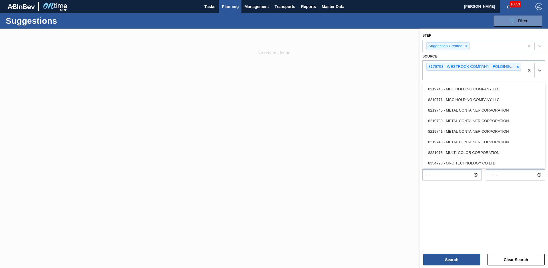
scroll to position [329, 0]
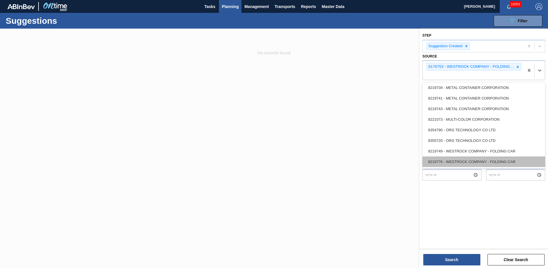
click at [463, 161] on div "8219776 - WESTROCK COMPANY - FOLDING CAR" at bounding box center [484, 161] width 123 height 11
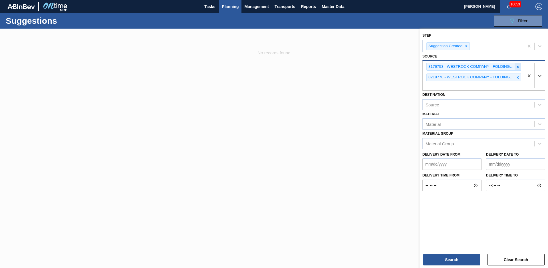
click at [518, 65] on icon at bounding box center [518, 67] width 4 height 4
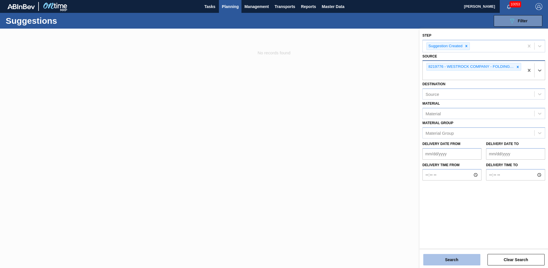
click at [471, 260] on button "Search" at bounding box center [451, 259] width 57 height 11
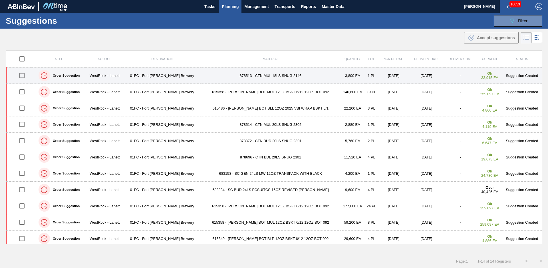
click at [212, 75] on td "878513 - CTN MUL 18LS SNUG 2146" at bounding box center [271, 75] width 140 height 16
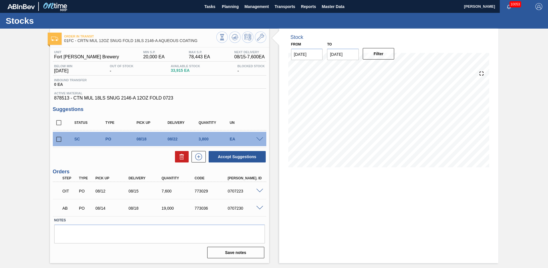
click at [258, 137] on div at bounding box center [260, 138] width 11 height 4
click at [259, 138] on span at bounding box center [259, 139] width 7 height 4
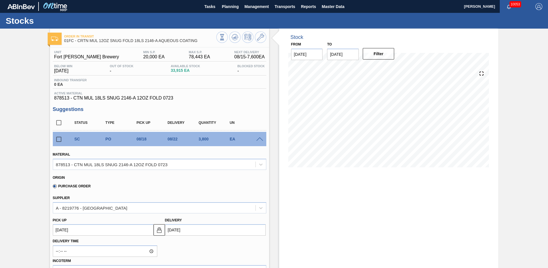
click at [257, 139] on span at bounding box center [259, 139] width 7 height 4
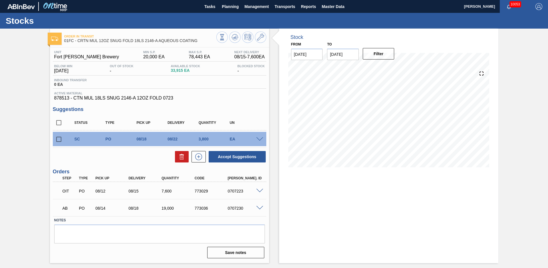
click at [62, 139] on input "checkbox" at bounding box center [59, 139] width 12 height 12
click at [241, 157] on button "Accept Suggestions" at bounding box center [237, 156] width 57 height 11
click at [224, 9] on span "Planning" at bounding box center [230, 6] width 17 height 7
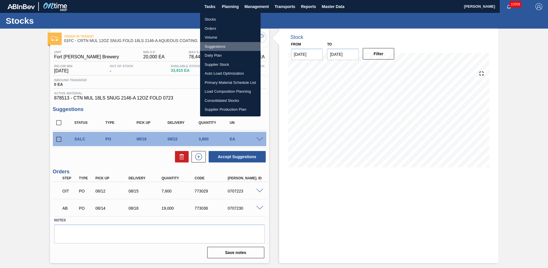
click at [221, 44] on li "Suggestions" at bounding box center [230, 46] width 61 height 9
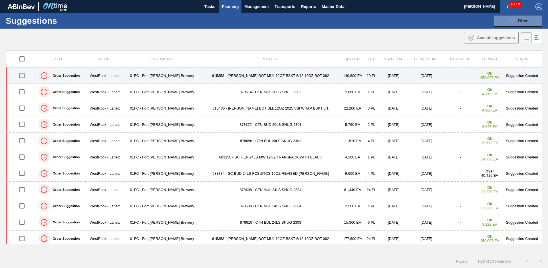
click at [251, 77] on td "615358 - CARR BOT MUL 12OZ BSKT 6/12 12OZ BOT 092" at bounding box center [271, 75] width 140 height 16
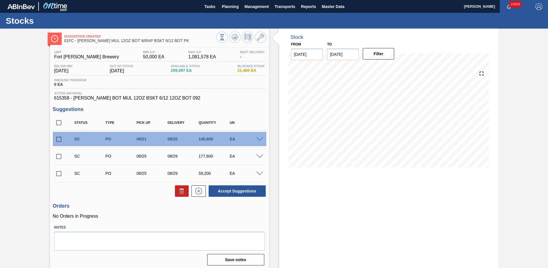
click at [272, 108] on div "Stock From 08/14/2025 to 12/31/2025 Filter" at bounding box center [383, 149] width 229 height 241
click at [269, 115] on div "Stock From 08/14/2025 to 12/31/2025 Filter 08/14 Stock Projection 259,097 SAP P…" at bounding box center [383, 149] width 229 height 241
click at [278, 114] on div "Stock From 08/14/2025 to 12/31/2025 Filter 08/14 Stock Projection 259,097 SAP P…" at bounding box center [383, 149] width 229 height 241
click at [275, 90] on div "Stock From 08/14/2025 to 12/31/2025 Filter 08/14 Stock Projection 259,097 SAP P…" at bounding box center [383, 149] width 229 height 241
click at [269, 119] on div "Stock From 08/14/2025 to 12/31/2025 Filter 08/14 Stock Projection 259,097 SAP P…" at bounding box center [383, 149] width 229 height 241
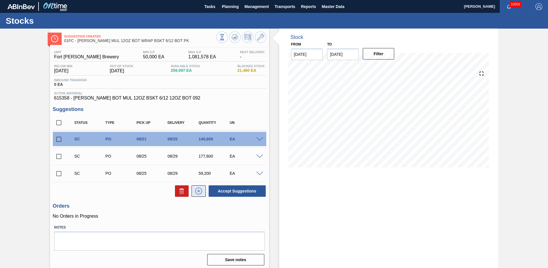
click at [201, 190] on icon at bounding box center [198, 190] width 9 height 7
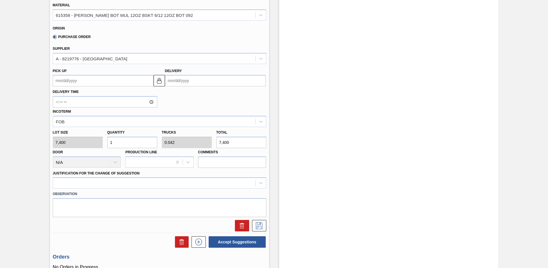
drag, startPoint x: 128, startPoint y: 142, endPoint x: 68, endPoint y: 143, distance: 60.0
click at [72, 143] on div "Lot size 7,400 Quantity 1 Trucks 0.042 Total 7,400 Door N/A Production Line Com…" at bounding box center [160, 147] width 218 height 41
click at [95, 149] on div "Door N/A" at bounding box center [87, 157] width 68 height 19
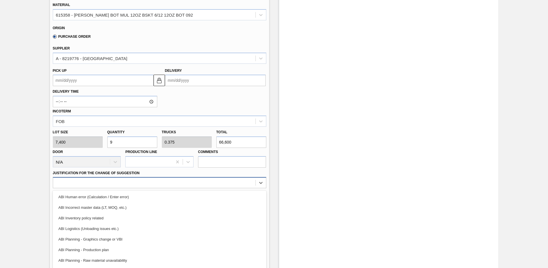
click at [123, 182] on div "option ABI Human error (Calculation / Enter error) focused, 1 of 18. 18 results…" at bounding box center [160, 182] width 214 height 11
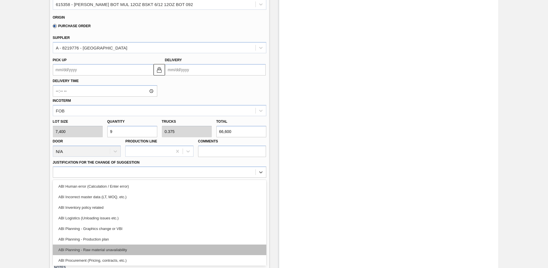
scroll to position [39, 0]
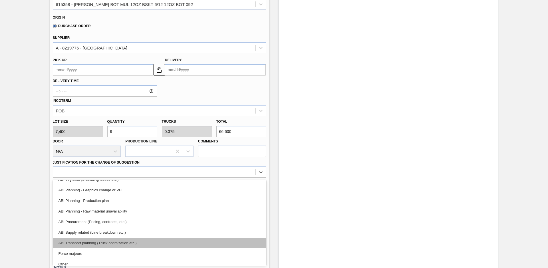
click at [108, 243] on div "ABI Transport planning (Truck optimization etc.)" at bounding box center [160, 242] width 214 height 11
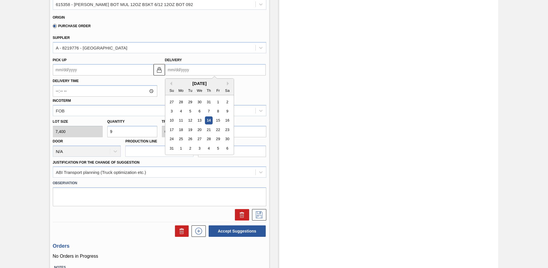
click at [208, 71] on input "Delivery" at bounding box center [215, 69] width 101 height 11
click at [216, 129] on div "22" at bounding box center [218, 130] width 8 height 8
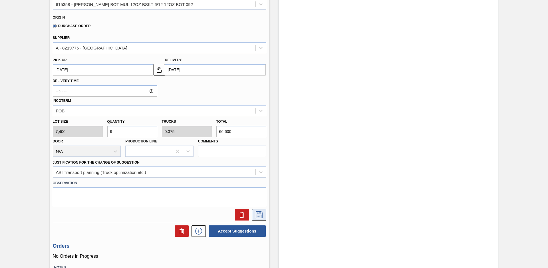
click at [261, 212] on icon at bounding box center [259, 214] width 9 height 7
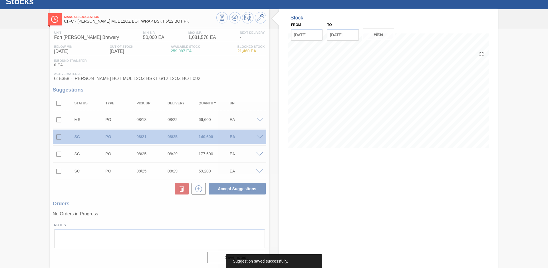
scroll to position [19, 0]
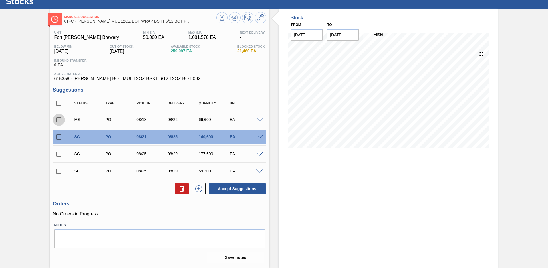
click at [55, 121] on input "checkbox" at bounding box center [59, 120] width 12 height 12
click at [238, 187] on button "Accept Suggestions" at bounding box center [237, 188] width 57 height 11
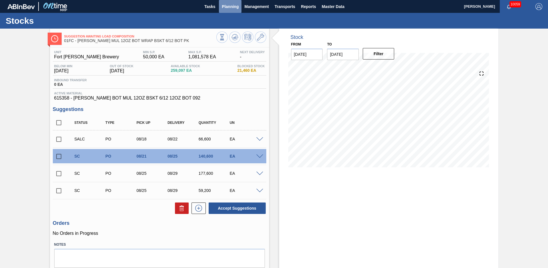
click at [233, 10] on span "Planning" at bounding box center [230, 6] width 17 height 7
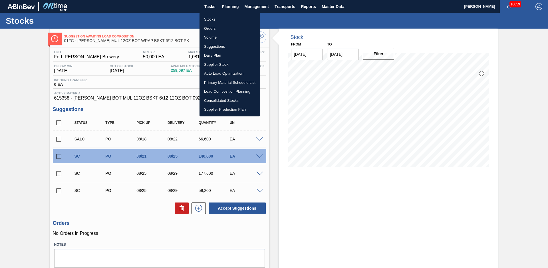
click at [214, 45] on li "Suggestions" at bounding box center [230, 46] width 61 height 9
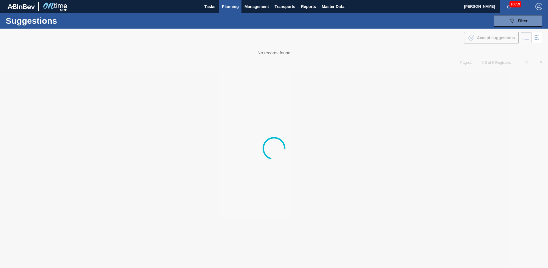
click at [226, 5] on span "Planning" at bounding box center [230, 6] width 17 height 7
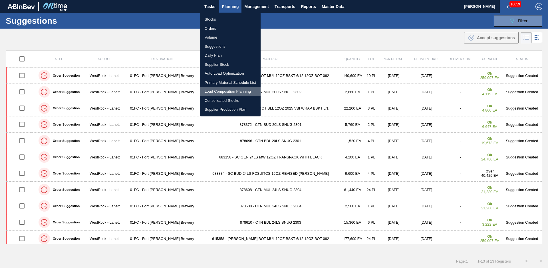
click at [214, 91] on li "Load Composition Planning" at bounding box center [230, 91] width 61 height 9
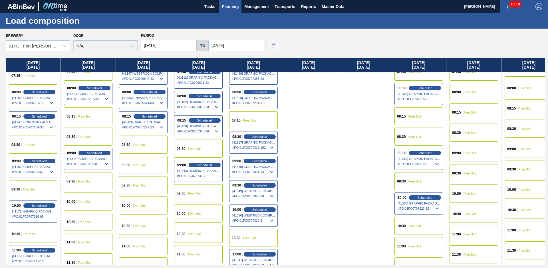
scroll to position [155, 0]
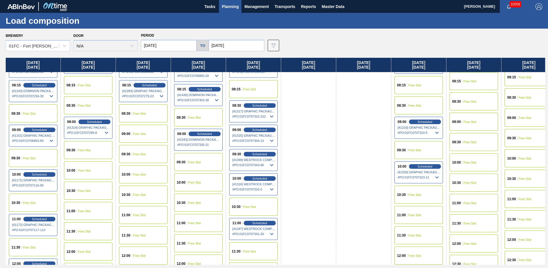
click at [199, 175] on div "10:00 Free Slot" at bounding box center [198, 182] width 49 height 18
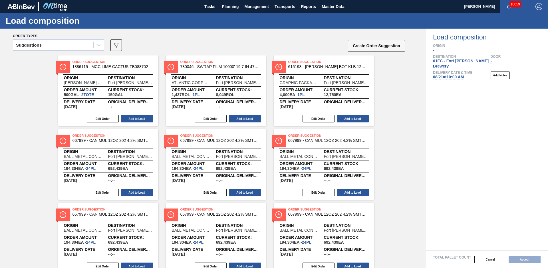
click at [54, 47] on div "Suggestions" at bounding box center [53, 45] width 80 height 8
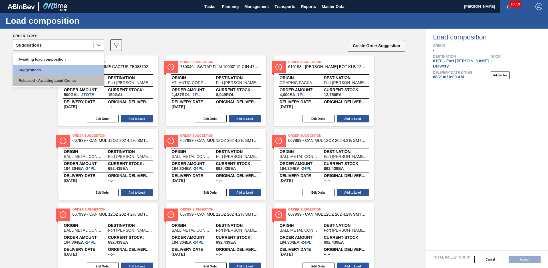
click at [46, 82] on div "Released - Awaiting Load Comp." at bounding box center [58, 80] width 91 height 11
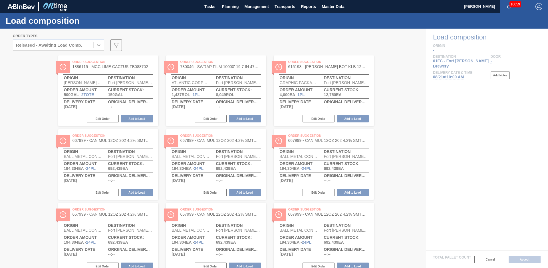
click at [49, 47] on div at bounding box center [274, 148] width 548 height 239
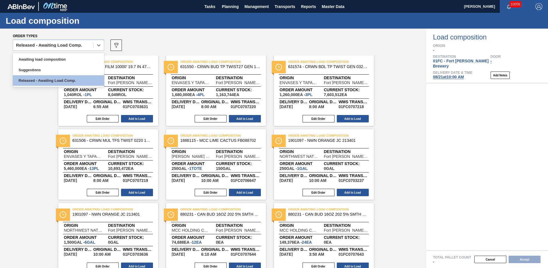
click at [49, 47] on div "Released - Awaiting Load Comp." at bounding box center [53, 45] width 80 height 8
click at [41, 56] on div "Awaiting load composition" at bounding box center [58, 59] width 91 height 11
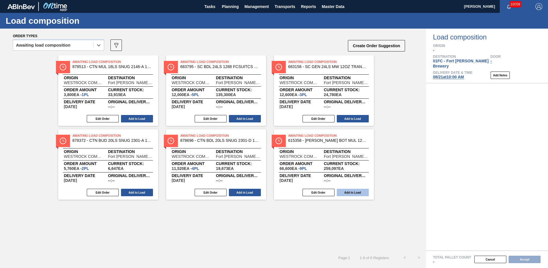
click at [360, 195] on button "Add to Load" at bounding box center [353, 191] width 32 height 7
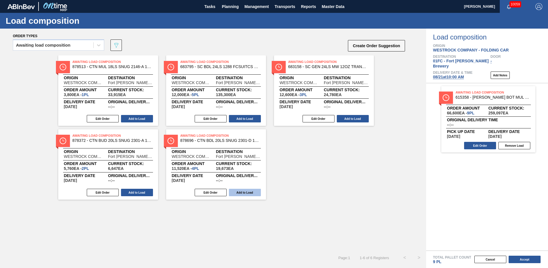
click at [245, 190] on button "Add to Load" at bounding box center [245, 191] width 32 height 7
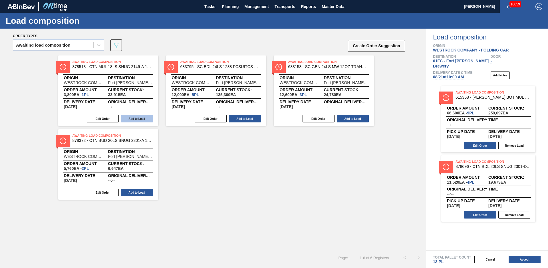
click at [137, 118] on button "Add to Load" at bounding box center [137, 118] width 32 height 7
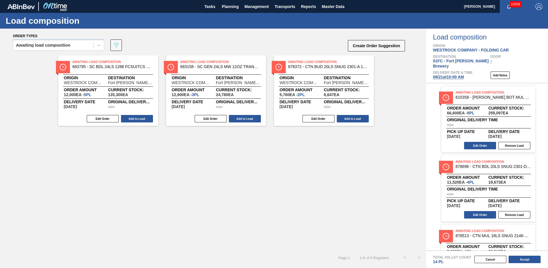
click at [137, 118] on button "Add to Load" at bounding box center [137, 118] width 32 height 7
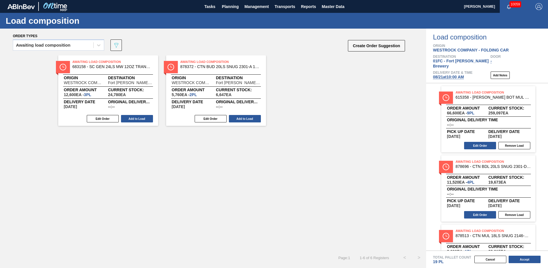
click at [137, 118] on button "Add to Load" at bounding box center [137, 118] width 32 height 7
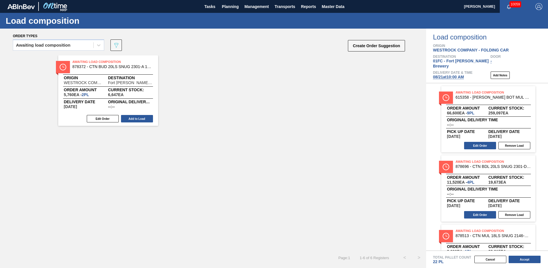
click at [137, 118] on button "Add to Load" at bounding box center [137, 118] width 32 height 7
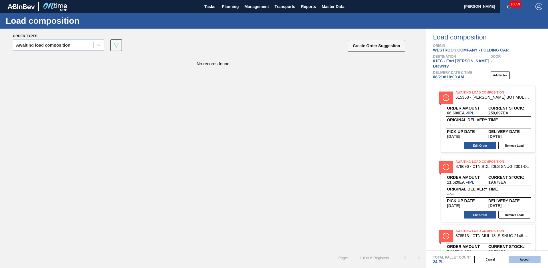
click at [512, 258] on button "Accept" at bounding box center [525, 258] width 32 height 7
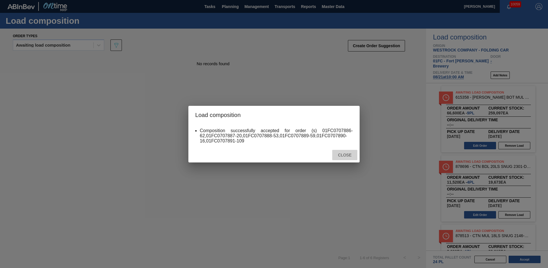
click at [350, 152] on div "Close" at bounding box center [344, 155] width 25 height 11
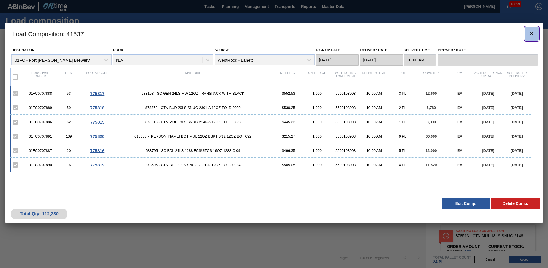
click at [533, 34] on icon "botão de ícone" at bounding box center [531, 33] width 3 height 3
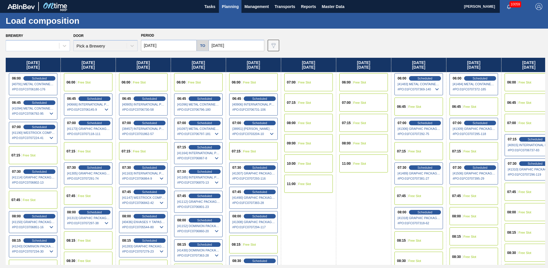
click at [288, 46] on div "Brewery Door Pick a Brewery Period 08/18/2025 to 10/24/2025 Data view filter Un…" at bounding box center [274, 148] width 548 height 239
click at [147, 8] on div "Tasks Planning Management Transports Reports Master Data" at bounding box center [274, 6] width 548 height 13
